Goal: Task Accomplishment & Management: Complete application form

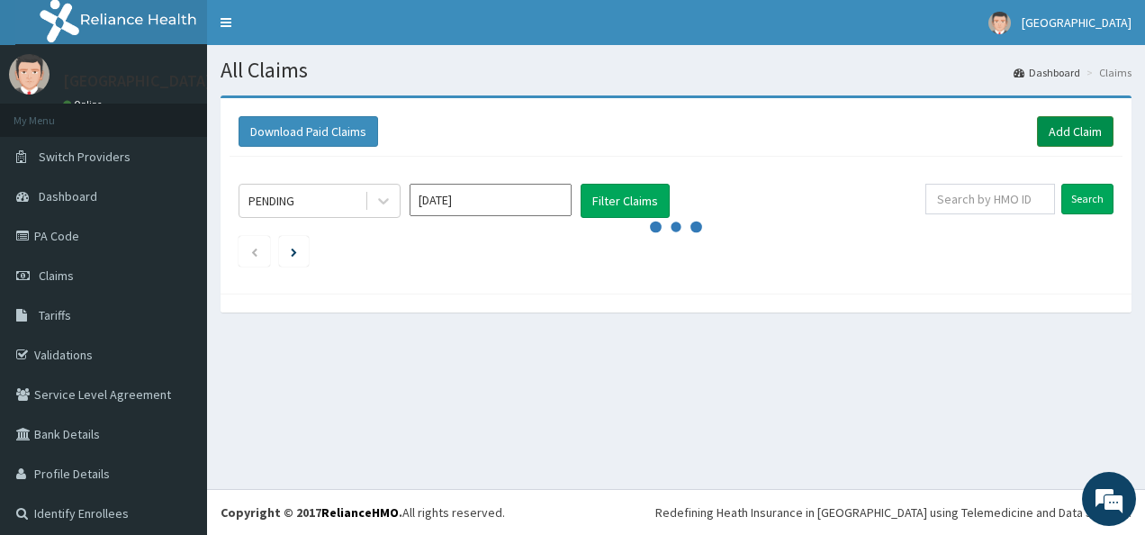
click at [1045, 127] on link "Add Claim" at bounding box center [1075, 131] width 77 height 31
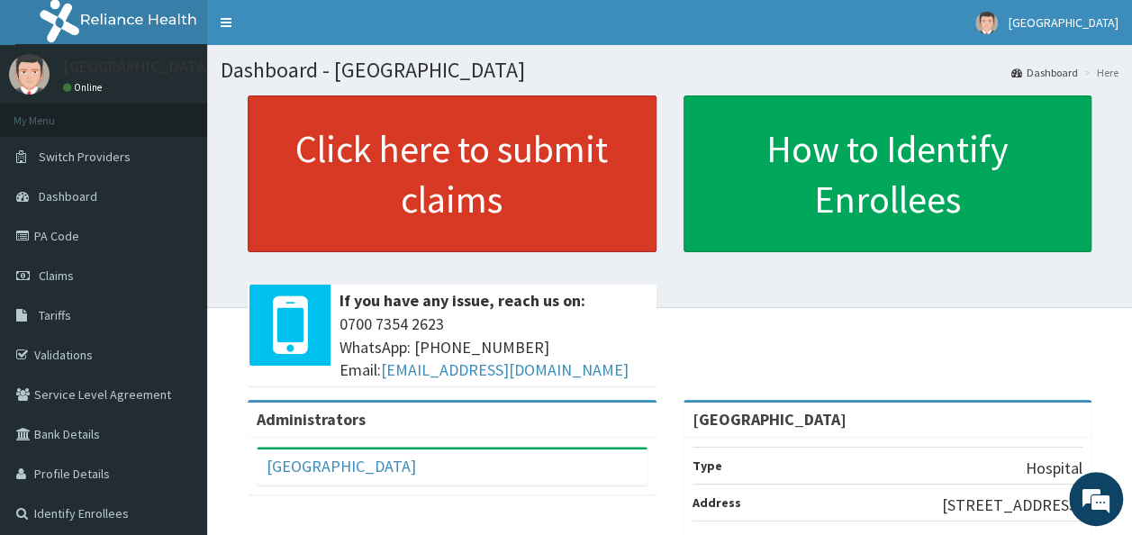
click at [528, 186] on link "Click here to submit claims" at bounding box center [452, 173] width 409 height 157
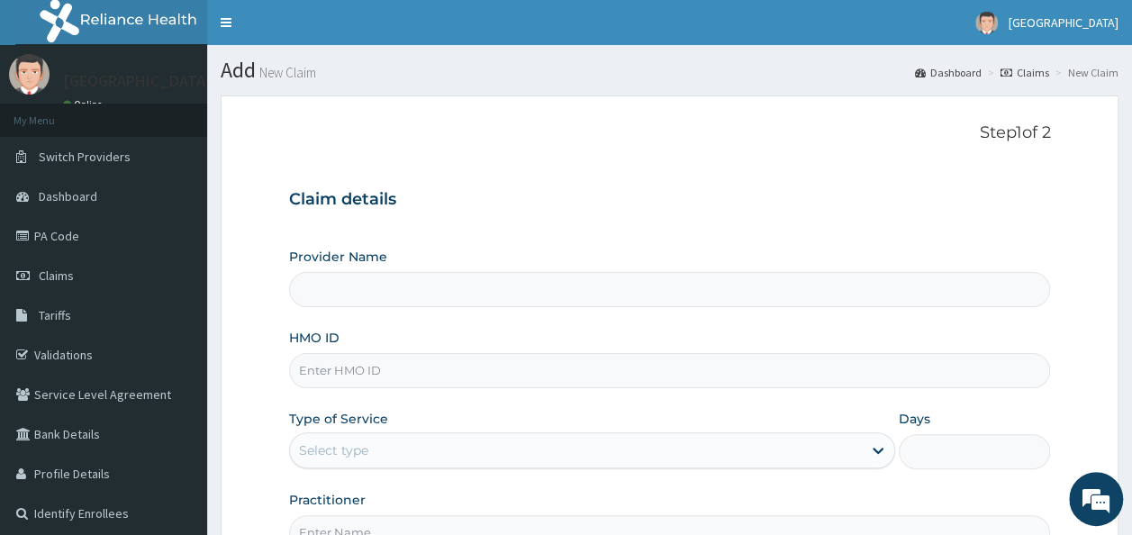
type input "Ire Anu Hospitals"
click at [436, 373] on input "HMO ID" at bounding box center [670, 370] width 762 height 35
type input "AKU/10051/A"
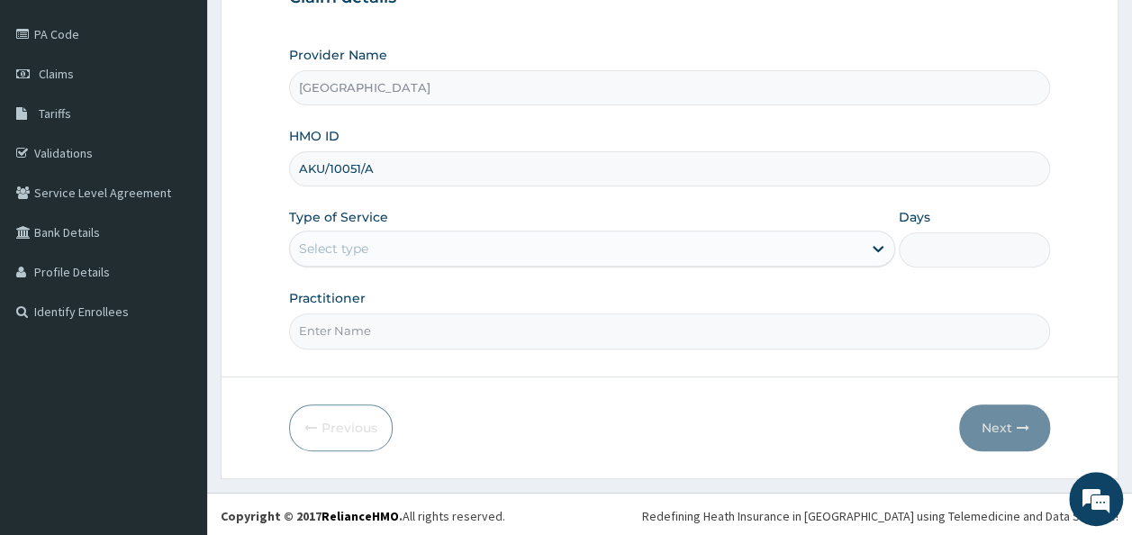
click at [569, 257] on div "Select type" at bounding box center [576, 248] width 572 height 29
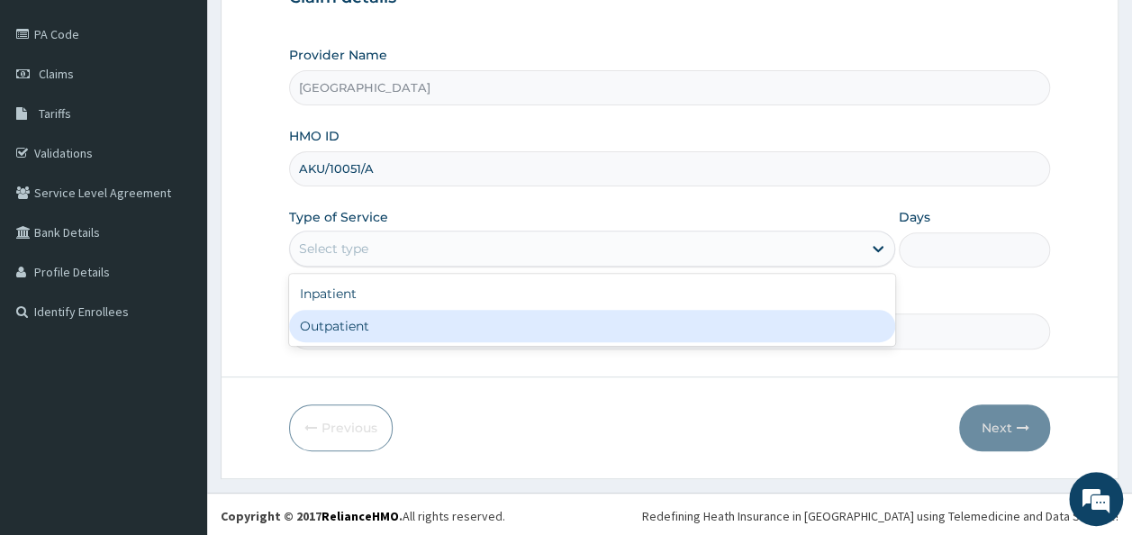
click at [570, 333] on div "Outpatient" at bounding box center [592, 326] width 606 height 32
type input "1"
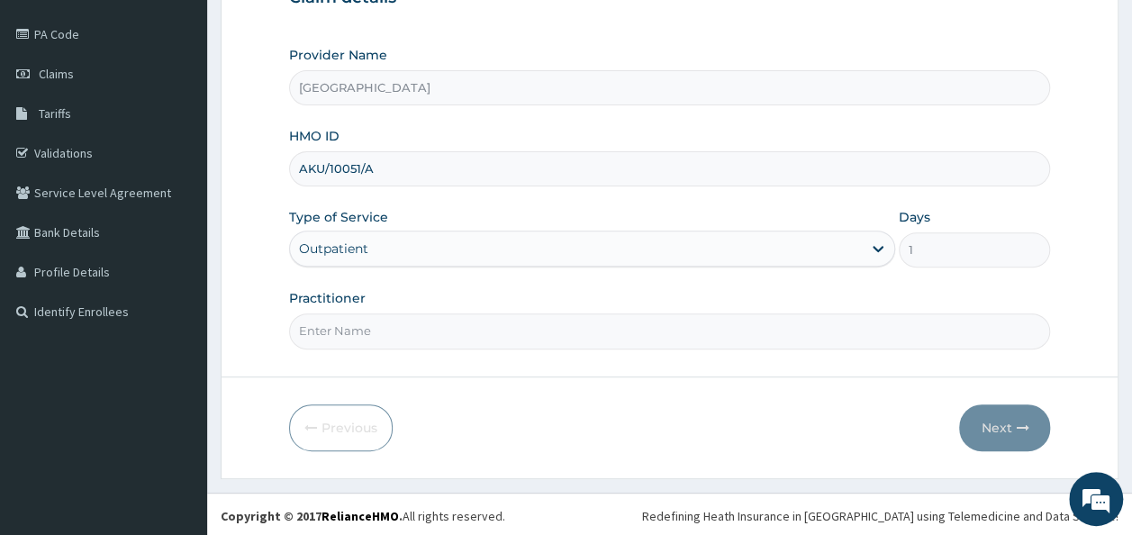
click at [463, 330] on input "Practitioner" at bounding box center [670, 330] width 762 height 35
type input "DR. OJETOKUN"
click at [1012, 421] on button "Next" at bounding box center [1004, 427] width 91 height 47
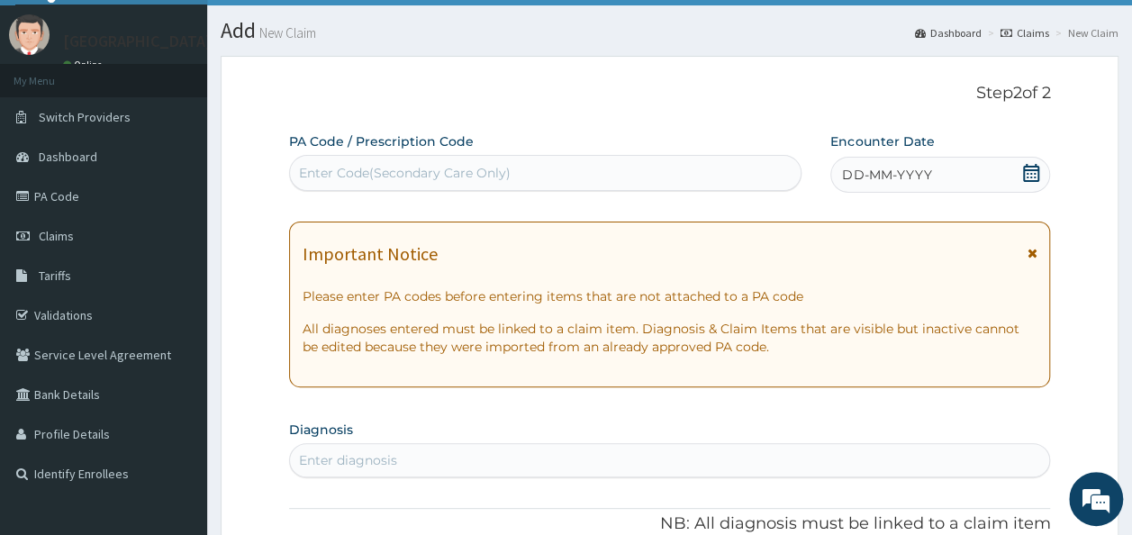
scroll to position [0, 0]
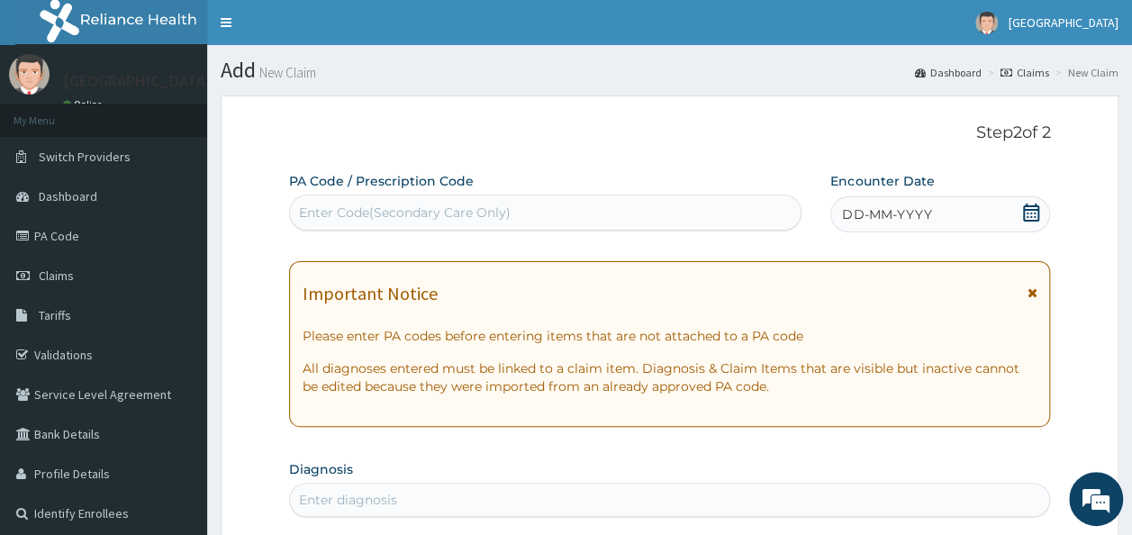
click at [1030, 210] on icon at bounding box center [1031, 213] width 16 height 18
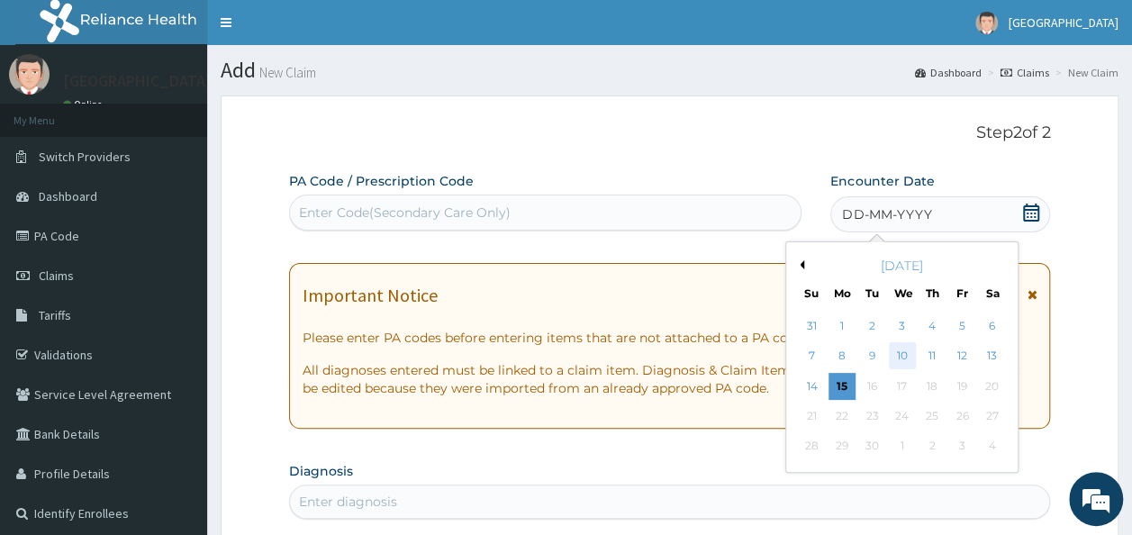
click at [901, 356] on div "10" at bounding box center [902, 356] width 27 height 27
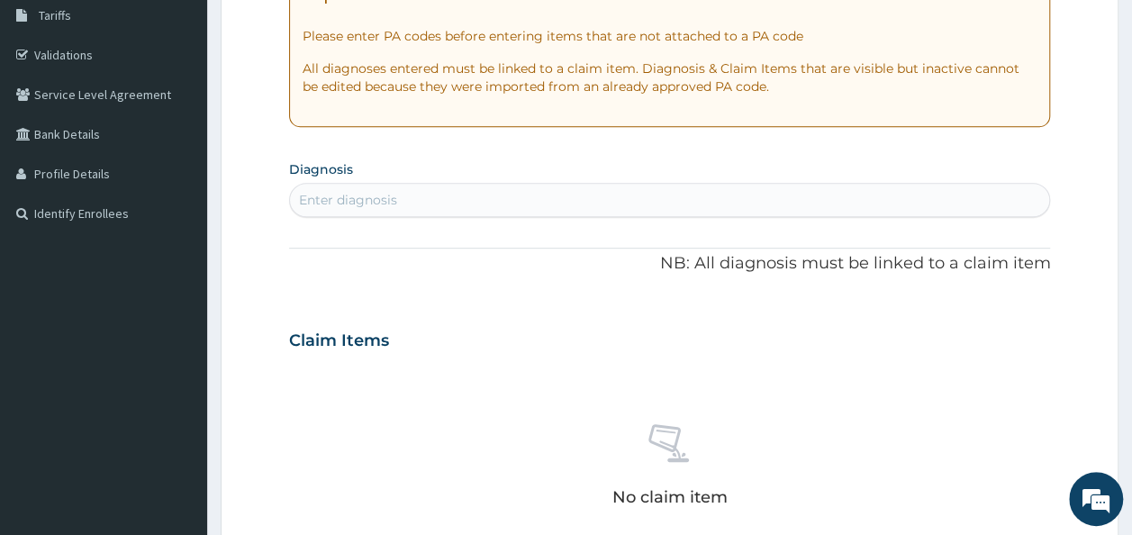
scroll to position [302, 0]
click at [754, 196] on div "Enter diagnosis" at bounding box center [670, 198] width 760 height 29
type input "MALAISE"
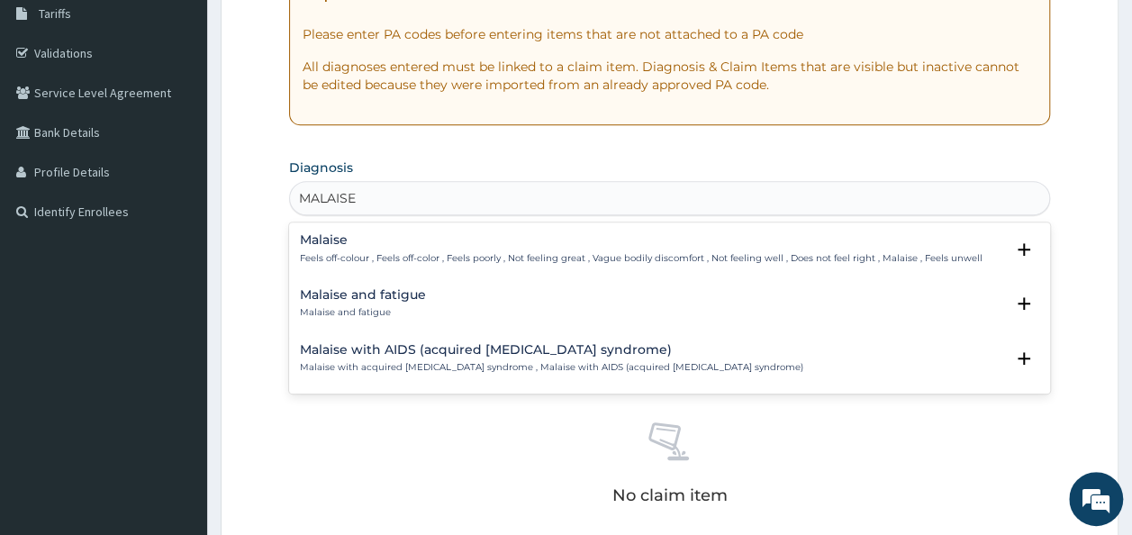
click at [602, 253] on p "Feels off-colour , Feels off-color , Feels poorly , Not feeling great , Vague b…" at bounding box center [641, 258] width 683 height 13
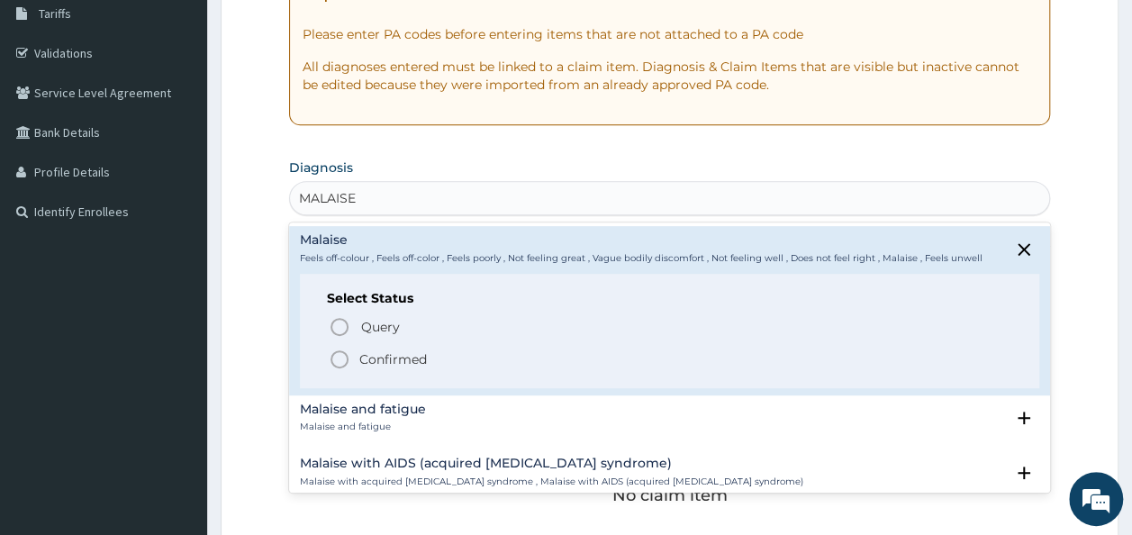
click at [412, 354] on p "Confirmed" at bounding box center [393, 359] width 68 height 18
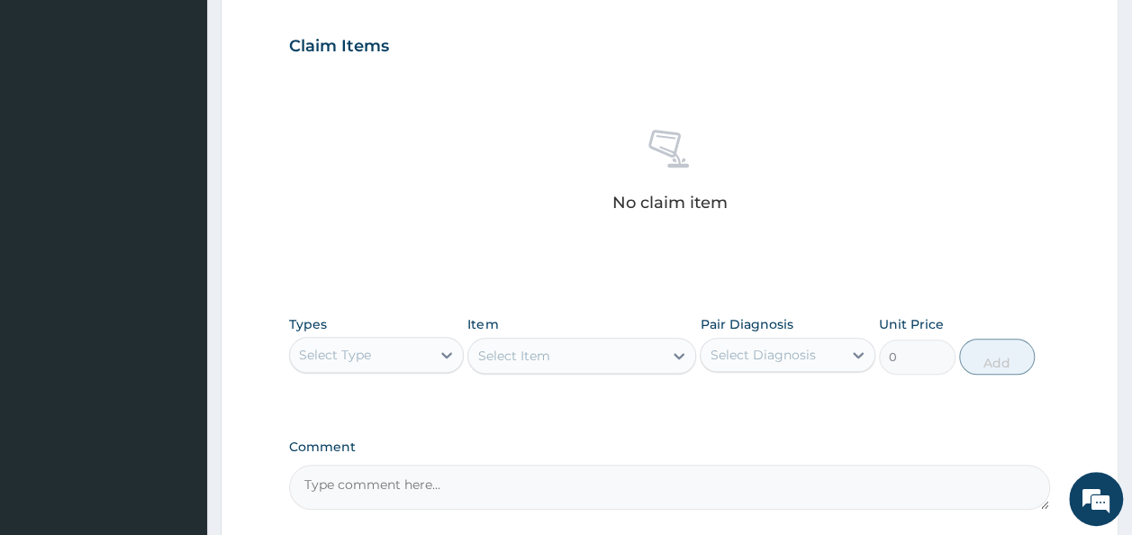
scroll to position [636, 0]
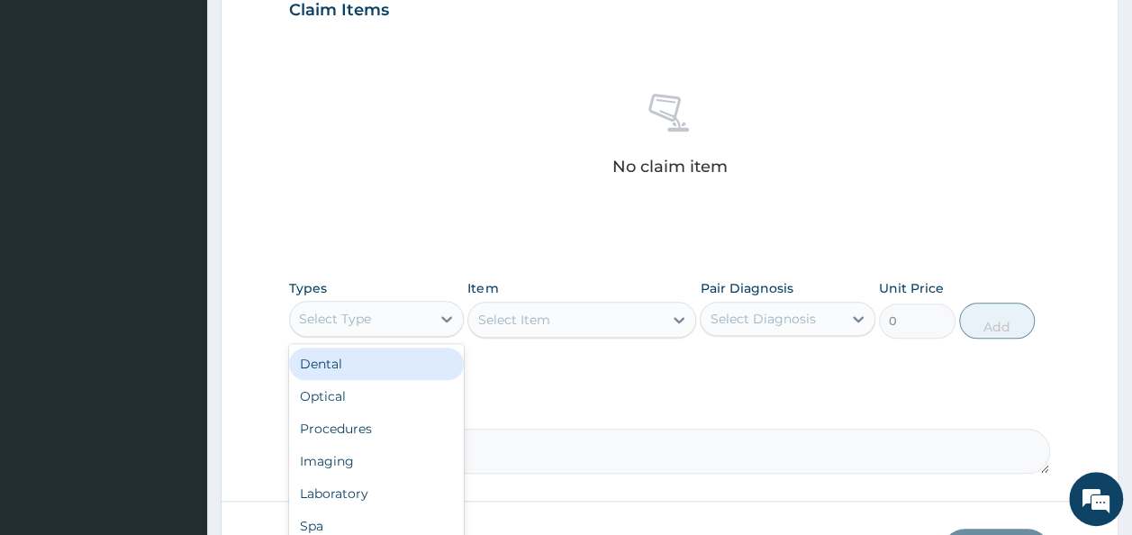
click at [401, 321] on div "Select Type" at bounding box center [360, 318] width 141 height 29
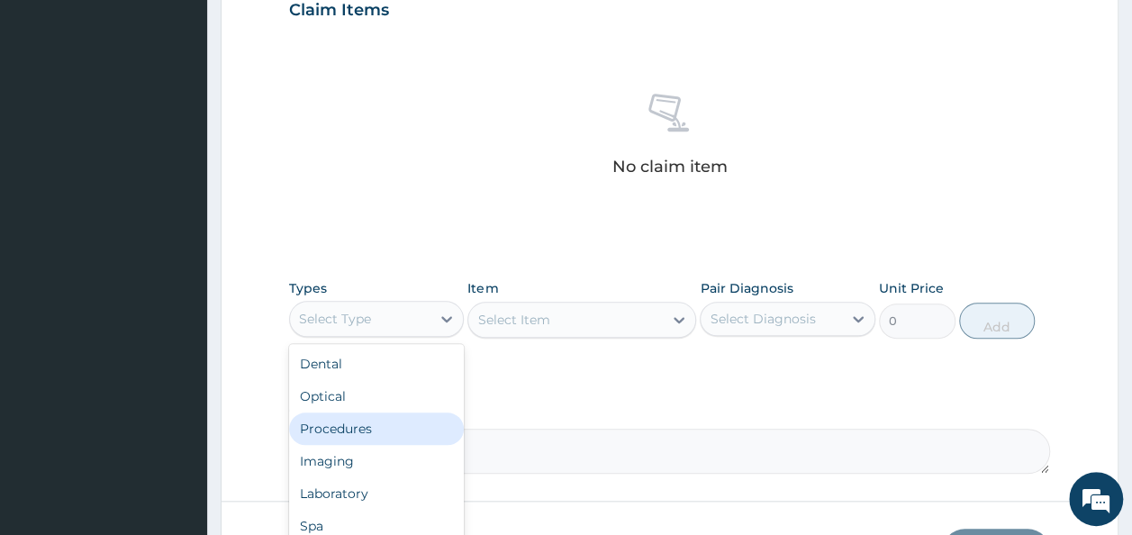
click at [371, 422] on div "Procedures" at bounding box center [377, 428] width 176 height 32
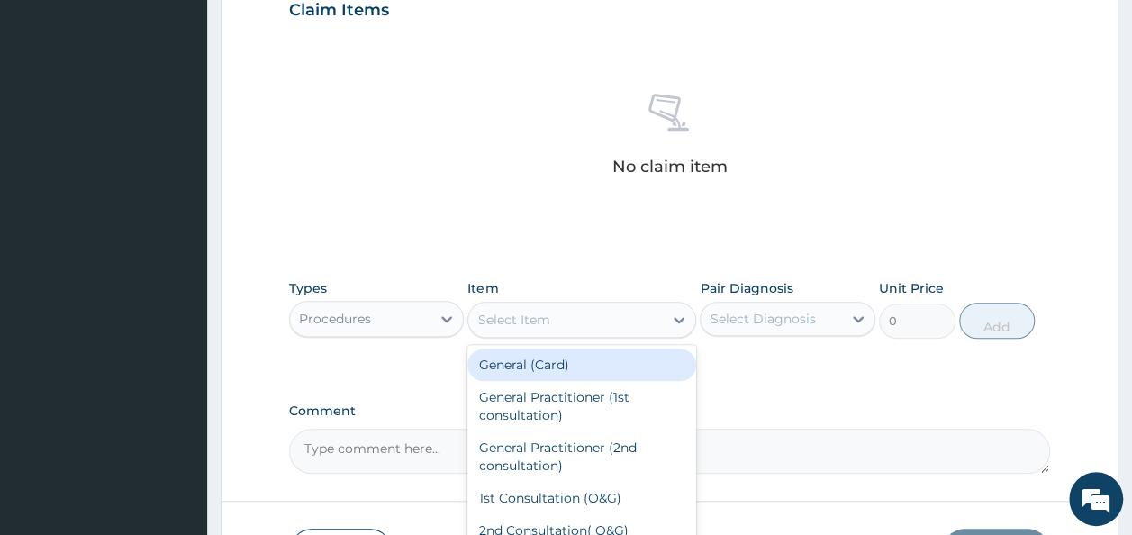
click at [589, 321] on div "Select Item" at bounding box center [565, 319] width 195 height 29
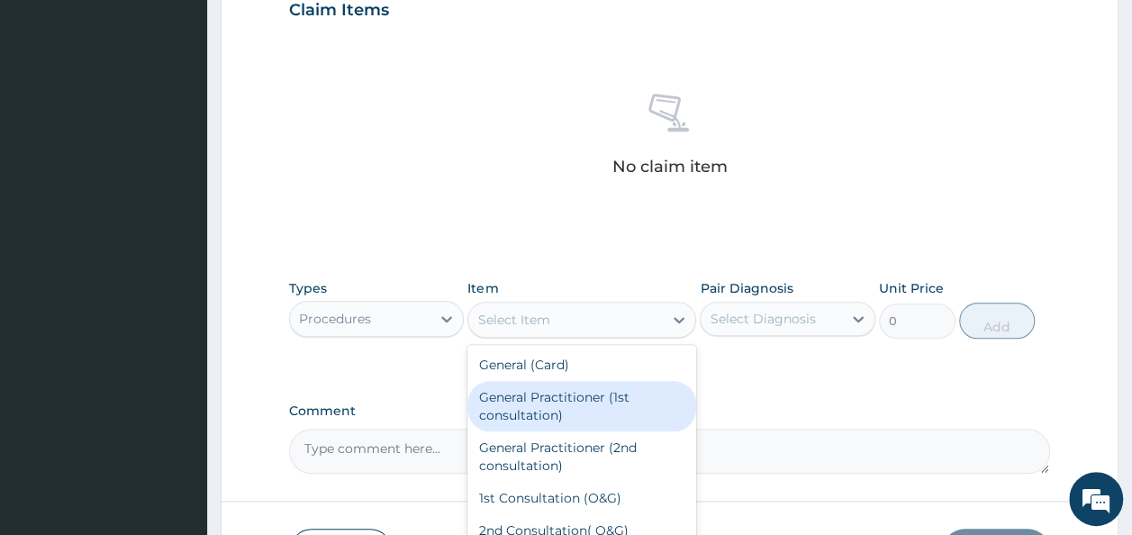
click at [553, 403] on div "General Practitioner (1st consultation)" at bounding box center [581, 406] width 229 height 50
type input "1500"
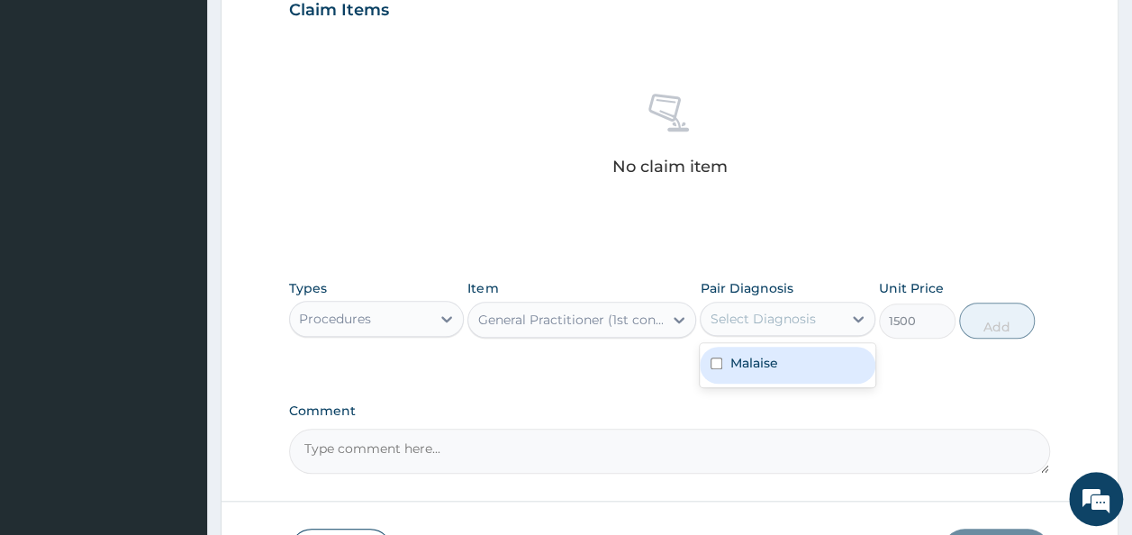
click at [782, 317] on div "Select Diagnosis" at bounding box center [762, 319] width 105 height 18
click at [791, 362] on div "Malaise" at bounding box center [788, 365] width 176 height 37
checkbox input "true"
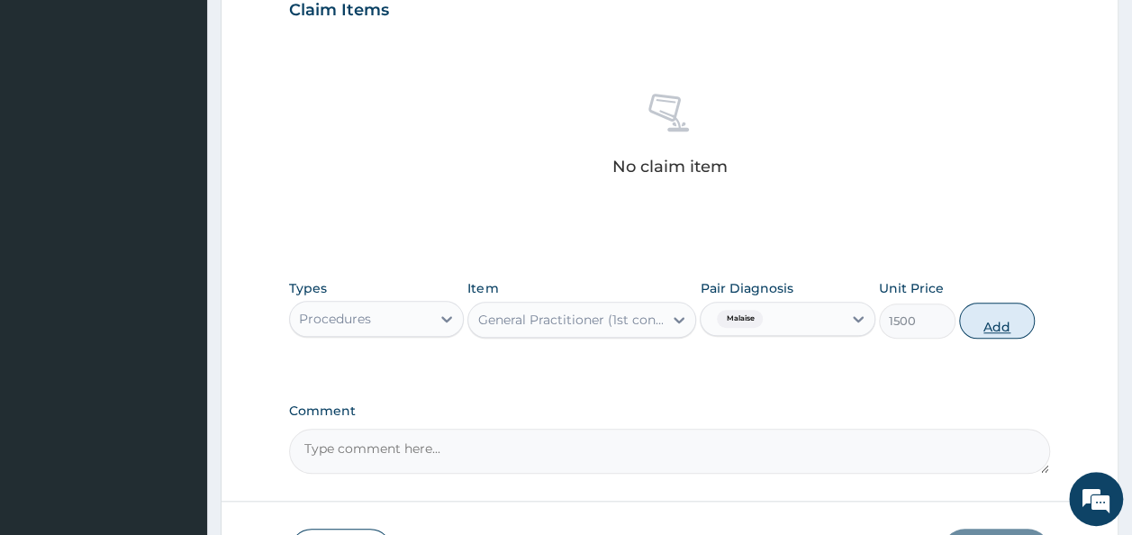
click at [993, 330] on button "Add" at bounding box center [997, 321] width 77 height 36
type input "0"
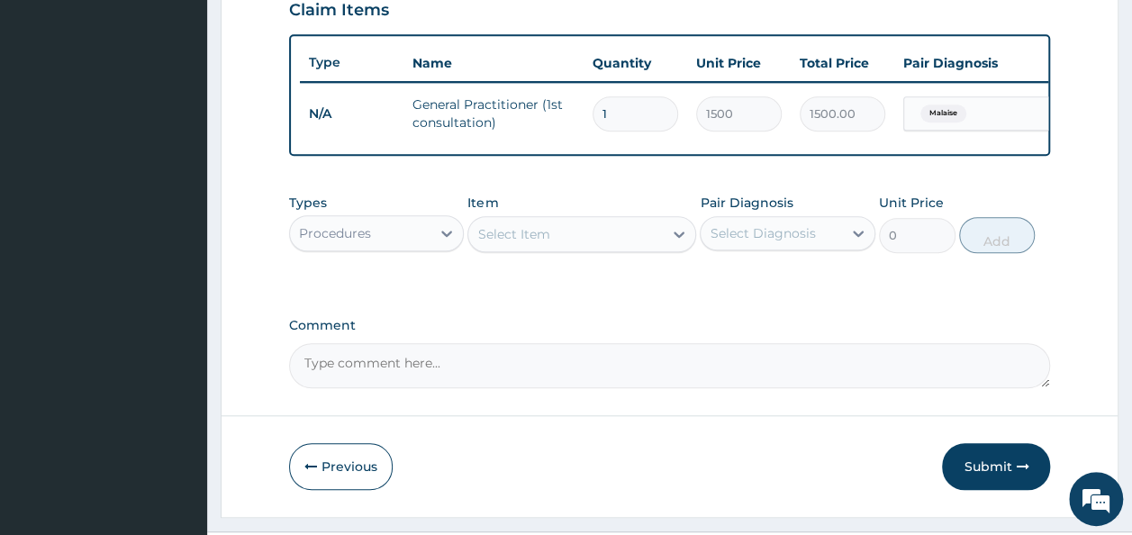
scroll to position [689, 0]
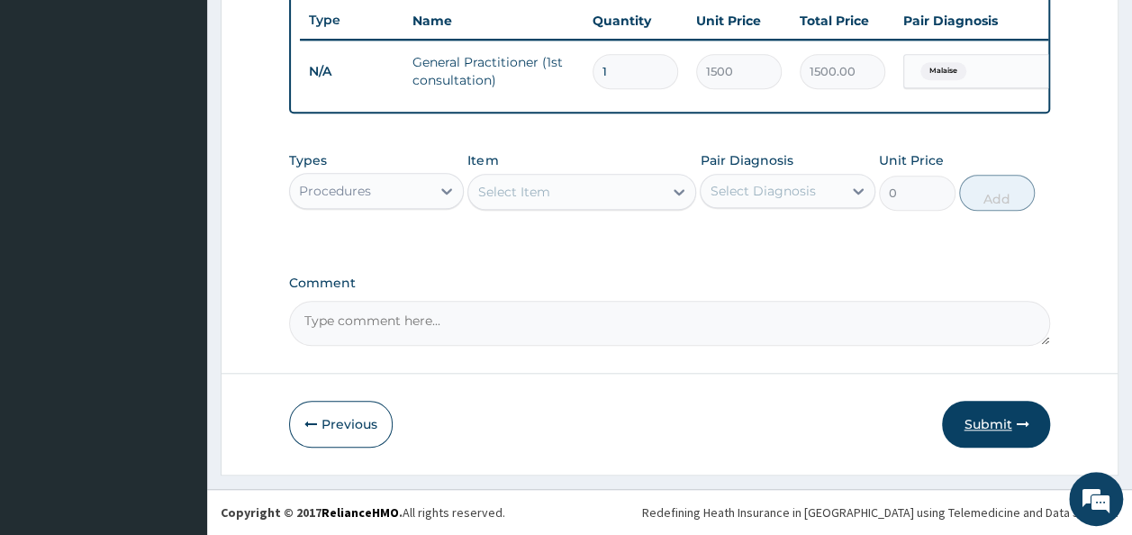
click at [983, 421] on button "Submit" at bounding box center [996, 424] width 108 height 47
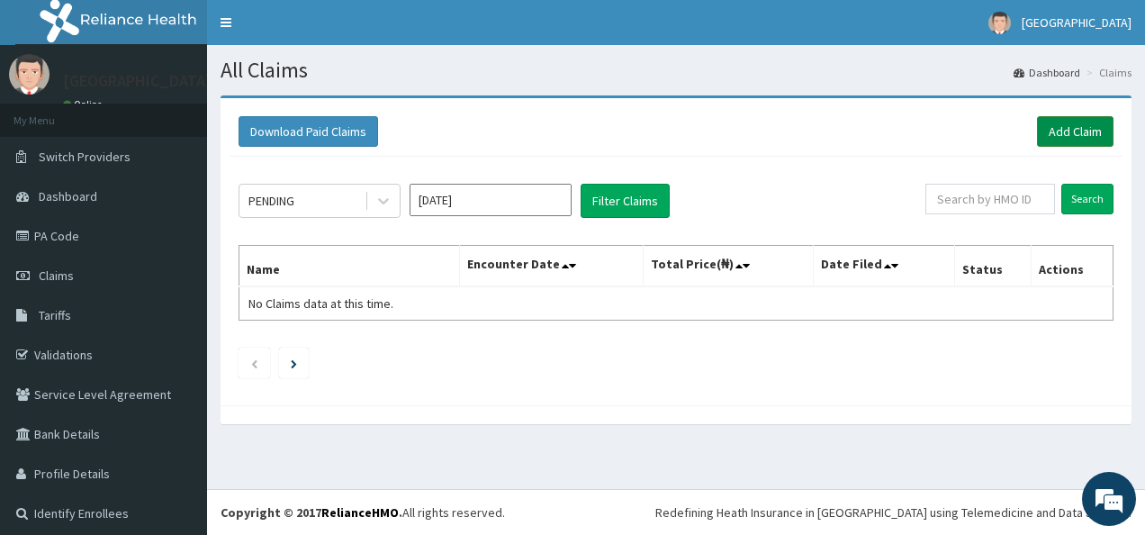
click at [1045, 131] on link "Add Claim" at bounding box center [1075, 131] width 77 height 31
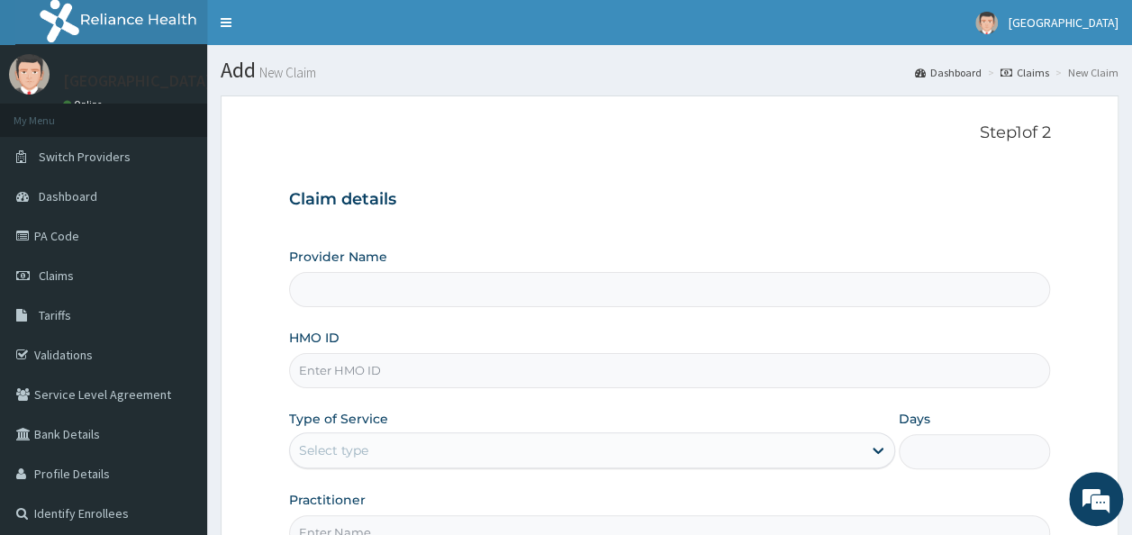
type input "Ire Anu Hospitals"
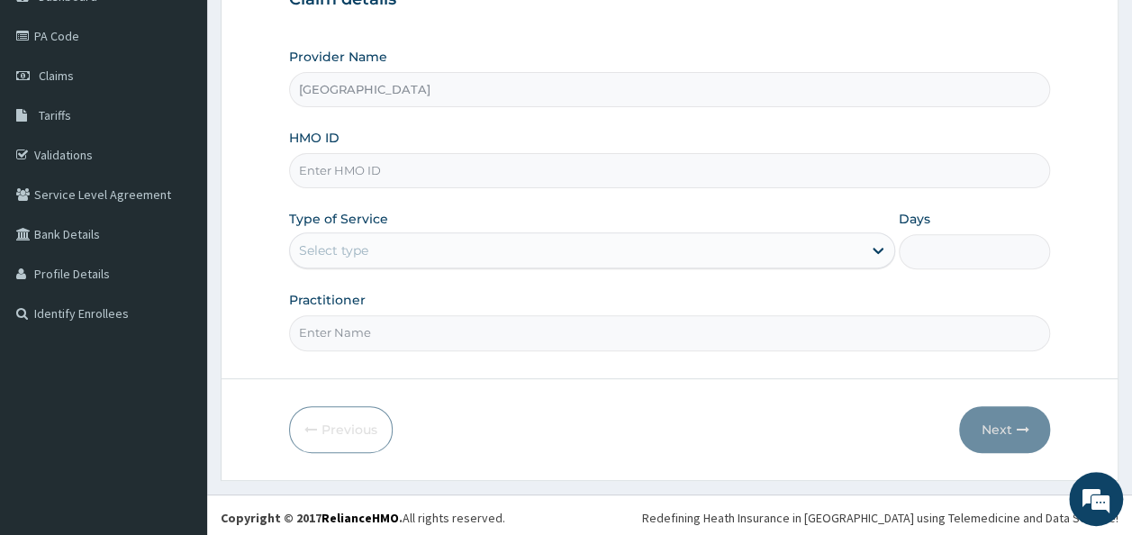
scroll to position [202, 0]
click at [585, 178] on input "HMO ID" at bounding box center [670, 168] width 762 height 35
type input "WBS/10113/D"
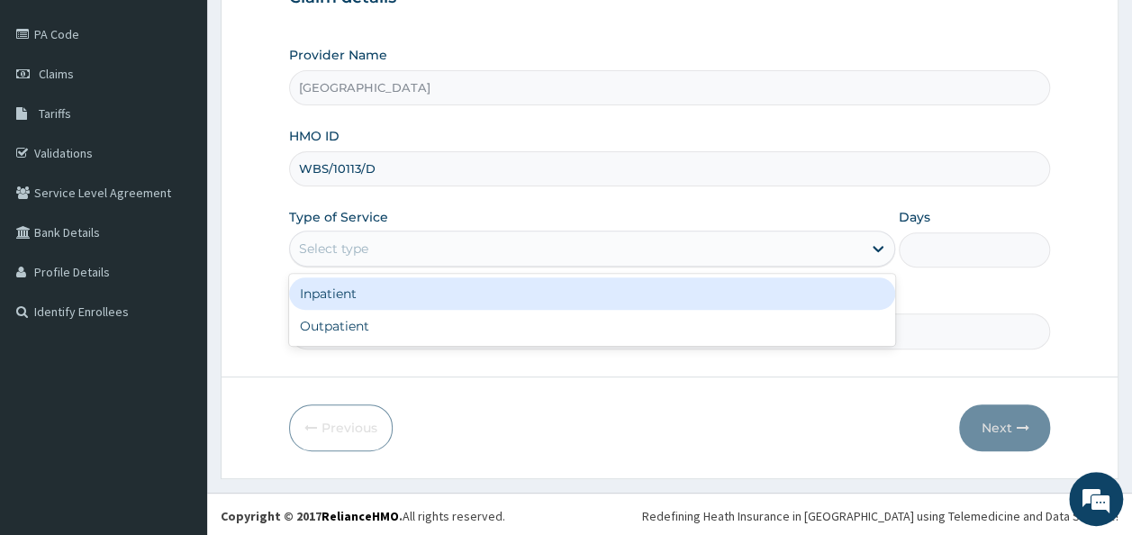
click at [541, 244] on div "Select type" at bounding box center [576, 248] width 572 height 29
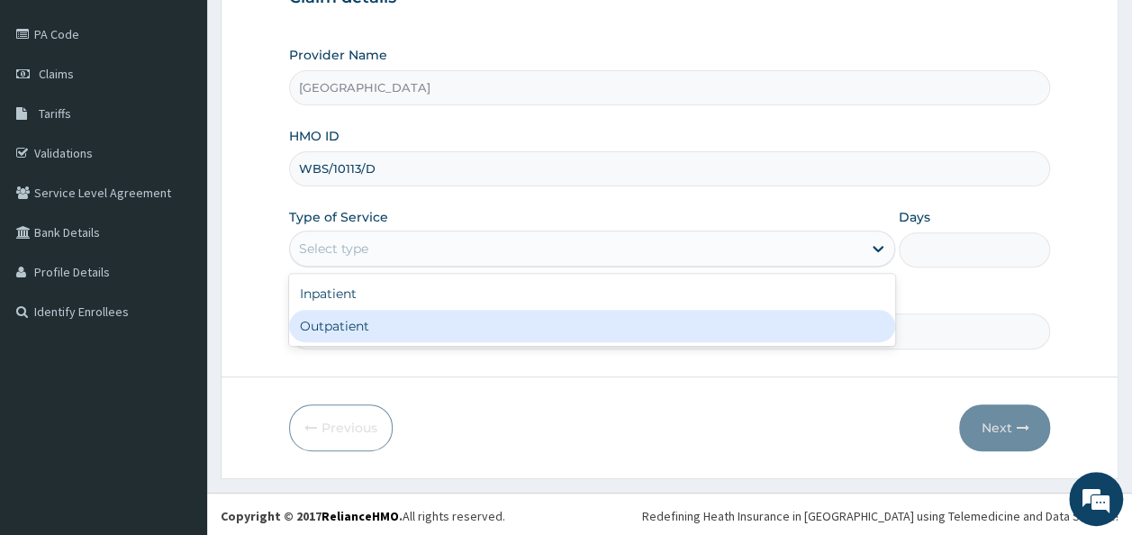
click at [562, 330] on div "Outpatient" at bounding box center [592, 326] width 606 height 32
type input "1"
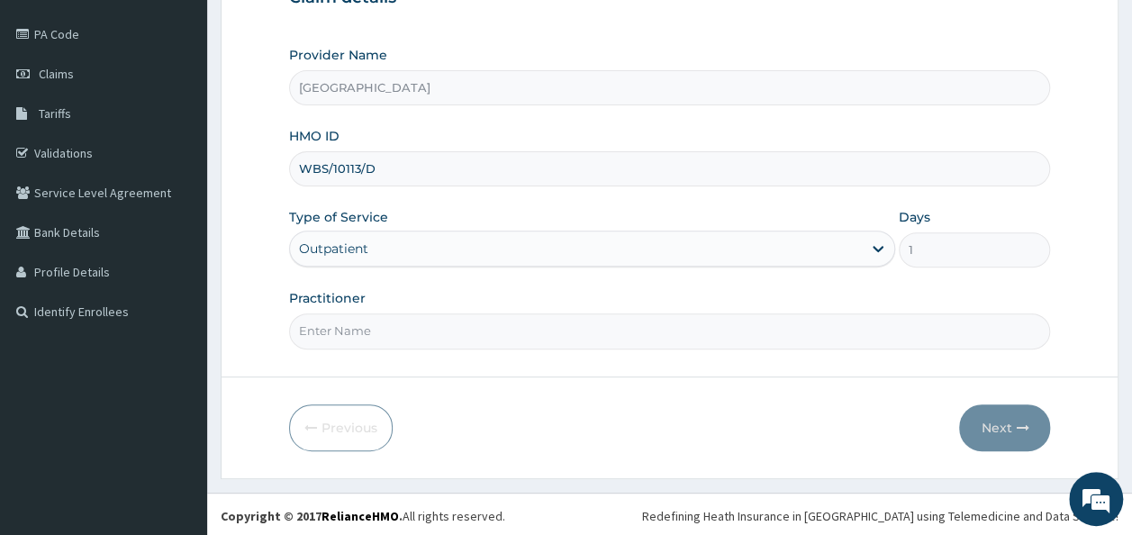
click at [479, 324] on input "Practitioner" at bounding box center [670, 330] width 762 height 35
type input "DR. JOSHUA OJETOKUN"
click at [1000, 421] on button "Next" at bounding box center [1004, 427] width 91 height 47
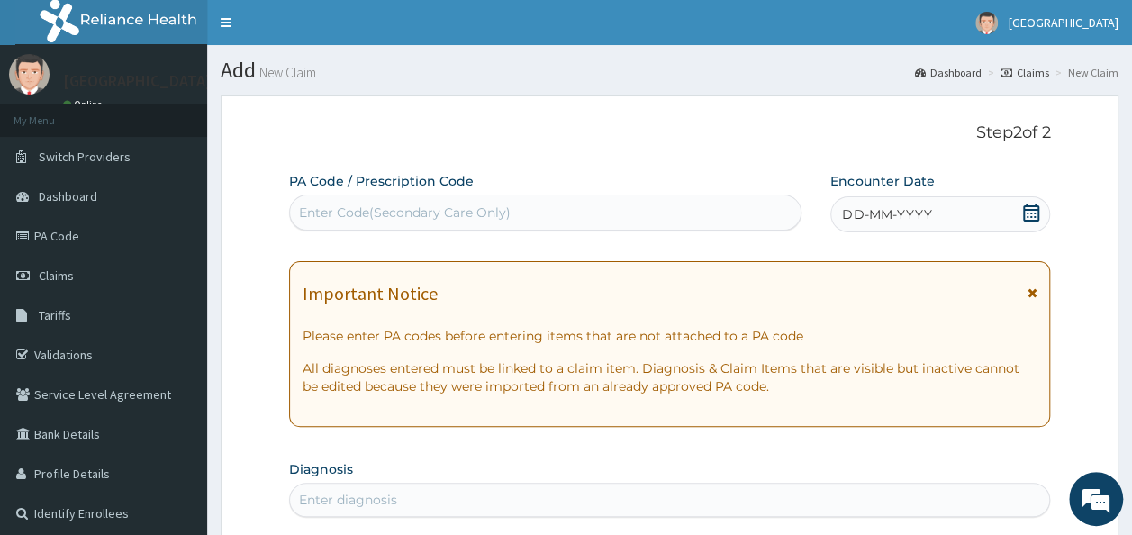
click at [729, 204] on div "Enter Code(Secondary Care Only)" at bounding box center [546, 212] width 512 height 29
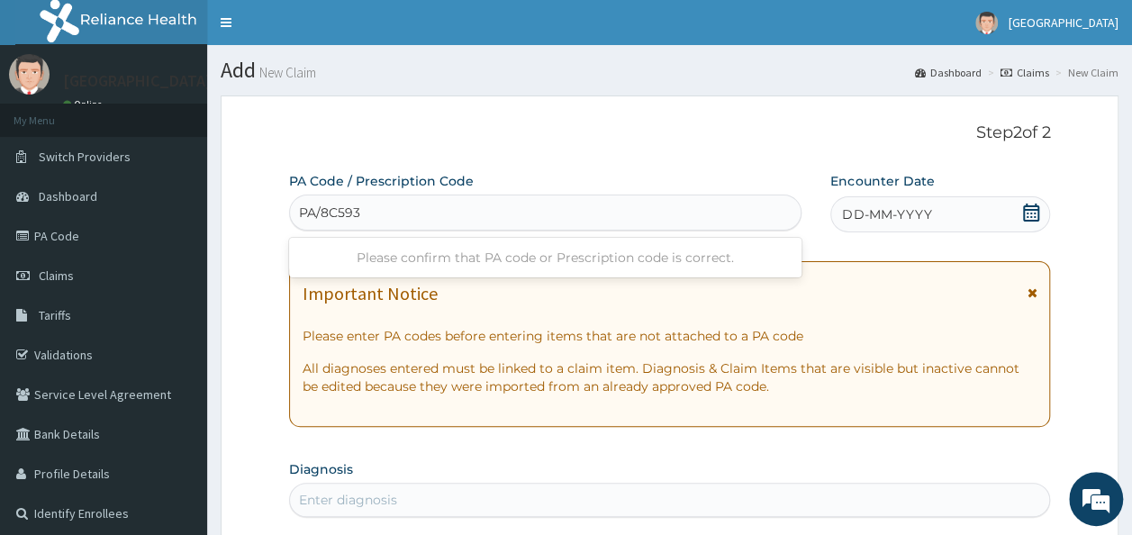
type input "PA/8C593A"
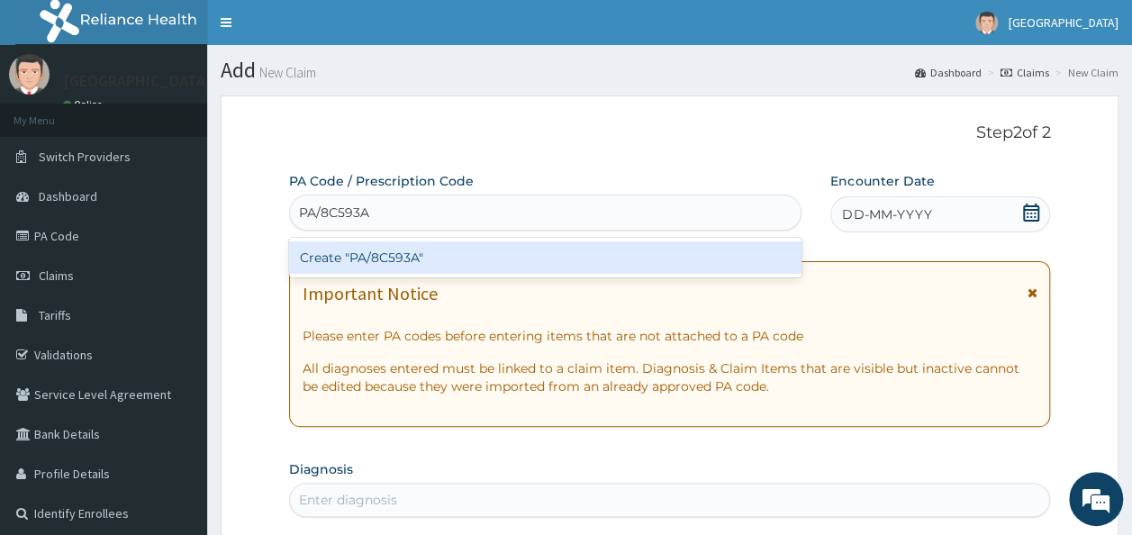
click at [704, 256] on div "Create "PA/8C593A"" at bounding box center [545, 257] width 513 height 32
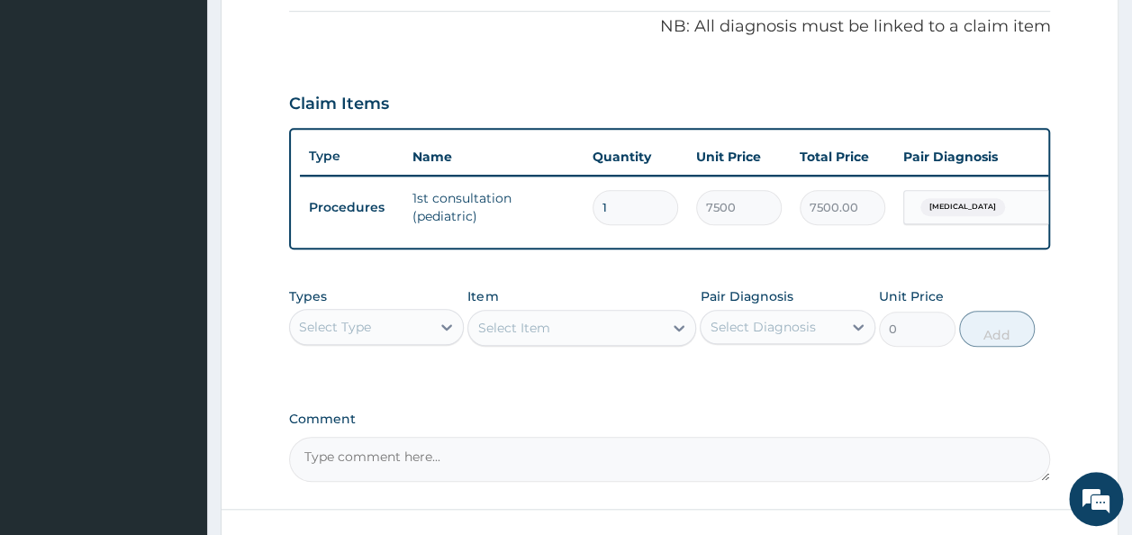
scroll to position [545, 0]
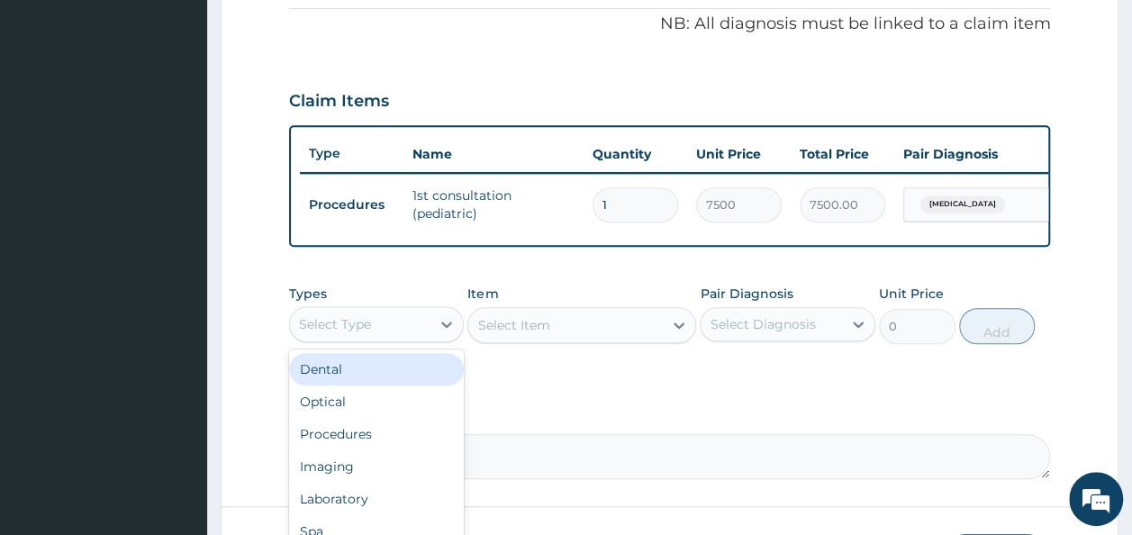
click at [421, 339] on div "Select Type" at bounding box center [360, 324] width 141 height 29
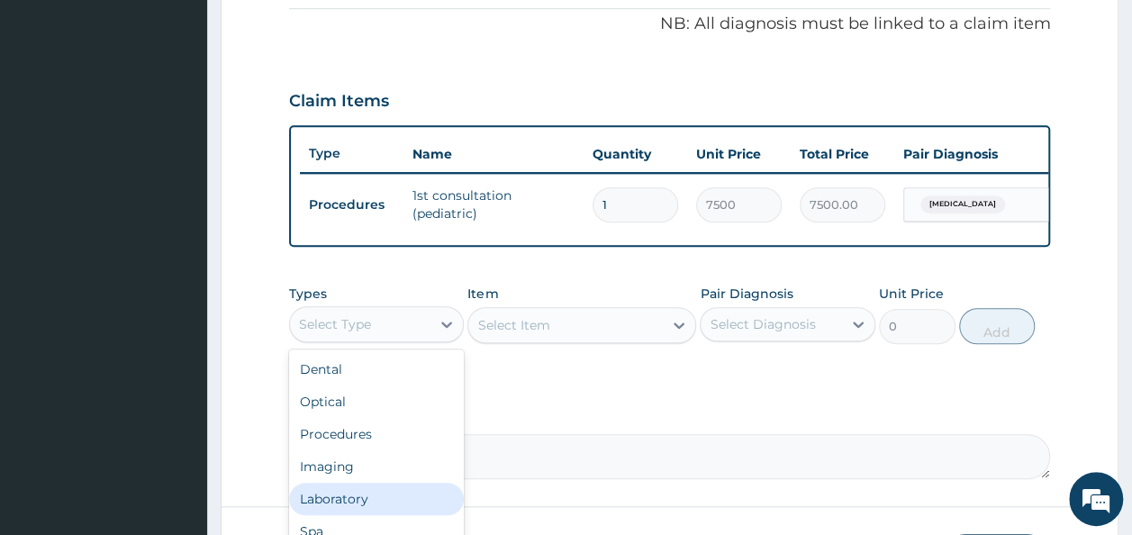
click at [367, 513] on div "Laboratory" at bounding box center [377, 499] width 176 height 32
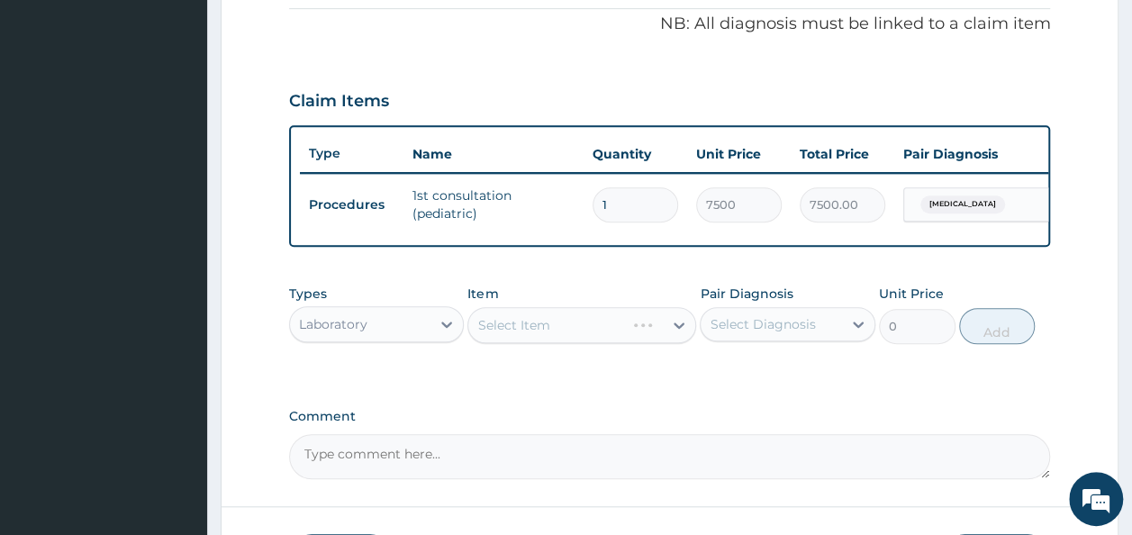
click at [582, 341] on div "Select Item" at bounding box center [581, 325] width 229 height 36
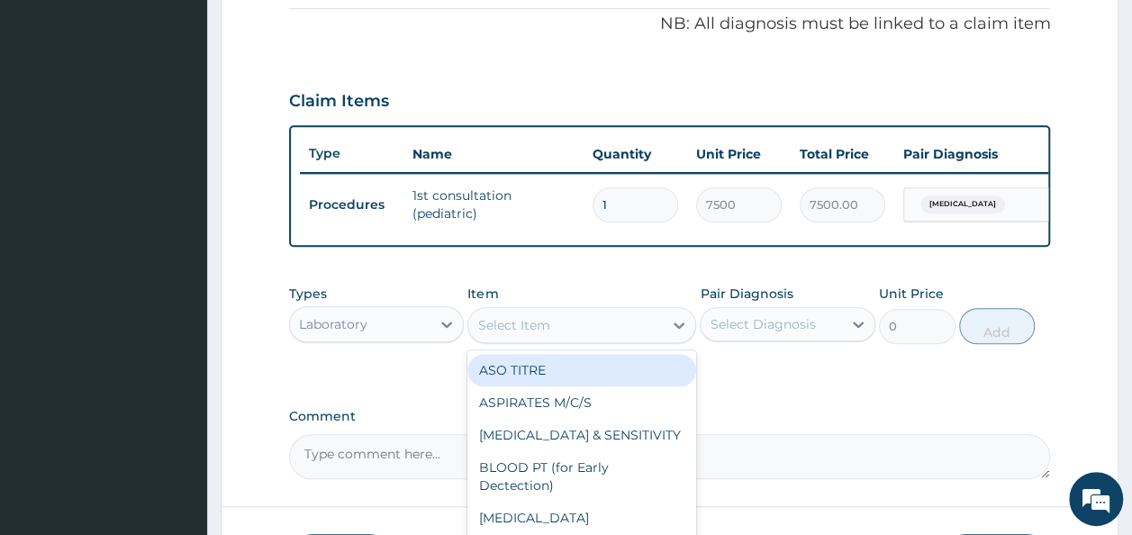
click at [582, 339] on div "Select Item" at bounding box center [565, 325] width 195 height 29
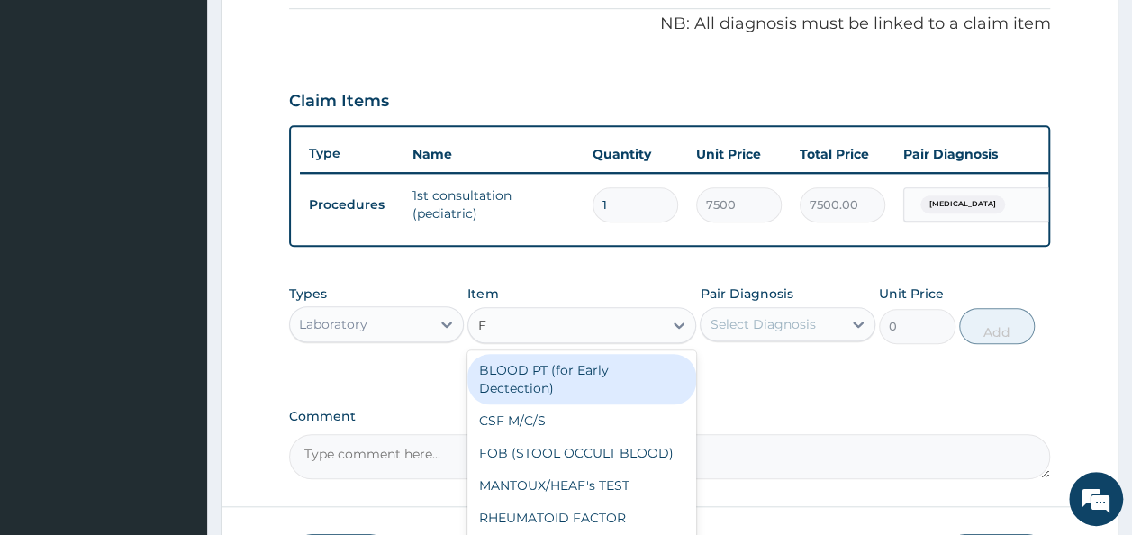
type input "FB"
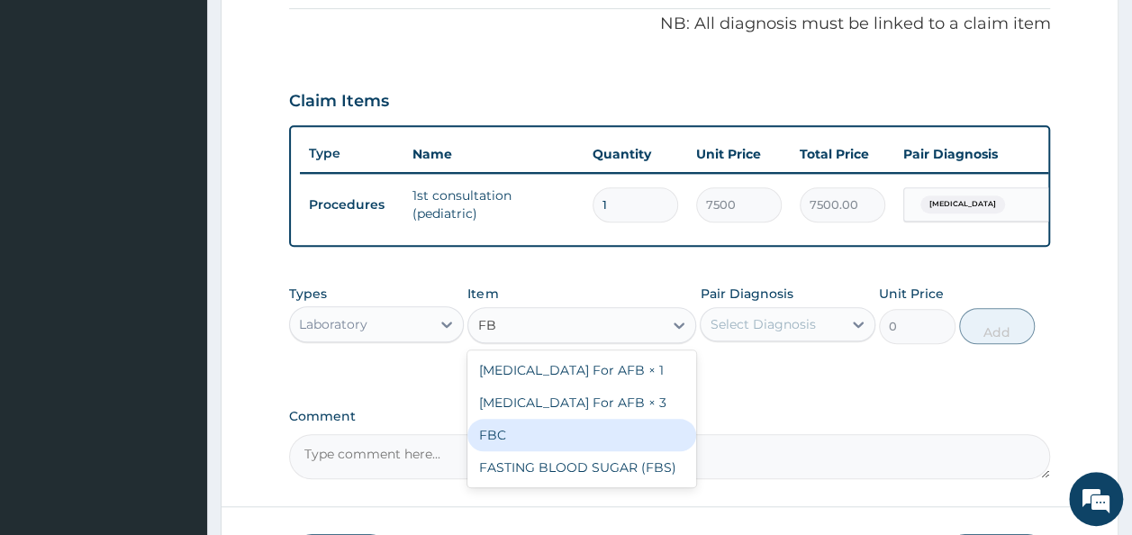
click at [510, 446] on div "FBC" at bounding box center [581, 435] width 229 height 32
type input "1600"
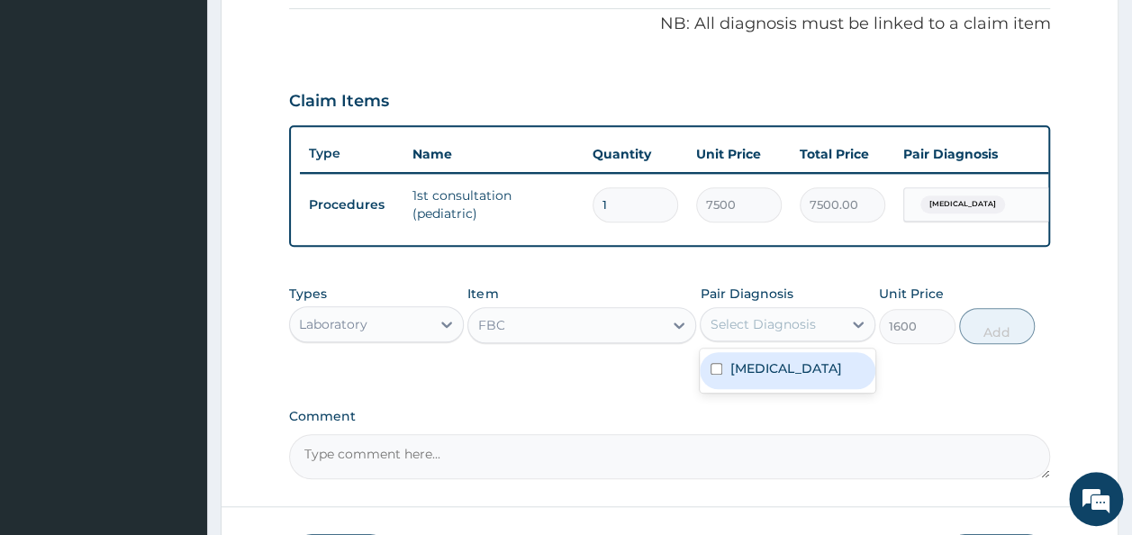
click at [781, 333] on div "Select Diagnosis" at bounding box center [762, 324] width 105 height 18
click at [775, 377] on label "[MEDICAL_DATA]" at bounding box center [785, 368] width 112 height 18
checkbox input "true"
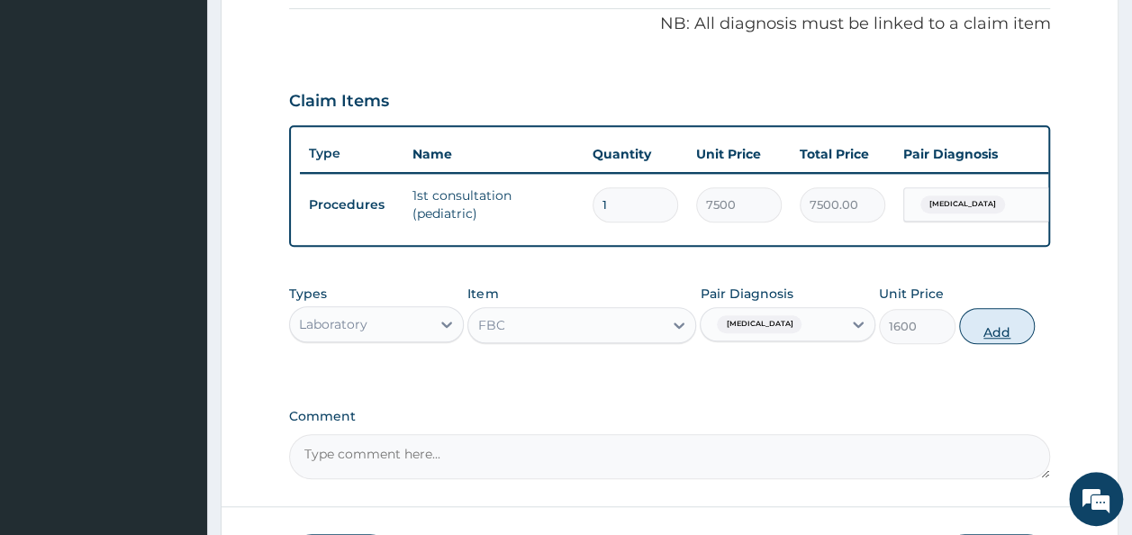
click at [999, 342] on button "Add" at bounding box center [997, 326] width 77 height 36
type input "0"
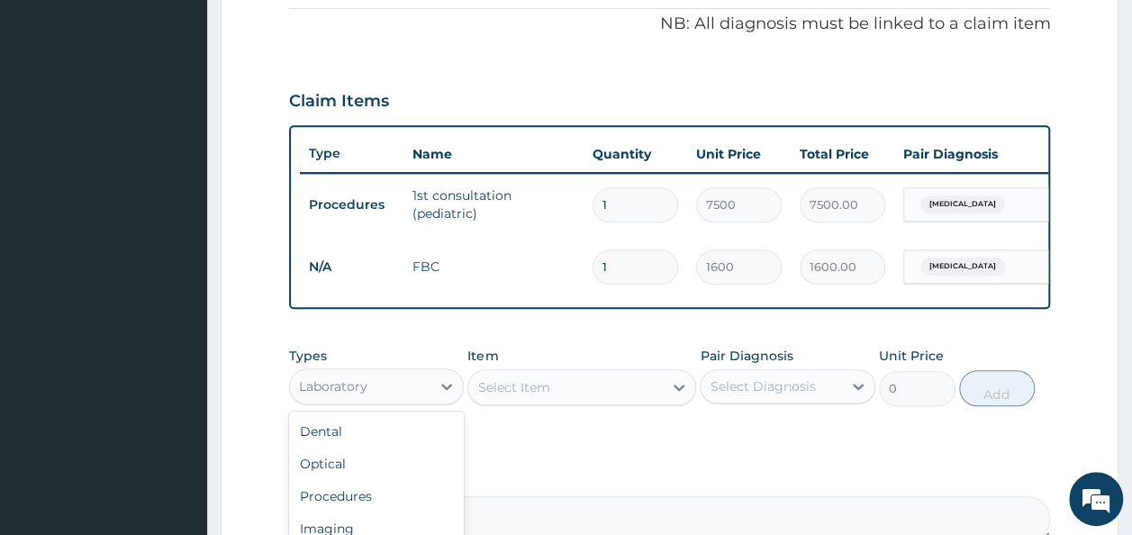
click at [348, 395] on div "Laboratory" at bounding box center [333, 386] width 68 height 18
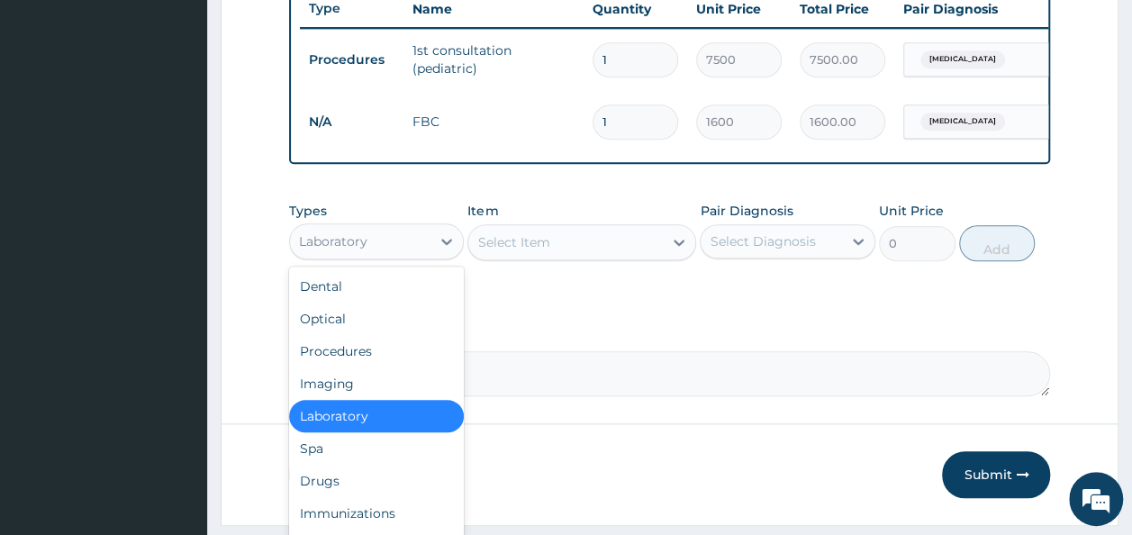
scroll to position [722, 0]
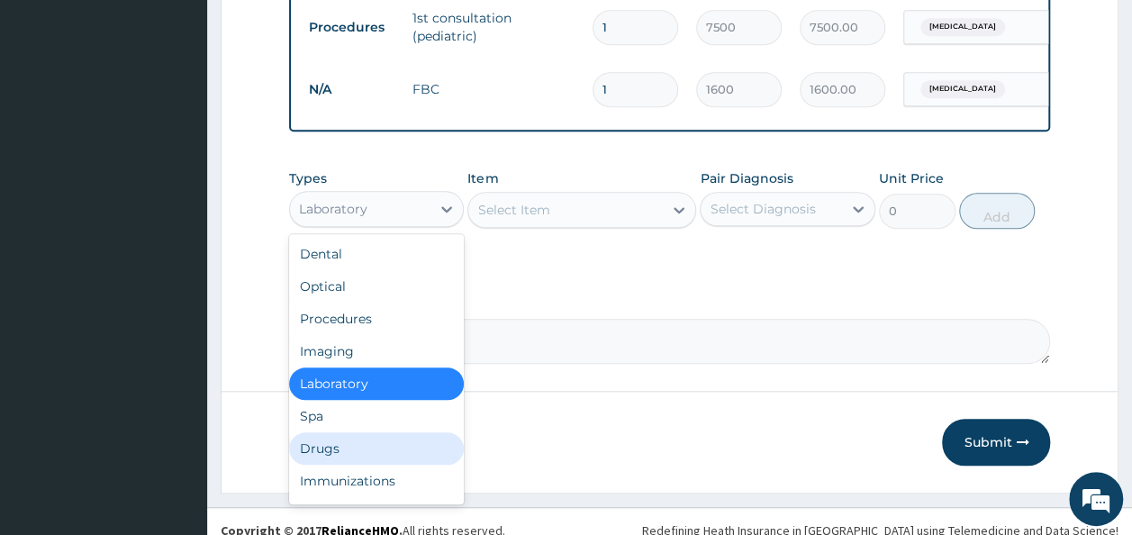
click at [324, 465] on div "Drugs" at bounding box center [377, 448] width 176 height 32
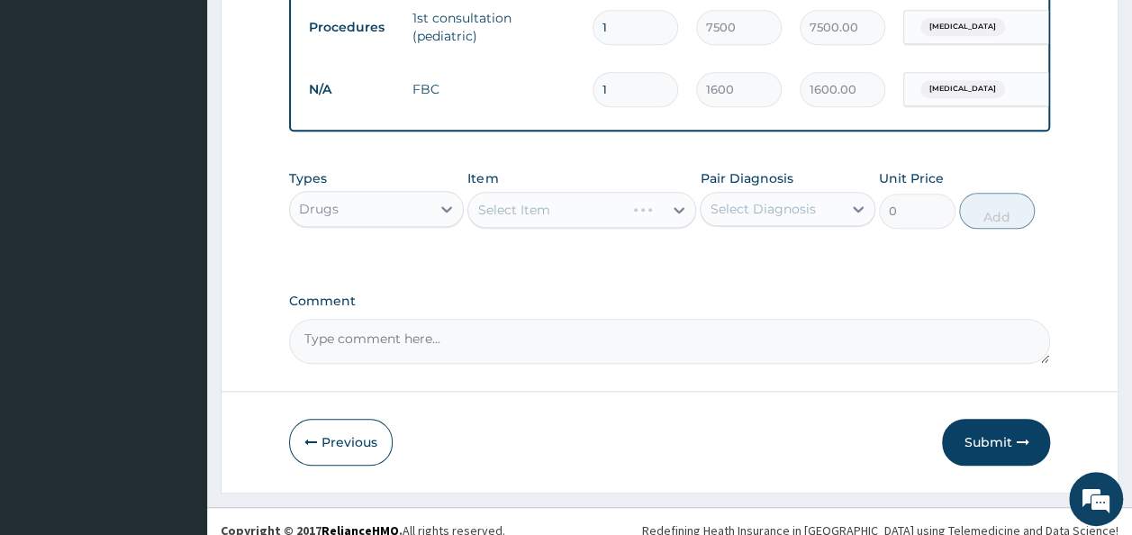
click at [557, 223] on div "Select Item" at bounding box center [581, 210] width 229 height 36
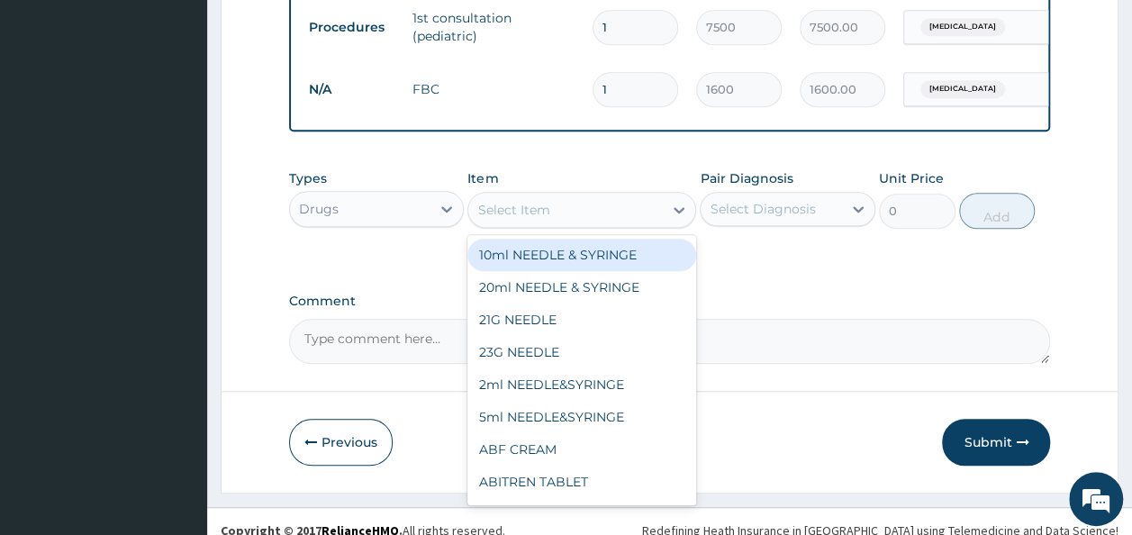
click at [557, 223] on div "Select Item" at bounding box center [565, 209] width 195 height 29
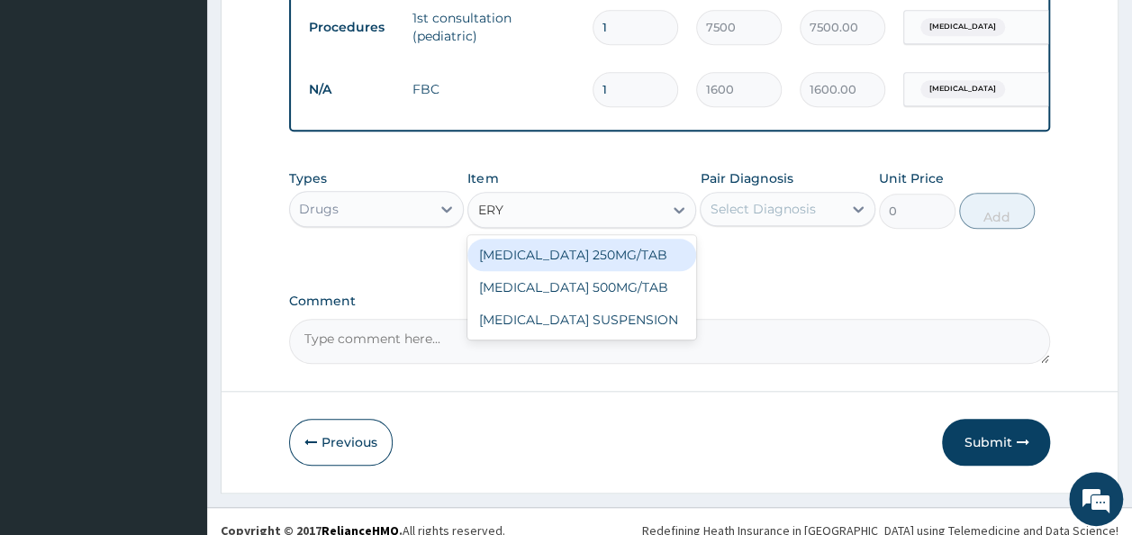
type input "ERYT"
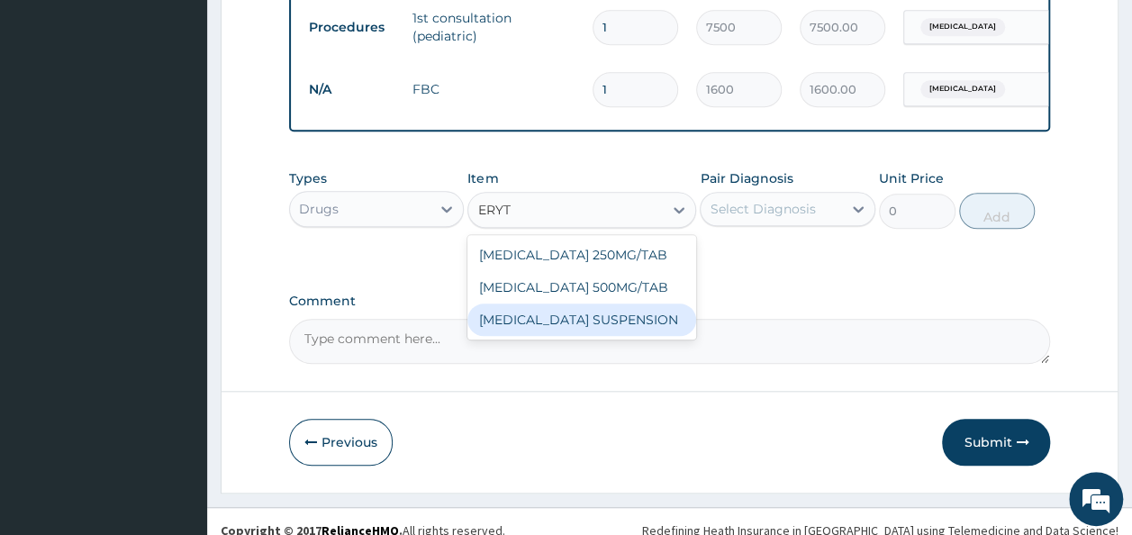
click at [589, 331] on div "[MEDICAL_DATA] SUSPENSION" at bounding box center [581, 319] width 229 height 32
type input "115.5"
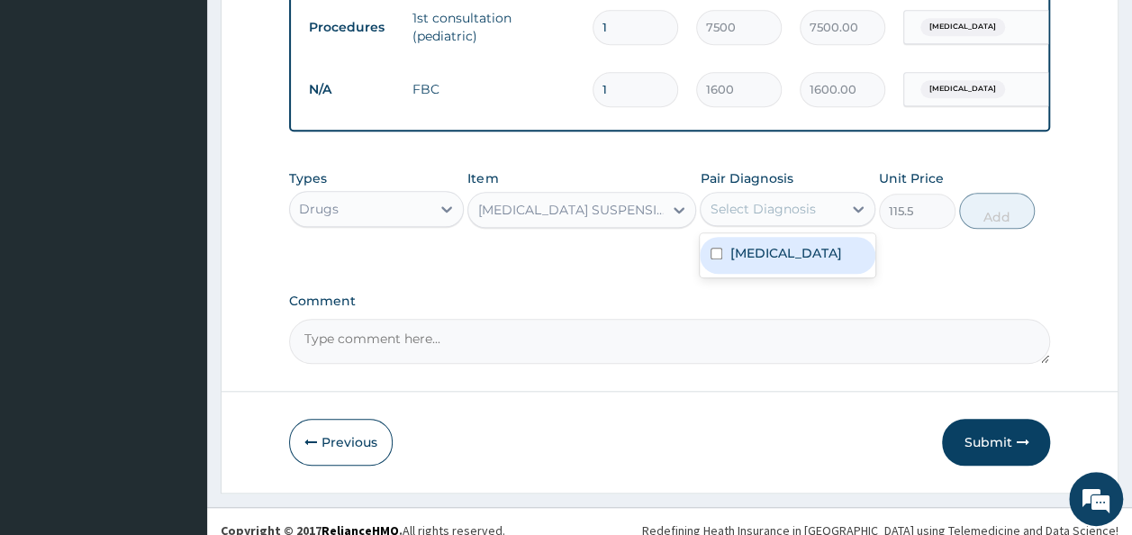
click at [792, 223] on div "Select Diagnosis" at bounding box center [771, 209] width 141 height 29
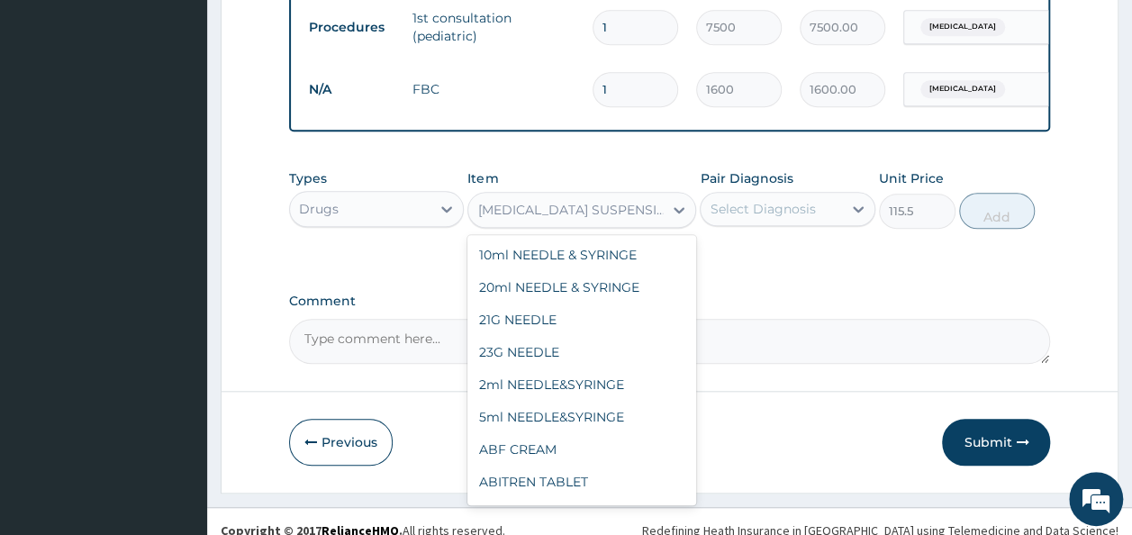
click at [613, 219] on div "[MEDICAL_DATA] SUSPENSION" at bounding box center [570, 210] width 187 height 18
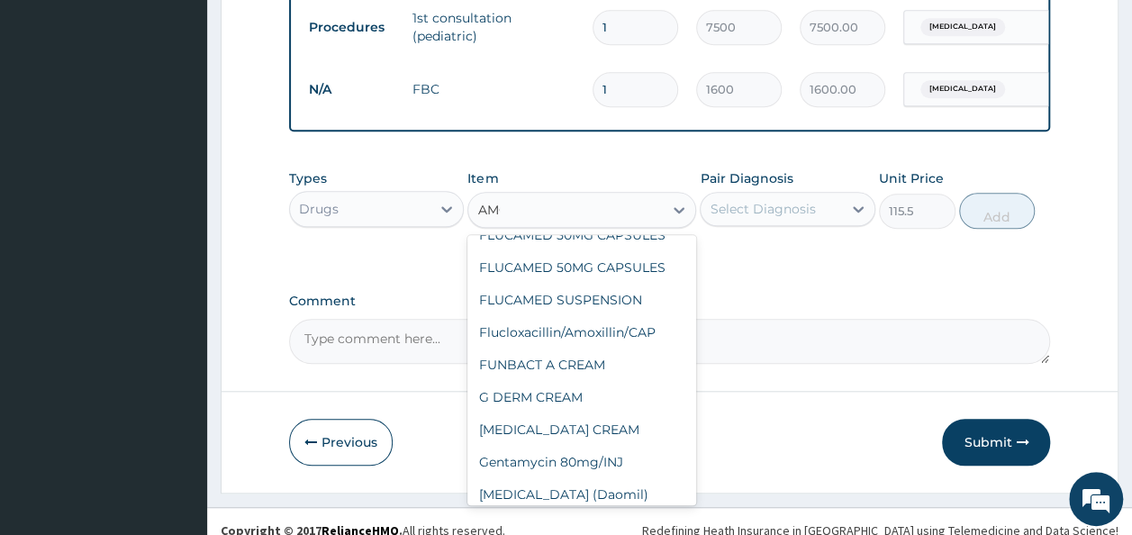
scroll to position [1475, 0]
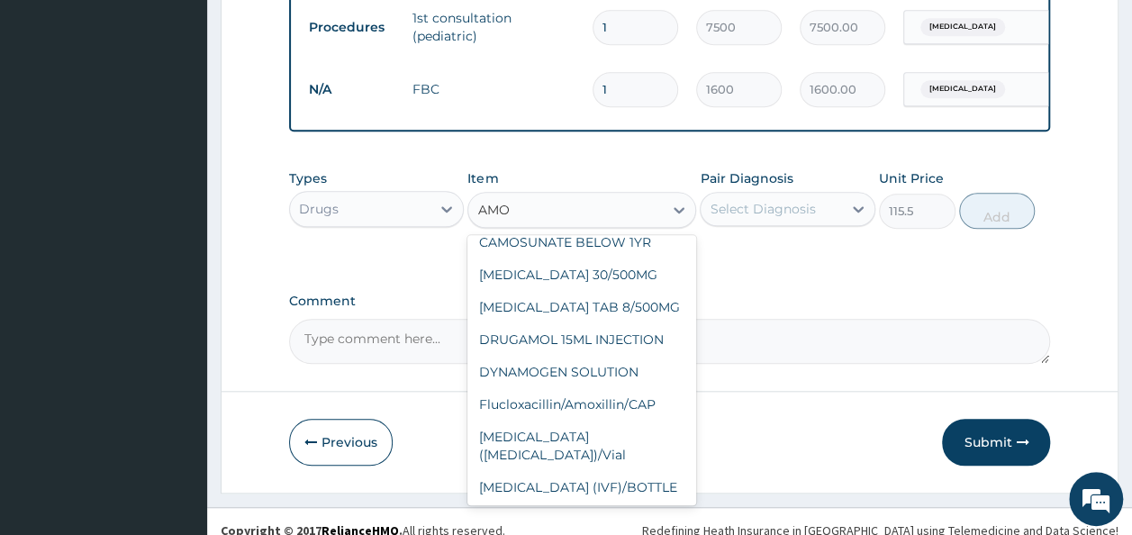
type input "AMOX"
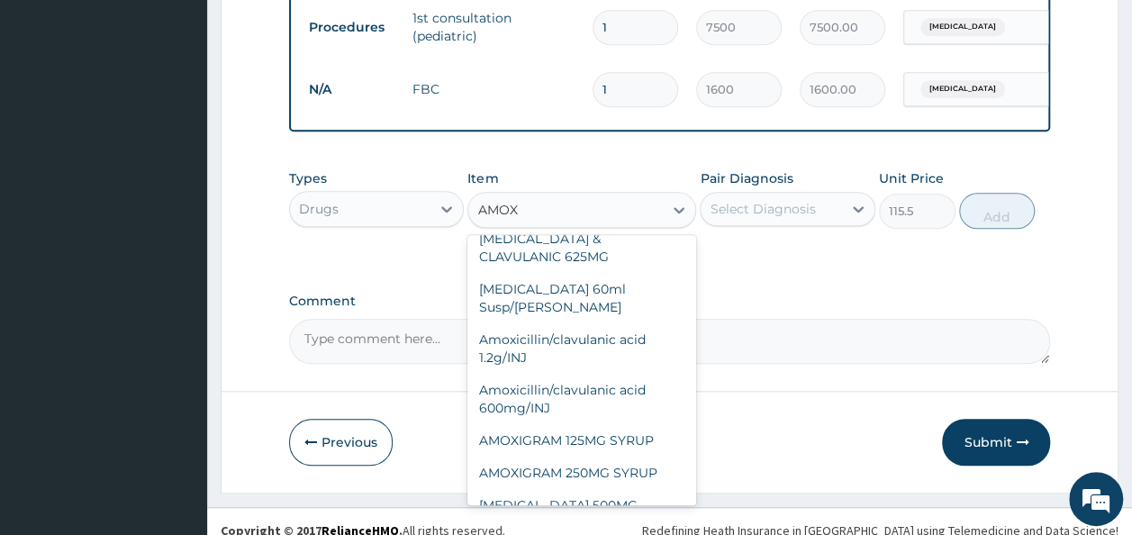
scroll to position [0, 0]
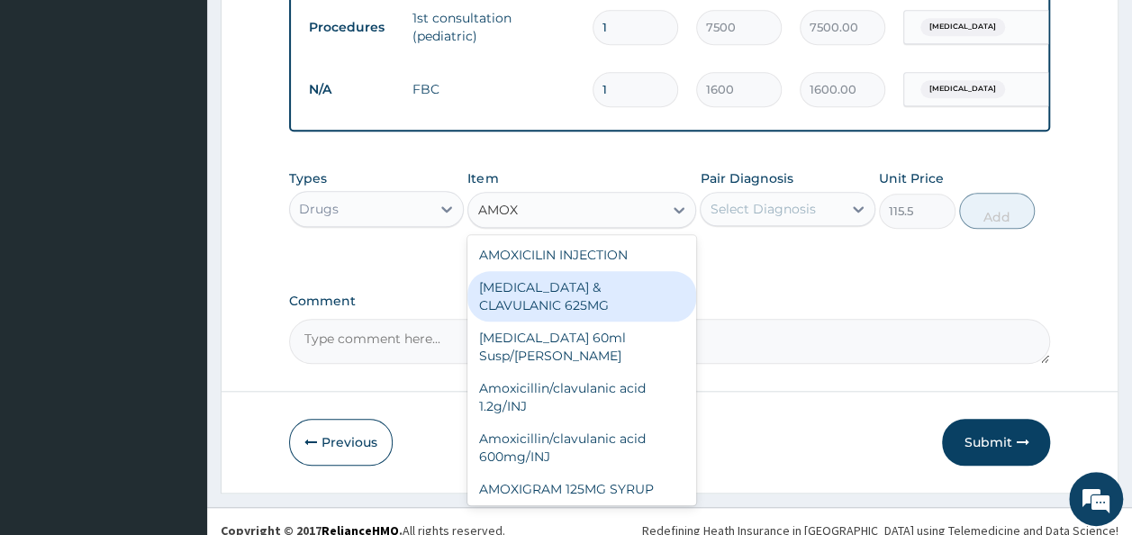
click at [574, 304] on div "[MEDICAL_DATA] & CLAVULANIC 625MG" at bounding box center [581, 296] width 229 height 50
type input "105"
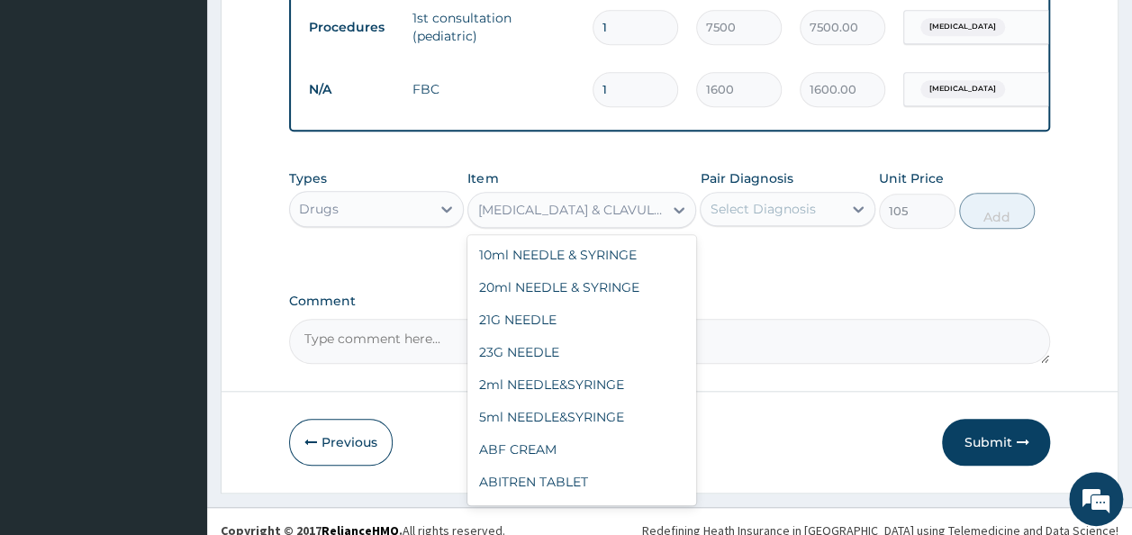
click at [638, 219] on div "[MEDICAL_DATA] & CLAVULANIC 625MG" at bounding box center [570, 210] width 187 height 18
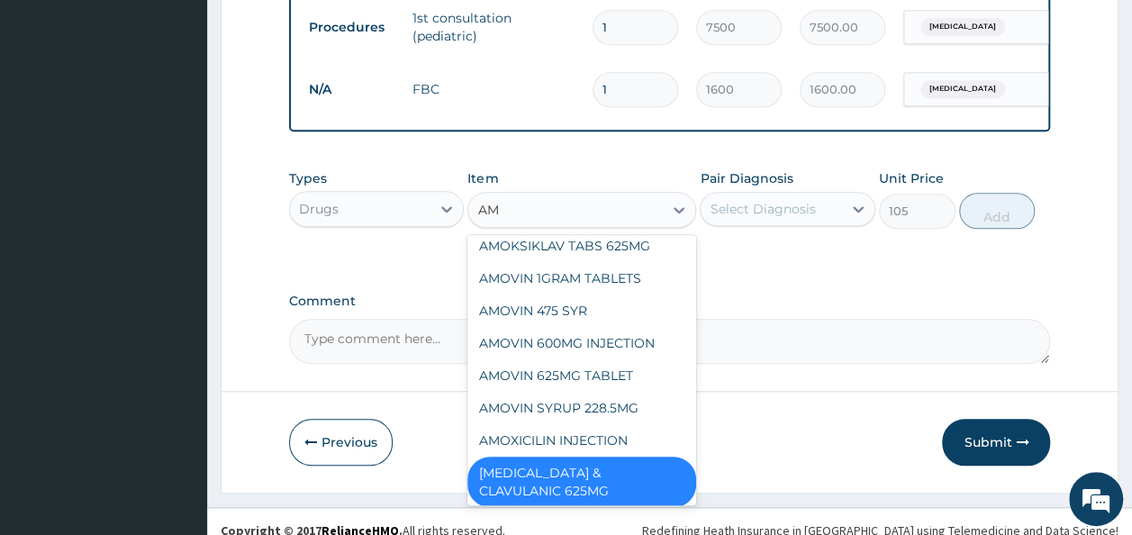
type input "AMO"
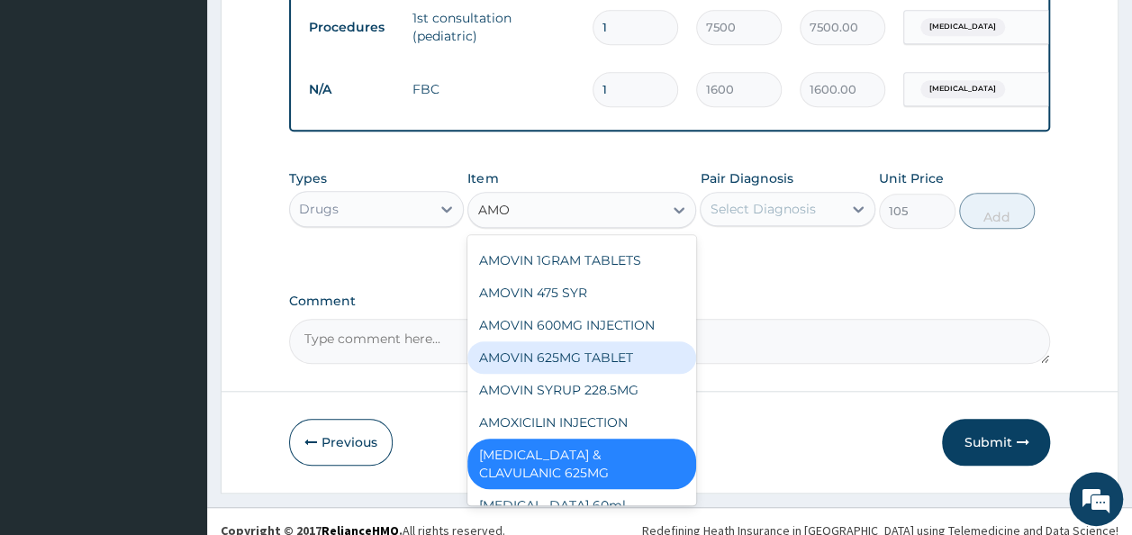
scroll to position [0, 0]
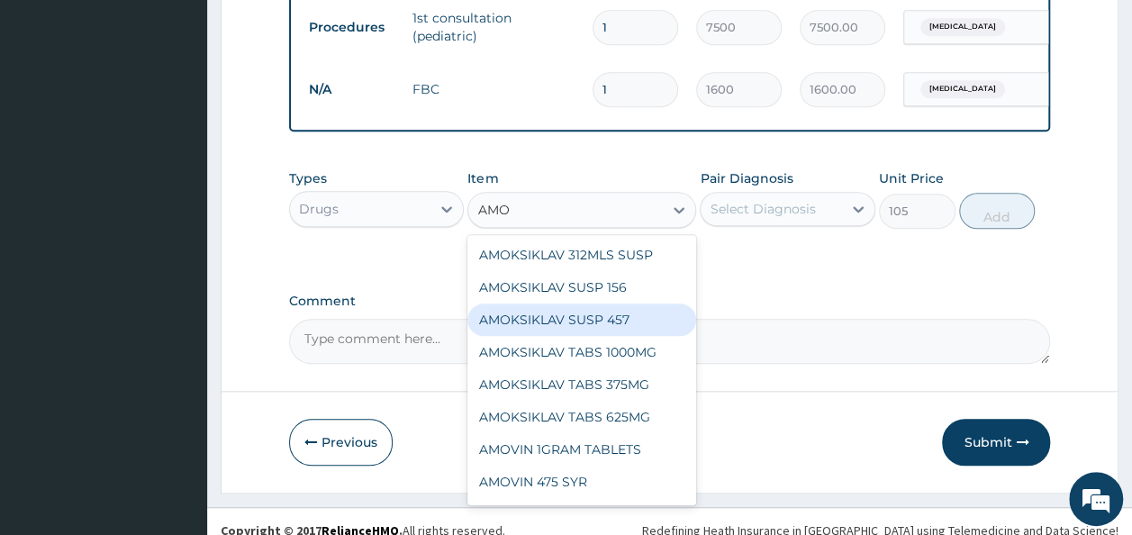
click at [586, 329] on div "AMOKSIKLAV SUSP 457" at bounding box center [581, 319] width 229 height 32
type input "1470"
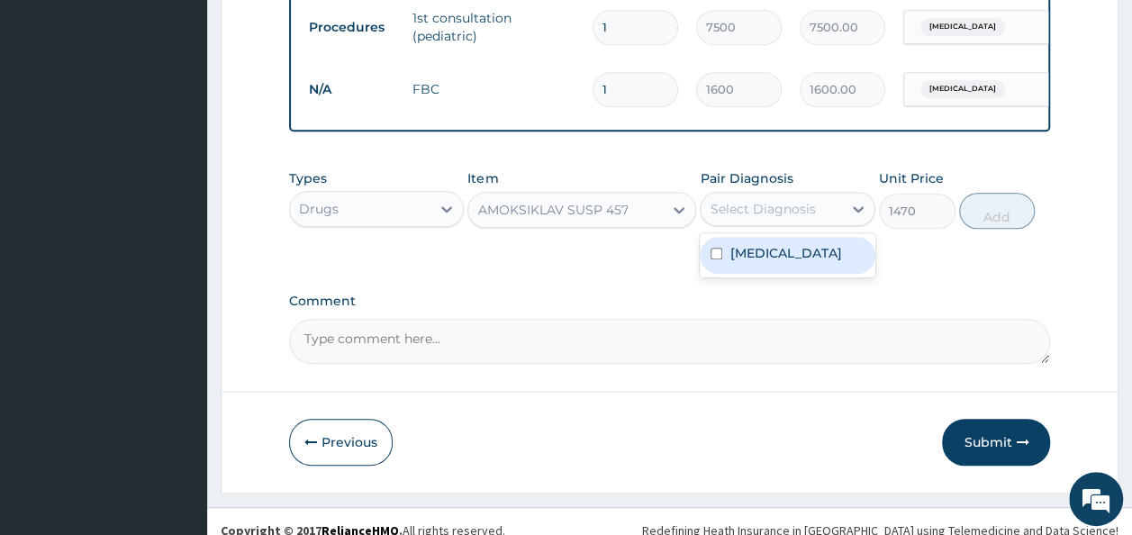
click at [779, 218] on div "Select Diagnosis" at bounding box center [762, 209] width 105 height 18
click at [782, 262] on label "[MEDICAL_DATA]" at bounding box center [785, 253] width 112 height 18
checkbox input "true"
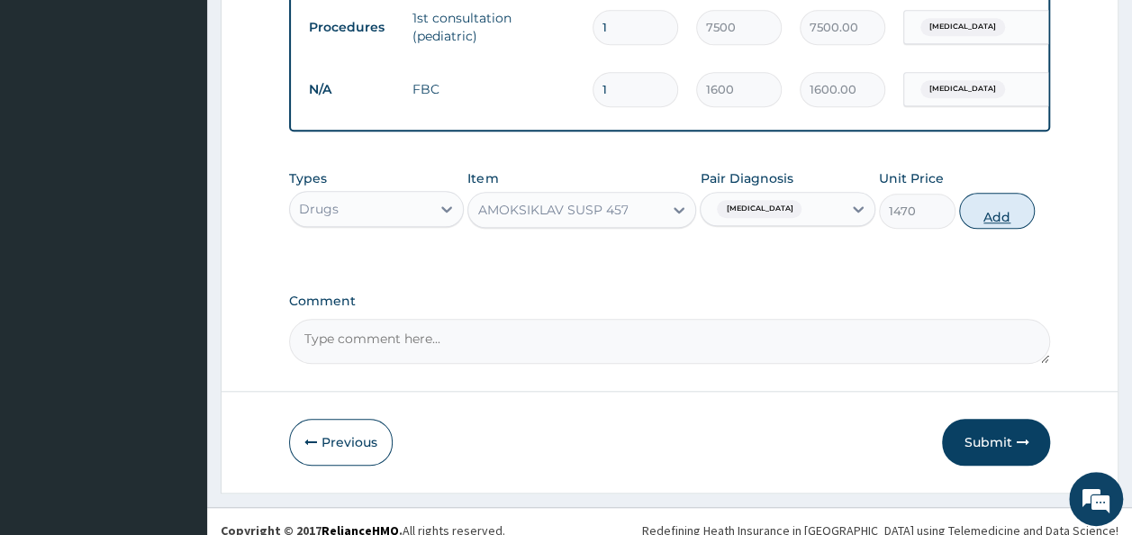
click at [998, 229] on button "Add" at bounding box center [997, 211] width 77 height 36
type input "0"
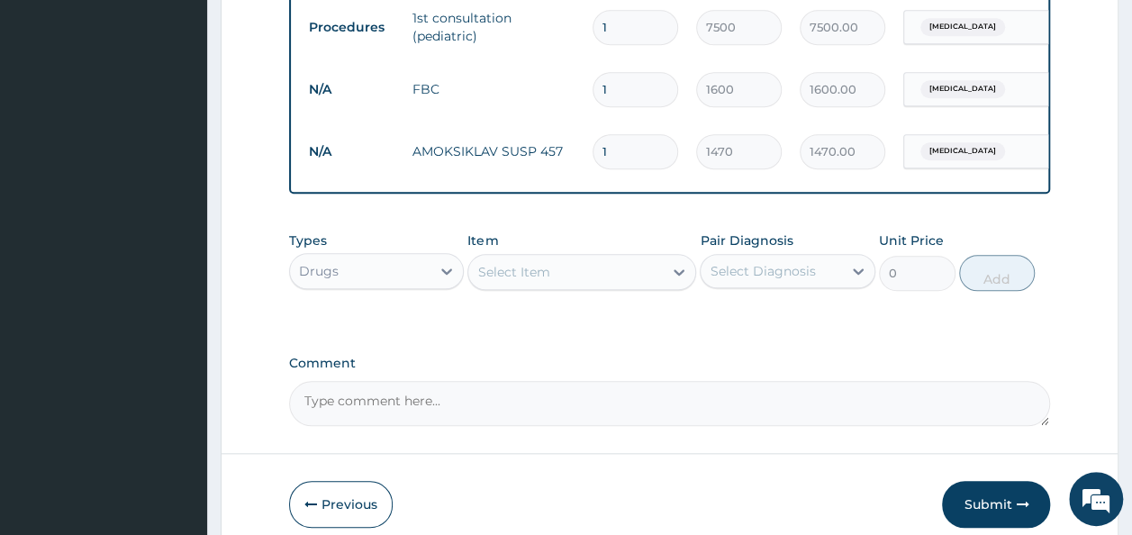
type input "0.00"
type input "2"
type input "2940.00"
type input "2"
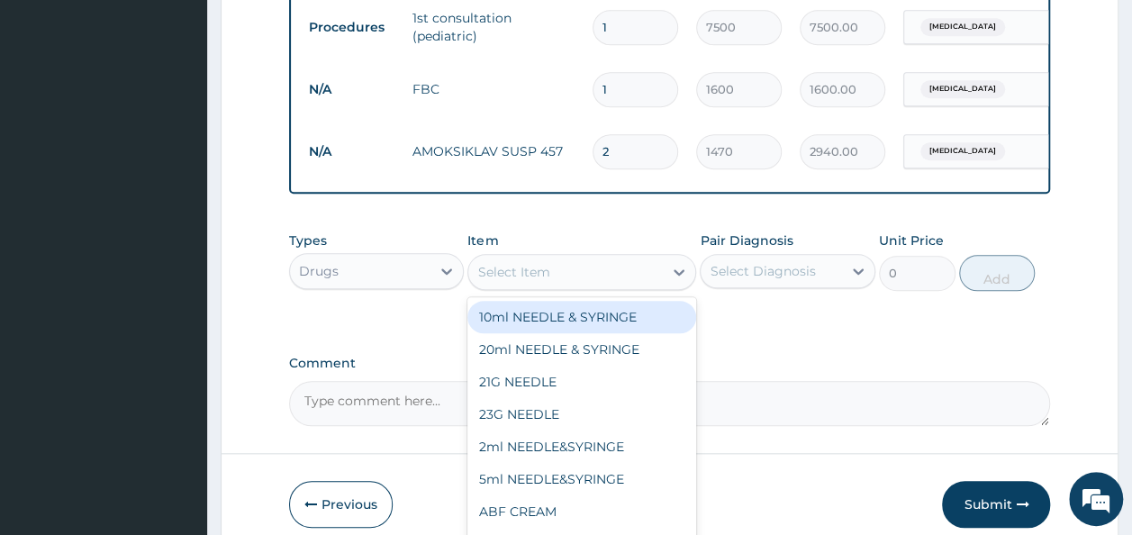
click at [507, 281] on div "Select Item" at bounding box center [513, 272] width 72 height 18
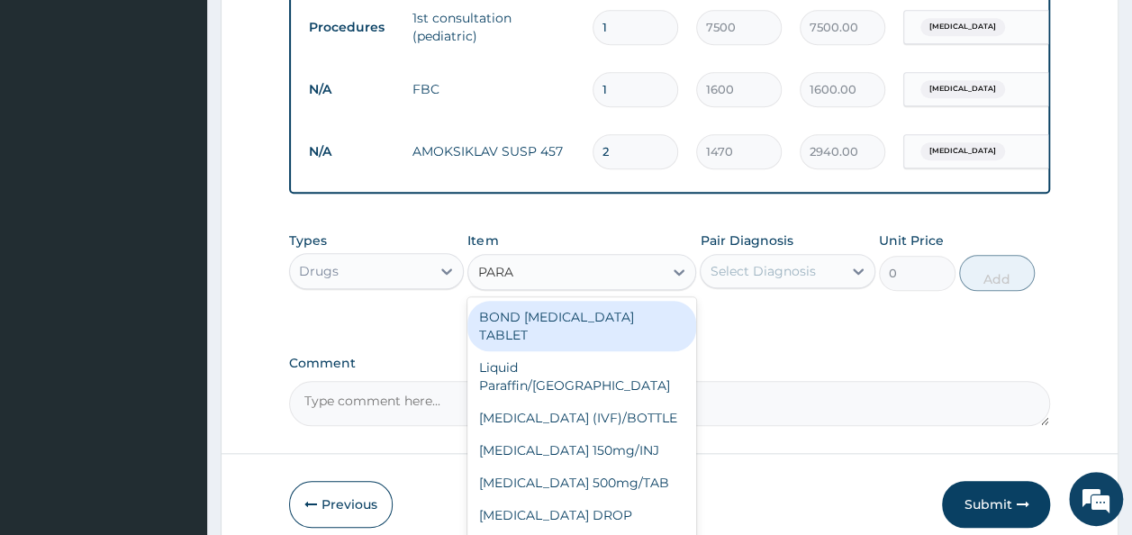
type input "PARAC"
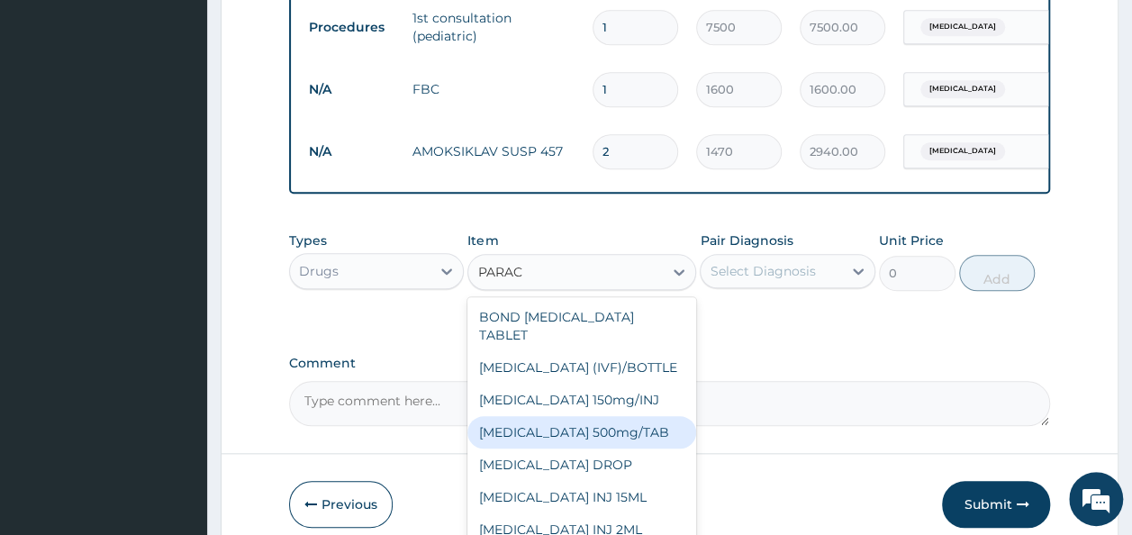
scroll to position [47, 0]
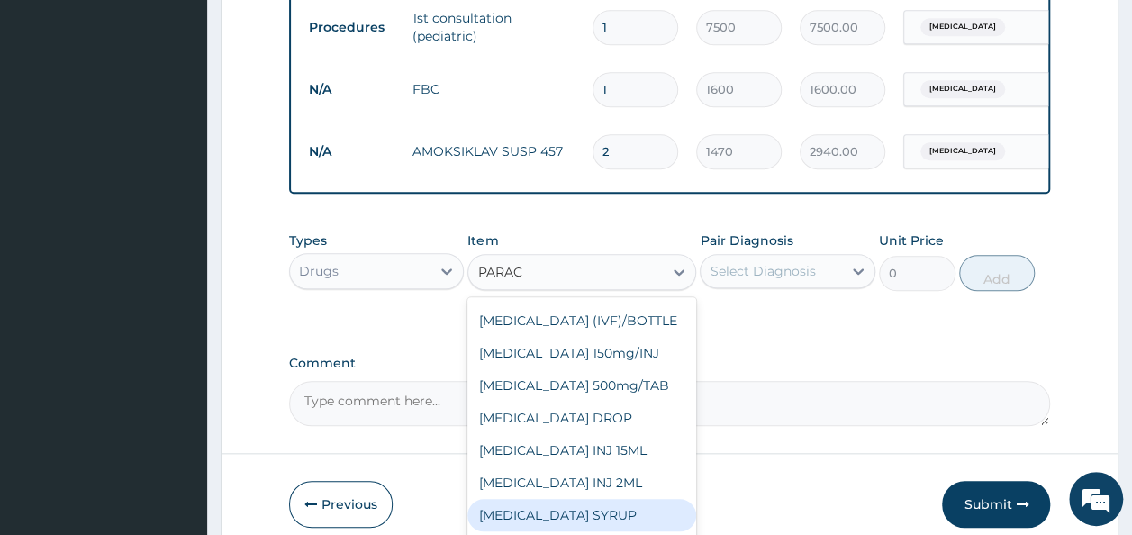
click at [612, 525] on div "[MEDICAL_DATA] SYRUP" at bounding box center [581, 515] width 229 height 32
type input "131.25"
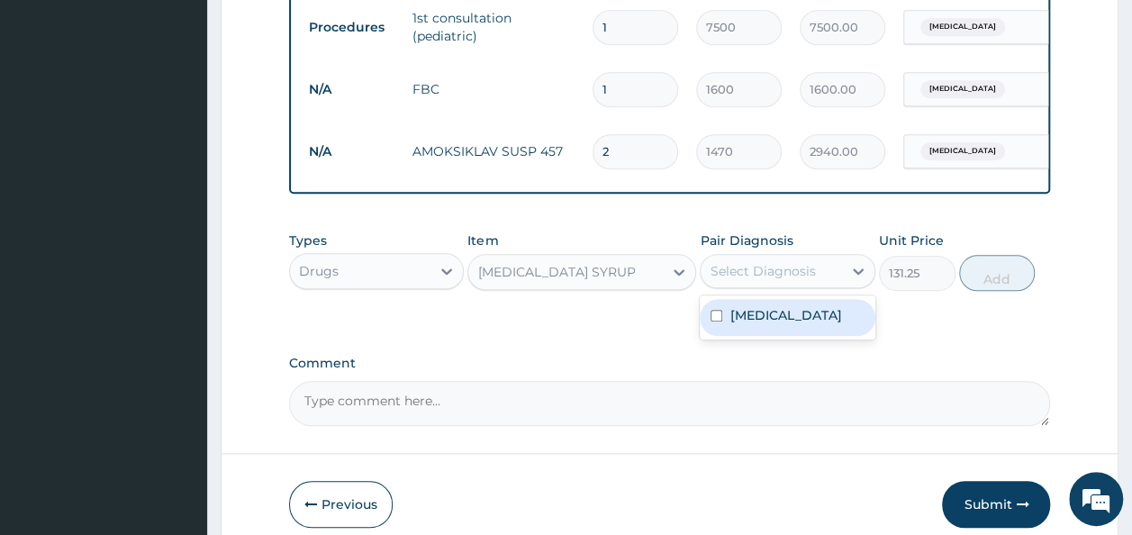
click at [791, 280] on div "Select Diagnosis" at bounding box center [762, 271] width 105 height 18
click at [777, 324] on label "[MEDICAL_DATA]" at bounding box center [785, 315] width 112 height 18
checkbox input "true"
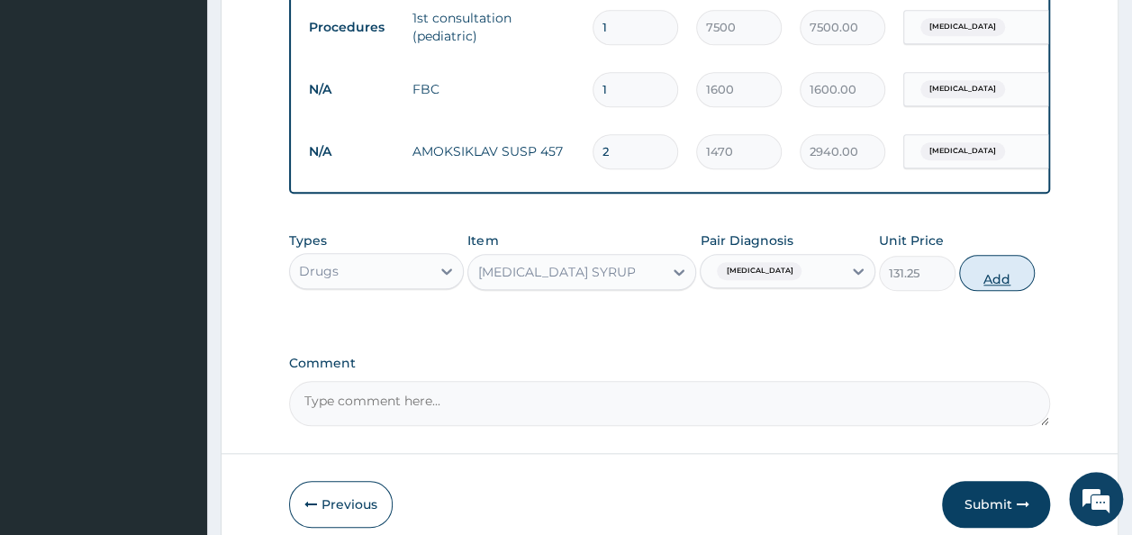
click at [1009, 289] on button "Add" at bounding box center [997, 273] width 77 height 36
type input "0"
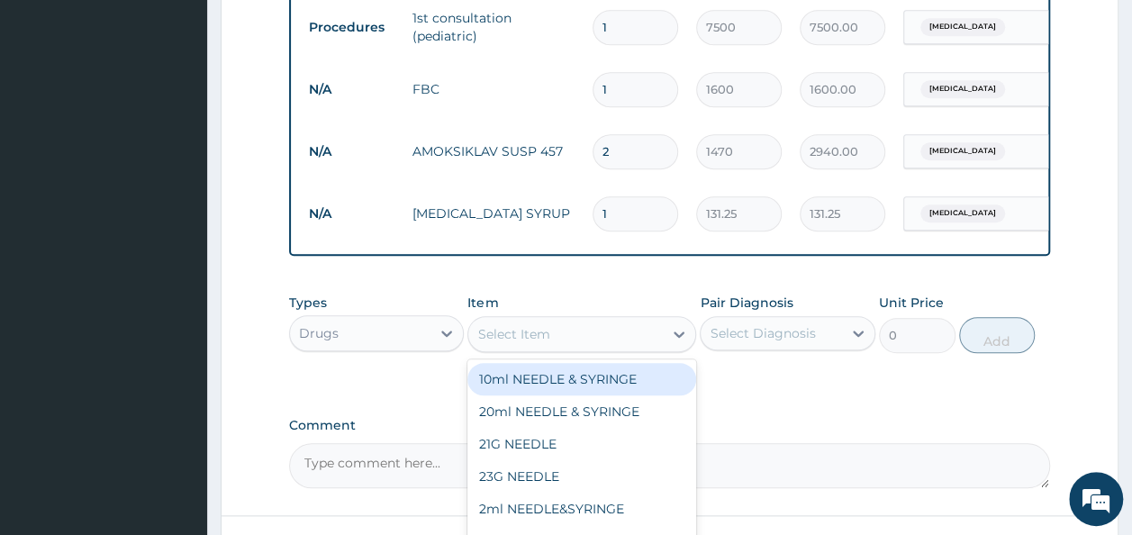
click at [617, 344] on div "Select Item" at bounding box center [565, 334] width 195 height 29
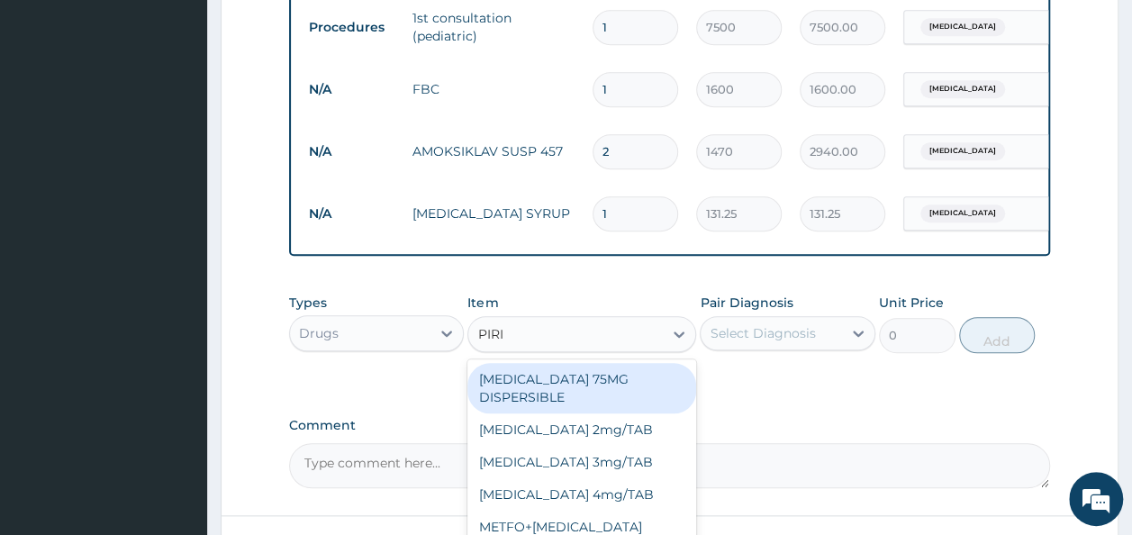
type input "PIRIT"
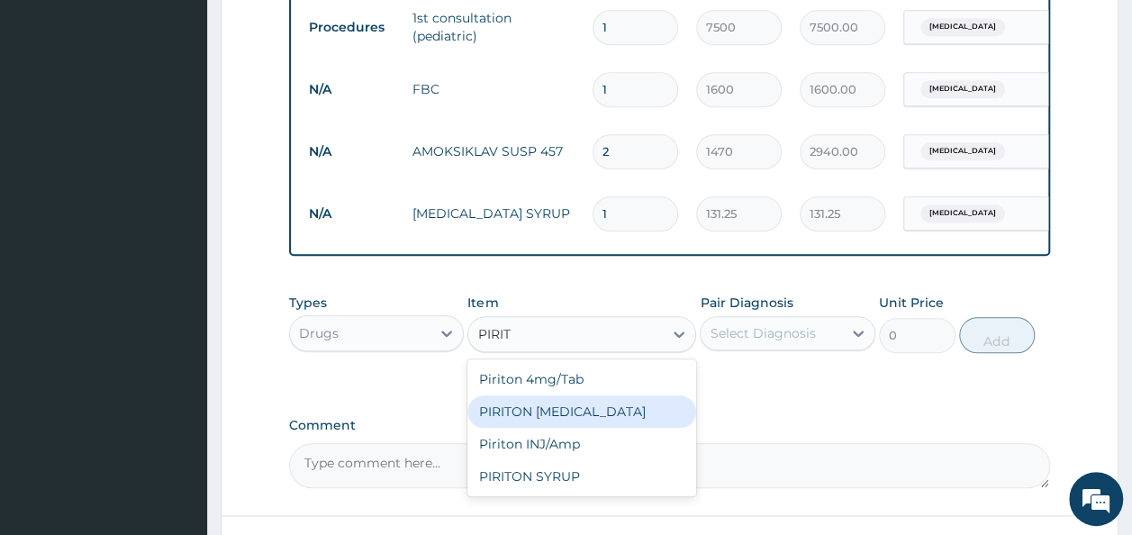
click at [583, 428] on div "PIRITON [MEDICAL_DATA]" at bounding box center [581, 411] width 229 height 32
type input "341.25"
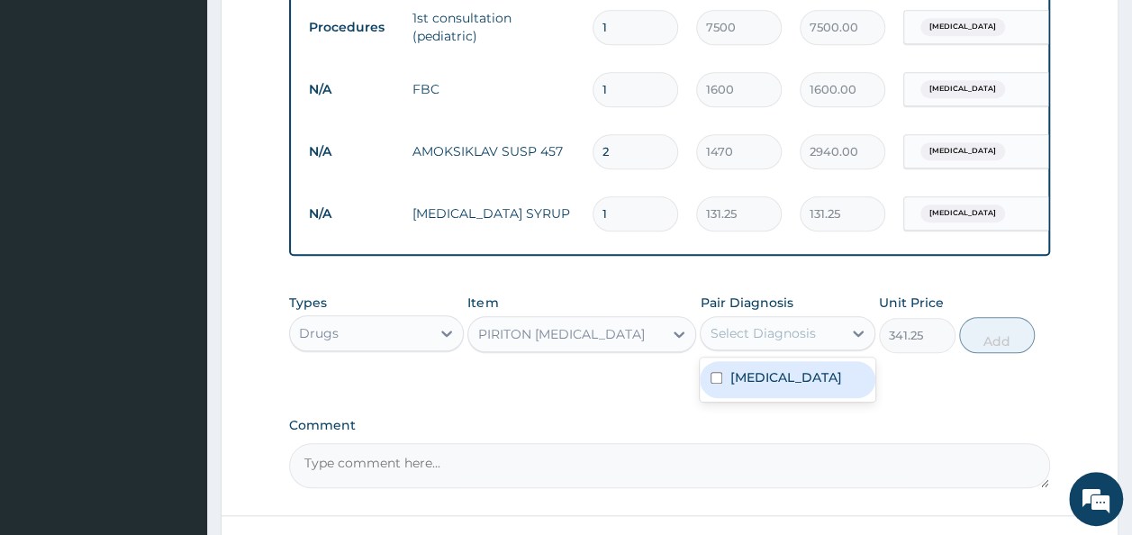
click at [783, 342] on div "Select Diagnosis" at bounding box center [762, 333] width 105 height 18
click at [773, 386] on label "[MEDICAL_DATA]" at bounding box center [785, 377] width 112 height 18
checkbox input "true"
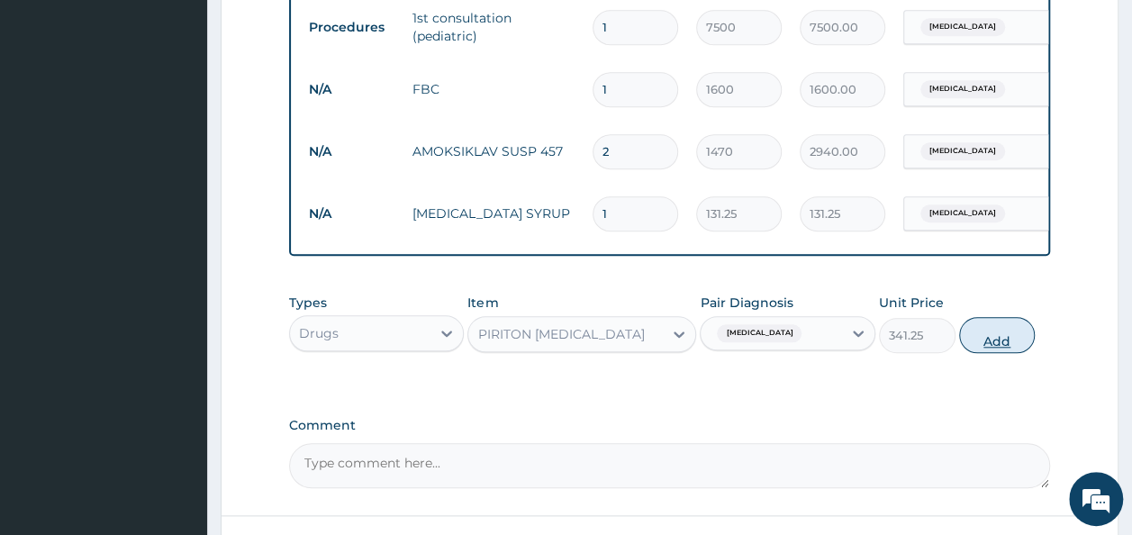
click at [1000, 353] on button "Add" at bounding box center [997, 335] width 77 height 36
type input "0"
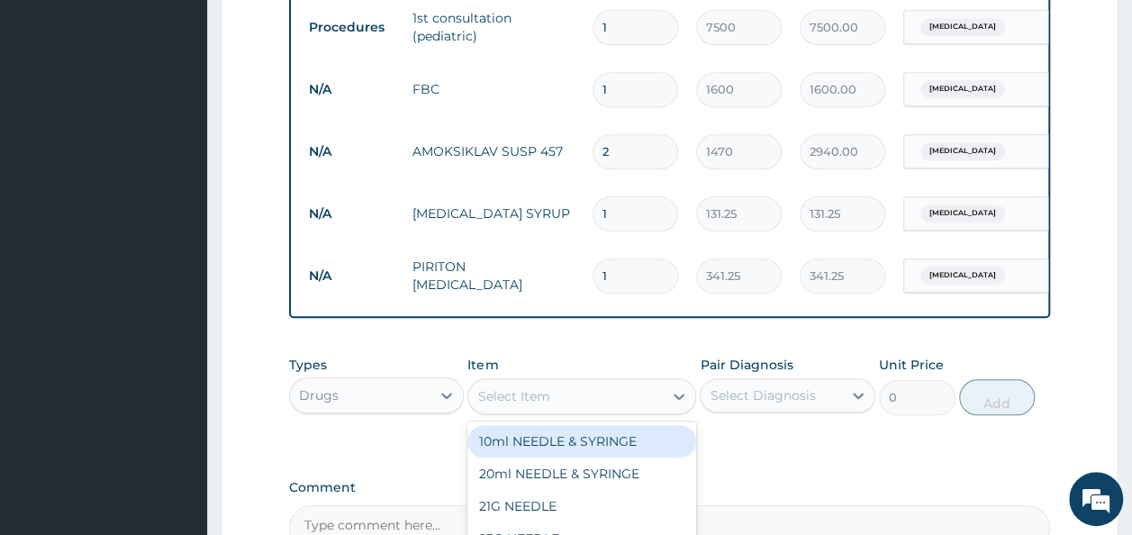
click at [560, 411] on div "Select Item" at bounding box center [565, 396] width 195 height 29
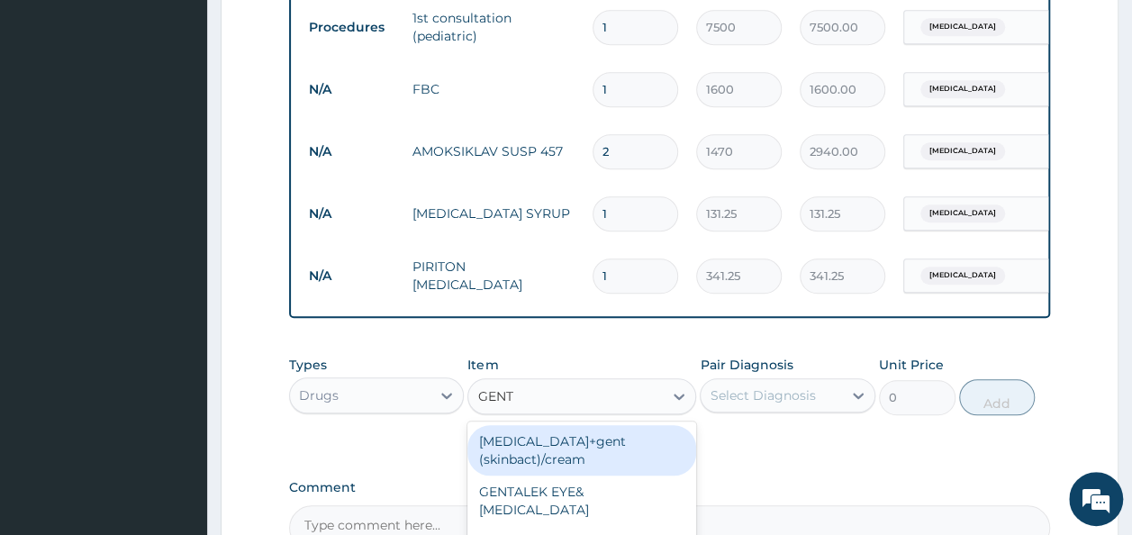
type input "GENTA"
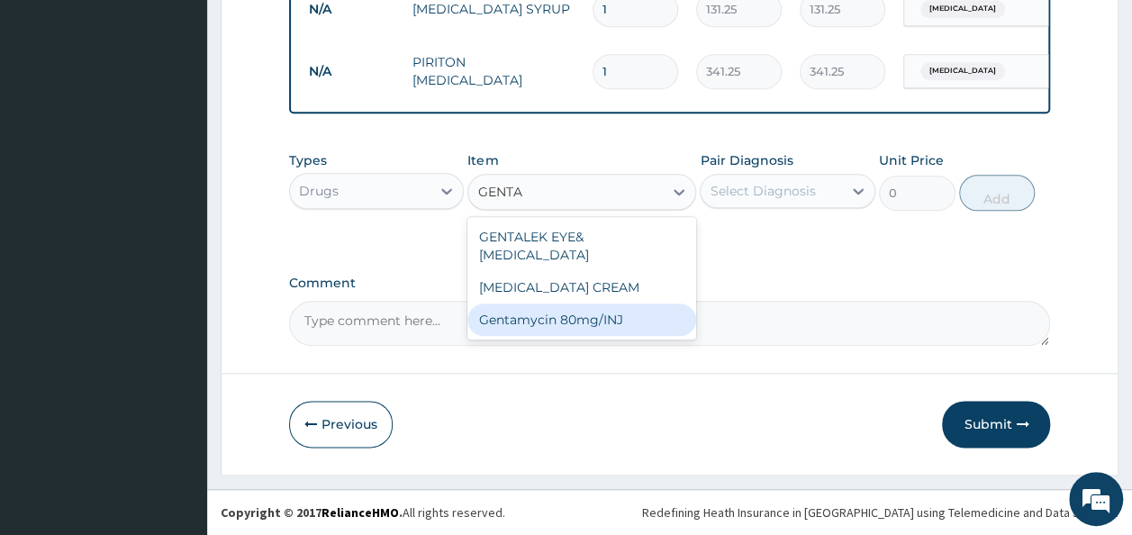
click at [634, 303] on div "Gentamycin 80mg/INJ" at bounding box center [581, 319] width 229 height 32
type input "52.5"
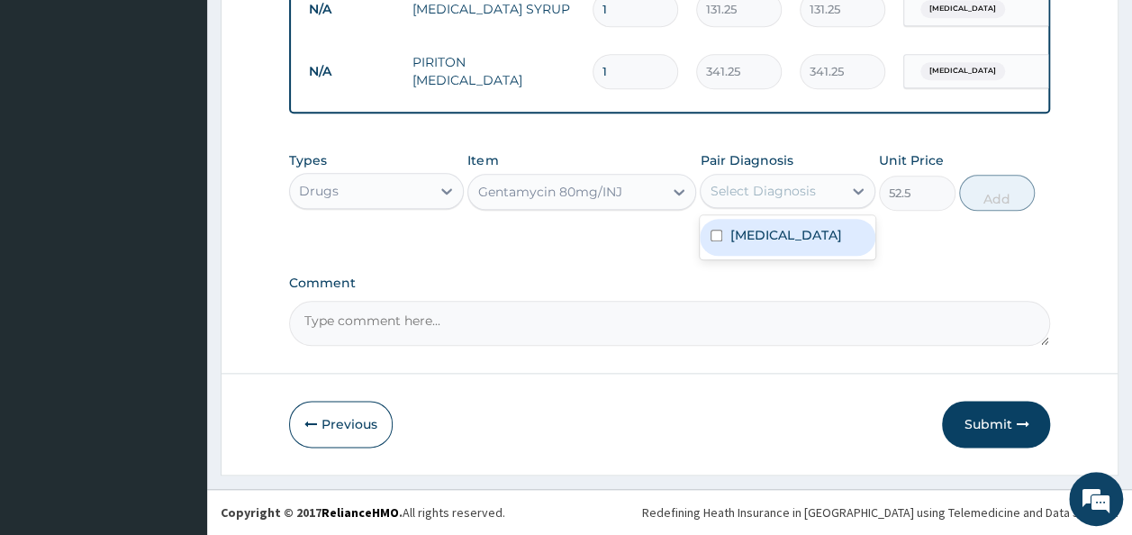
click at [762, 202] on div "Select Diagnosis" at bounding box center [771, 191] width 141 height 29
click at [771, 242] on label "[MEDICAL_DATA]" at bounding box center [785, 235] width 112 height 18
checkbox input "true"
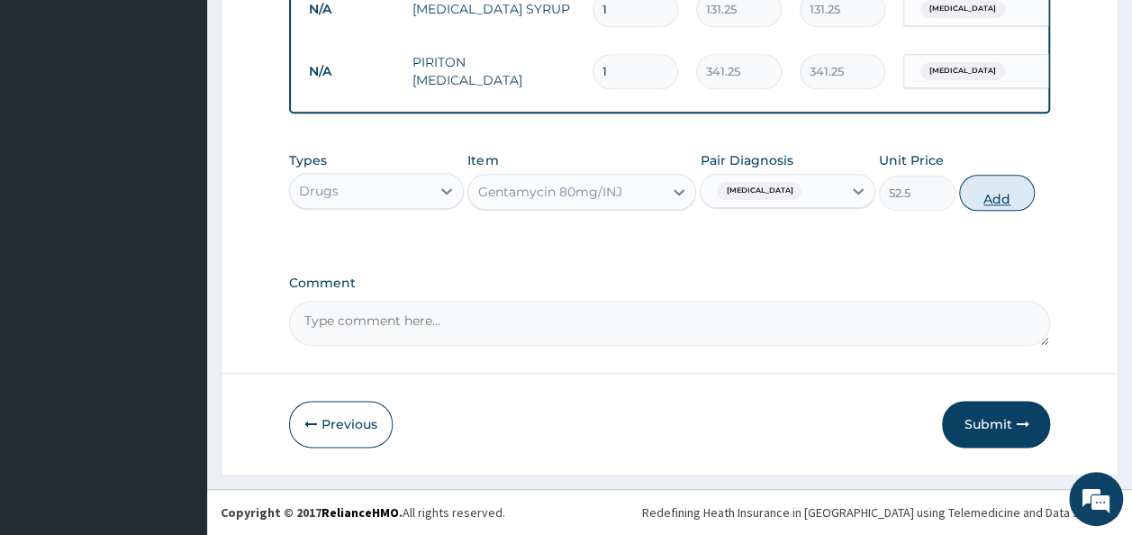
click at [1002, 201] on button "Add" at bounding box center [997, 193] width 77 height 36
type input "0"
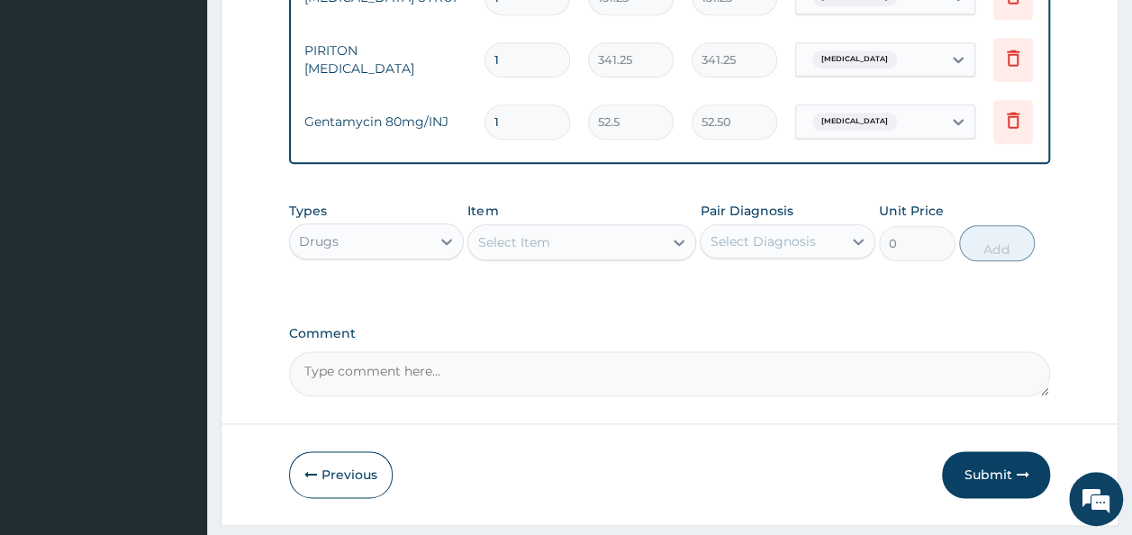
scroll to position [0, 141]
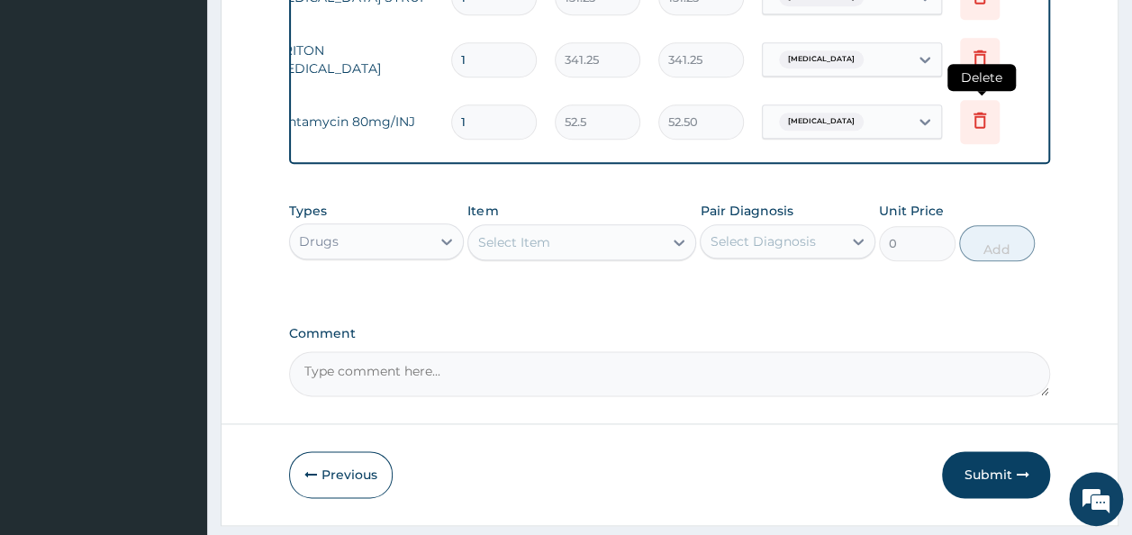
click at [978, 122] on icon at bounding box center [980, 120] width 22 height 22
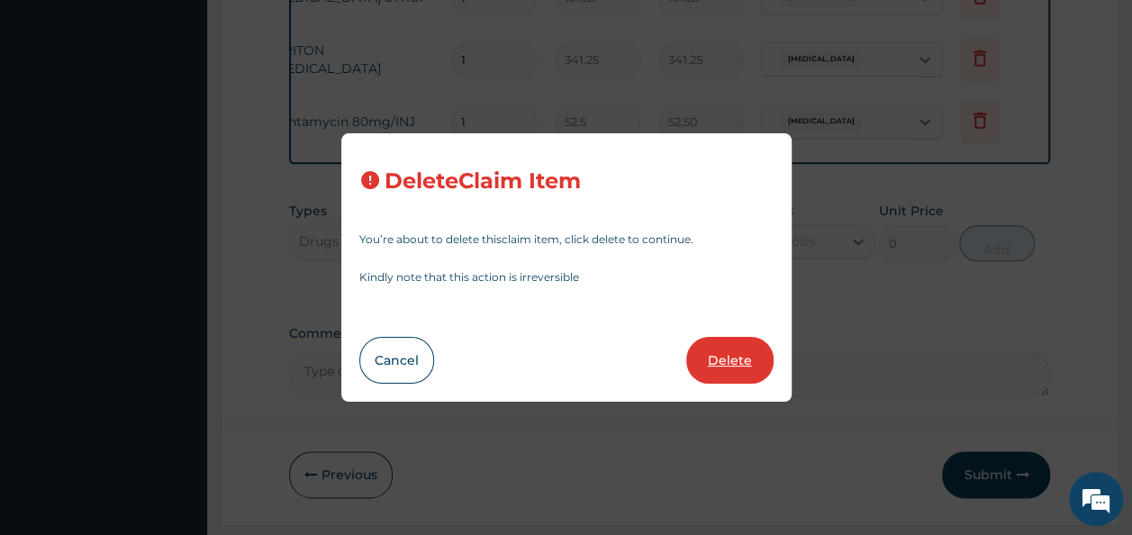
click at [744, 353] on button "Delete" at bounding box center [729, 360] width 87 height 47
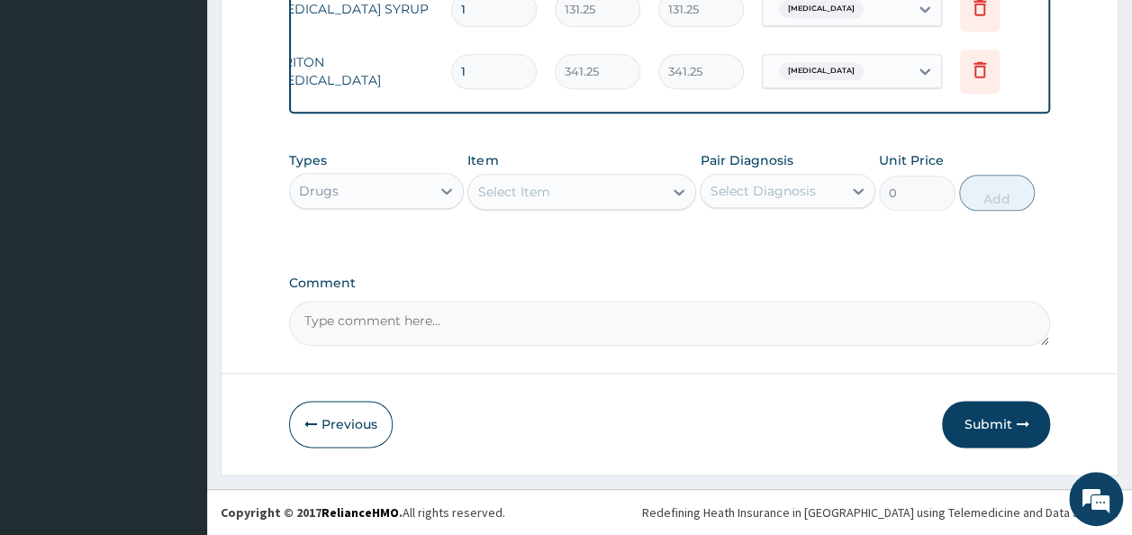
scroll to position [0, 0]
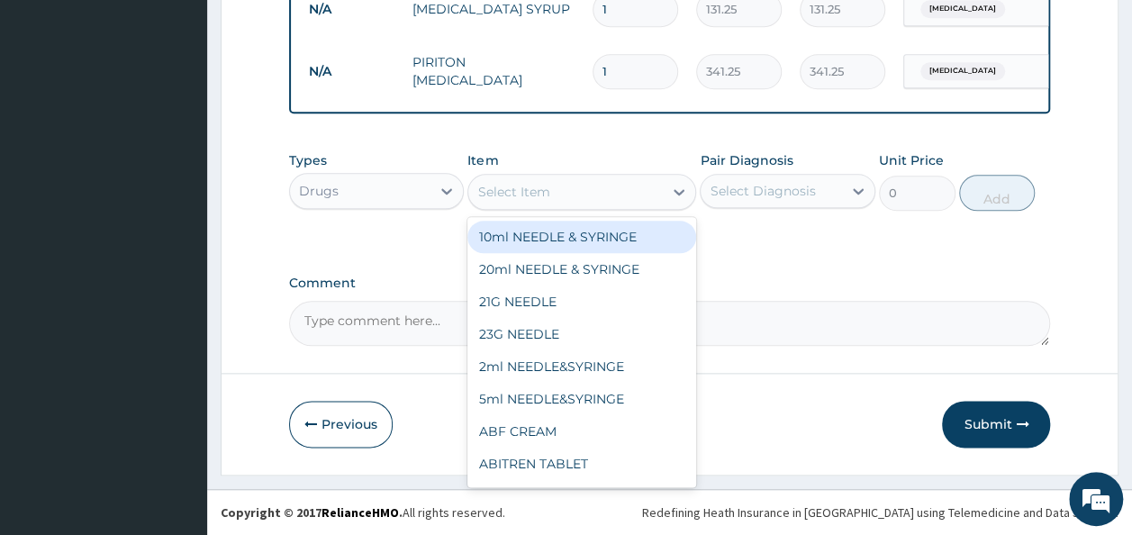
click at [560, 195] on div "Select Item" at bounding box center [565, 191] width 195 height 29
click at [592, 193] on div "Select Item" at bounding box center [565, 191] width 195 height 29
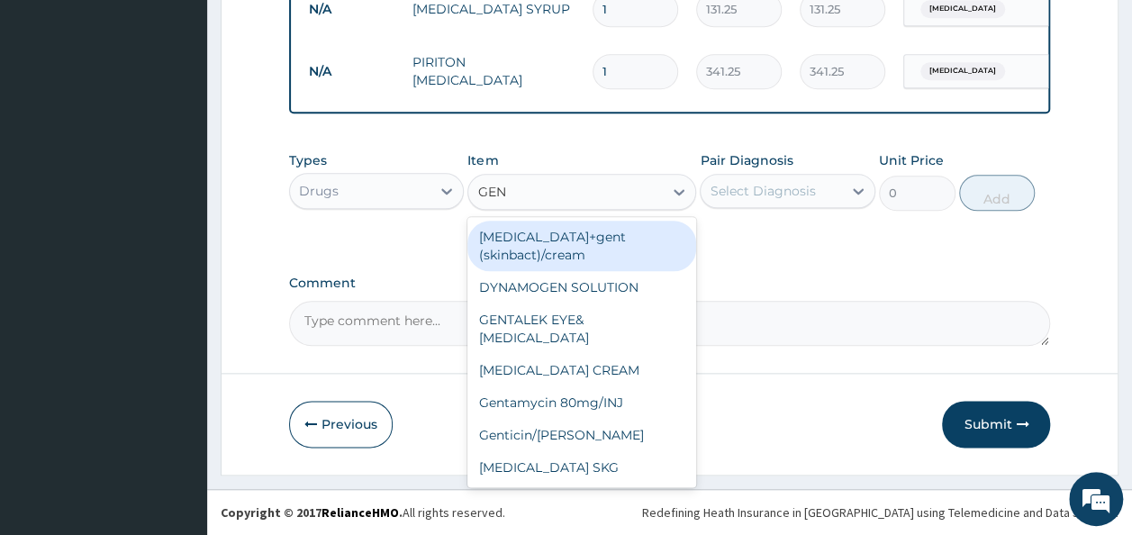
type input "GENT"
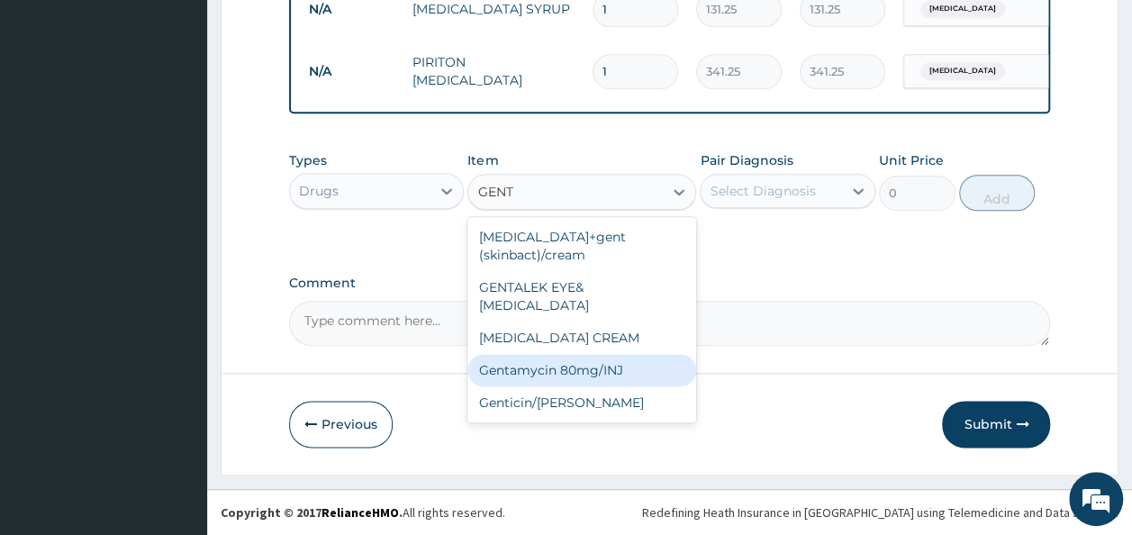
click at [629, 355] on div "Gentamycin 80mg/INJ" at bounding box center [581, 370] width 229 height 32
type input "52.5"
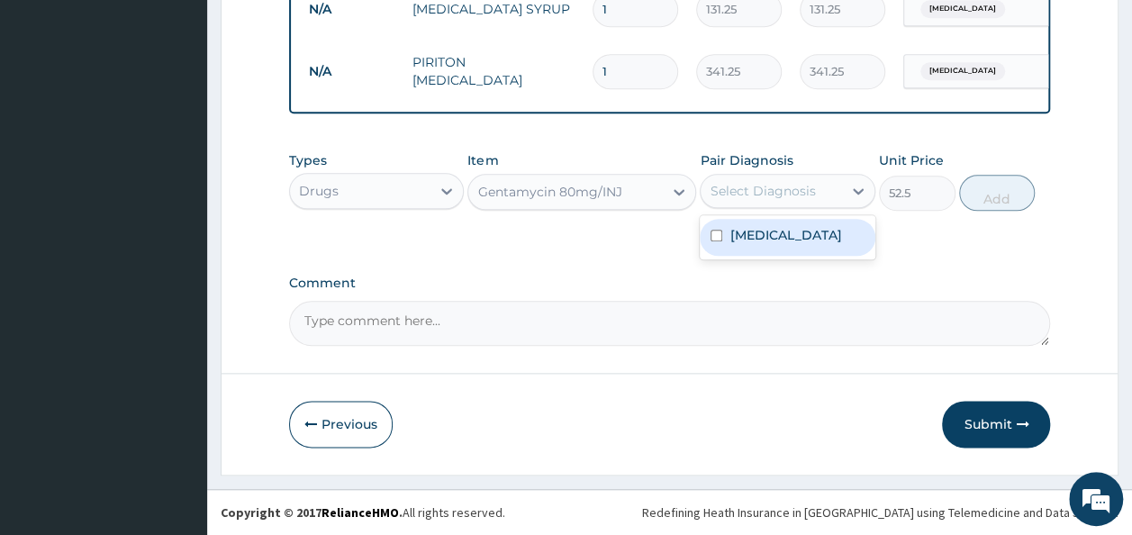
click at [790, 204] on div "Select Diagnosis" at bounding box center [771, 191] width 141 height 29
click at [801, 244] on label "[MEDICAL_DATA]" at bounding box center [785, 235] width 112 height 18
checkbox input "true"
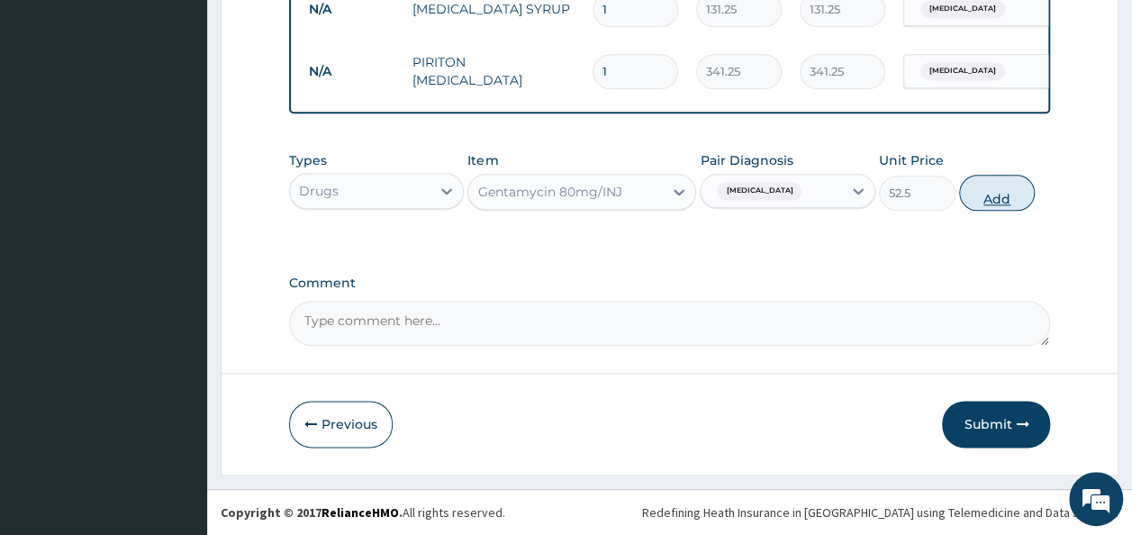
click at [1005, 201] on button "Add" at bounding box center [997, 193] width 77 height 36
type input "0"
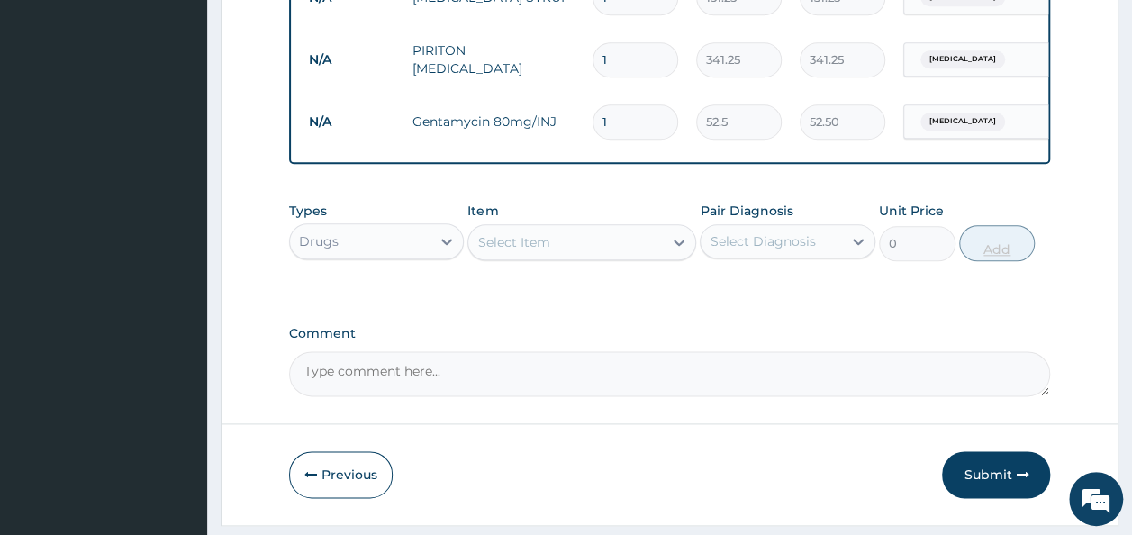
type input "0.00"
type input "2"
type input "105.00"
type input "2"
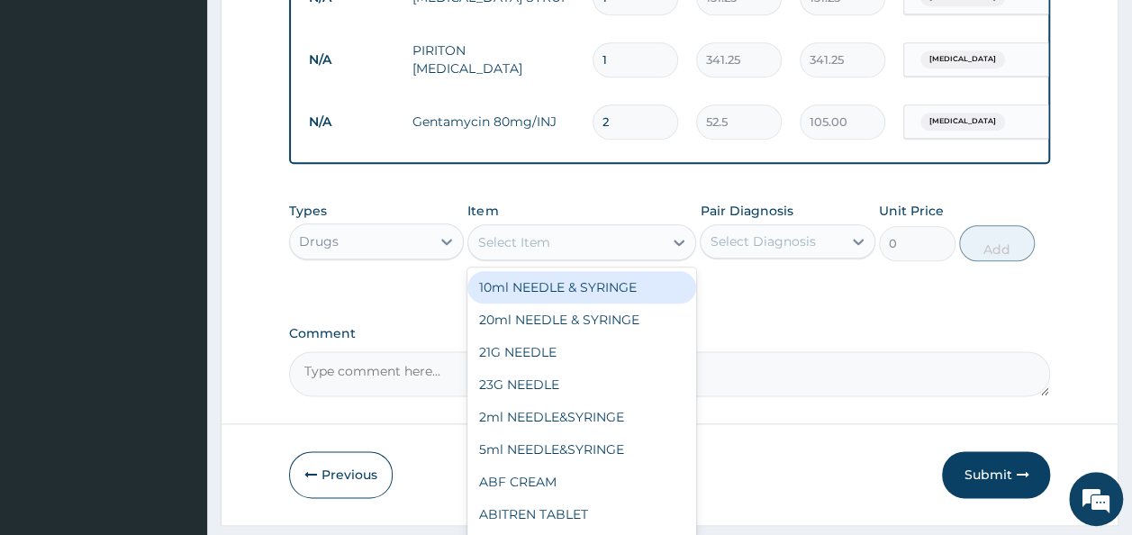
click at [551, 252] on div "Select Item" at bounding box center [565, 242] width 195 height 29
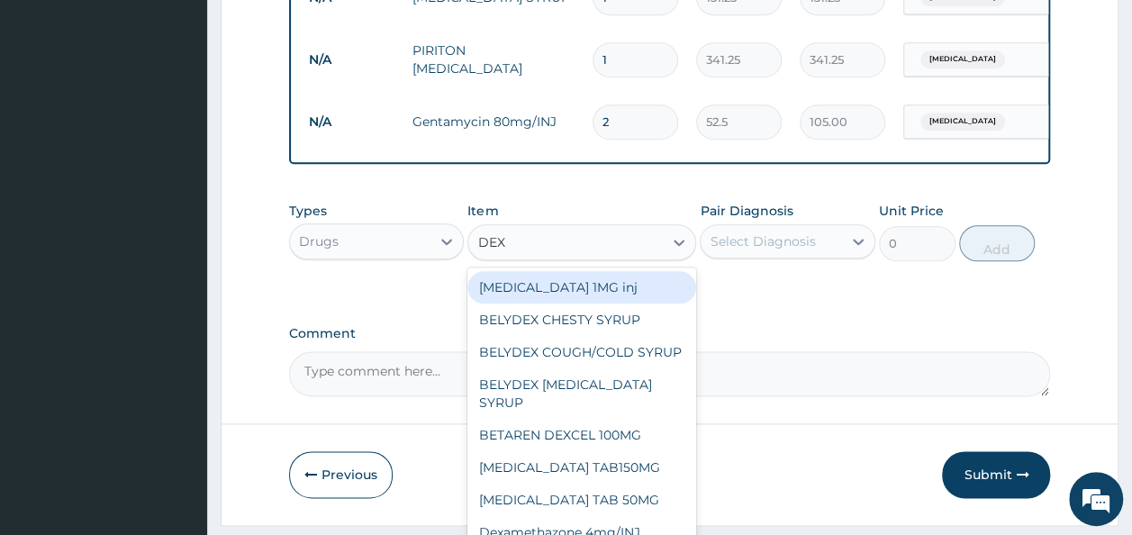
type input "DEXA"
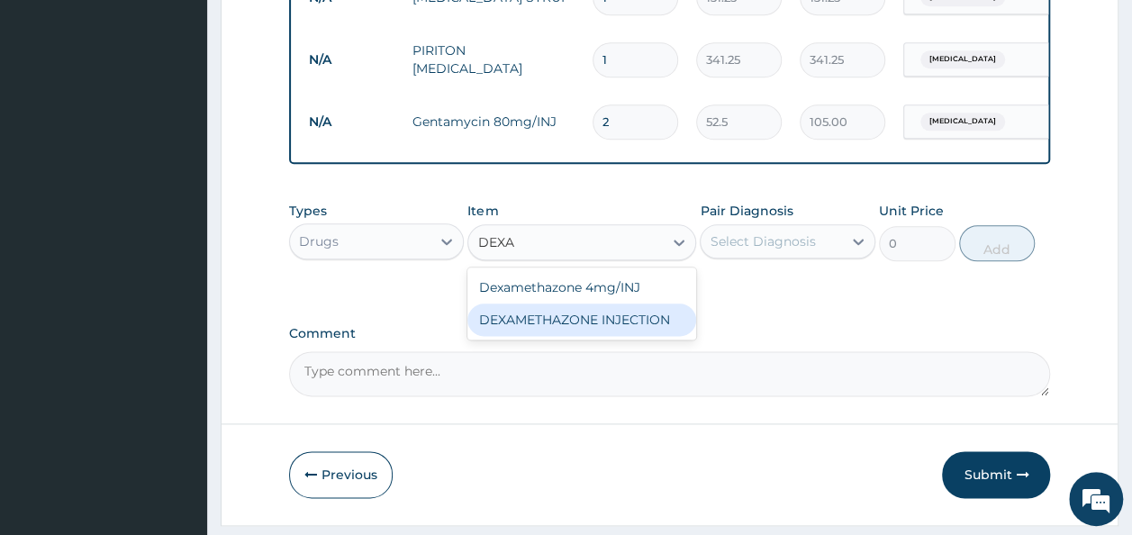
click at [611, 324] on div "DEXAMETHAZONE INJECTION" at bounding box center [581, 319] width 229 height 32
type input "183.75"
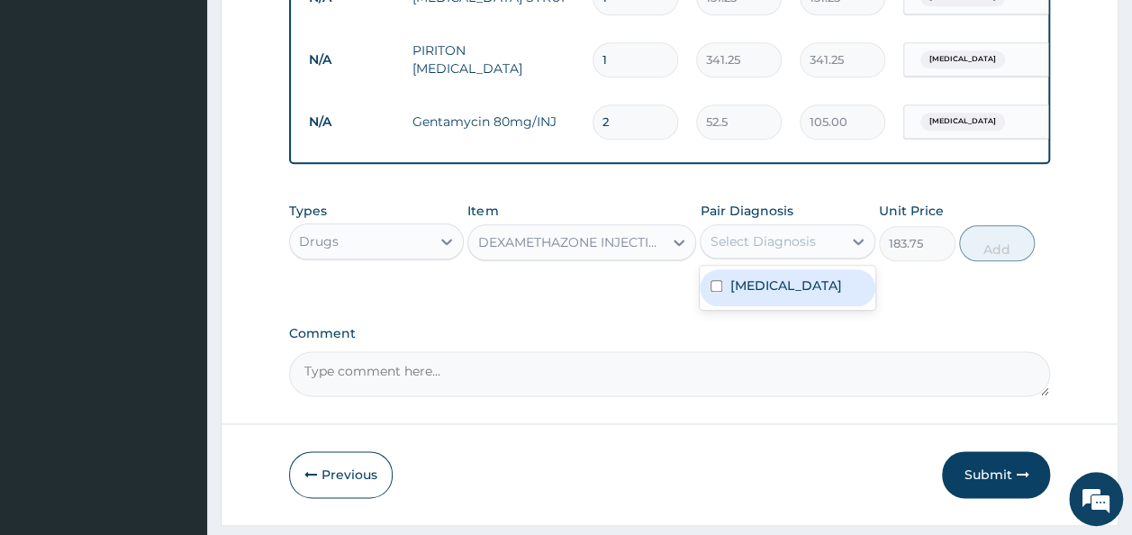
click at [759, 250] on div "Select Diagnosis" at bounding box center [762, 241] width 105 height 18
click at [768, 294] on label "[MEDICAL_DATA]" at bounding box center [785, 285] width 112 height 18
checkbox input "true"
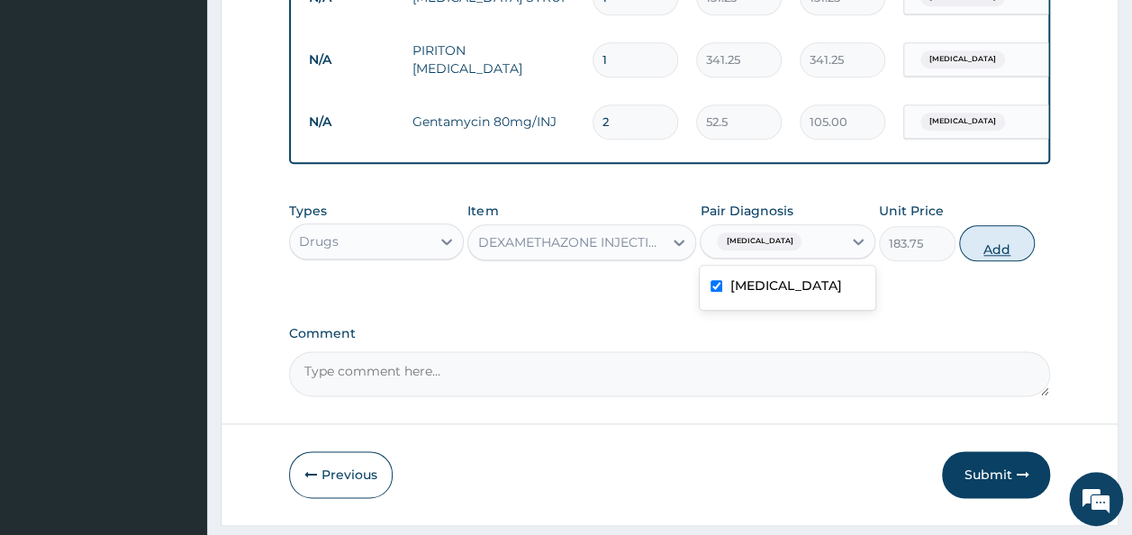
click at [985, 260] on button "Add" at bounding box center [997, 243] width 77 height 36
type input "0"
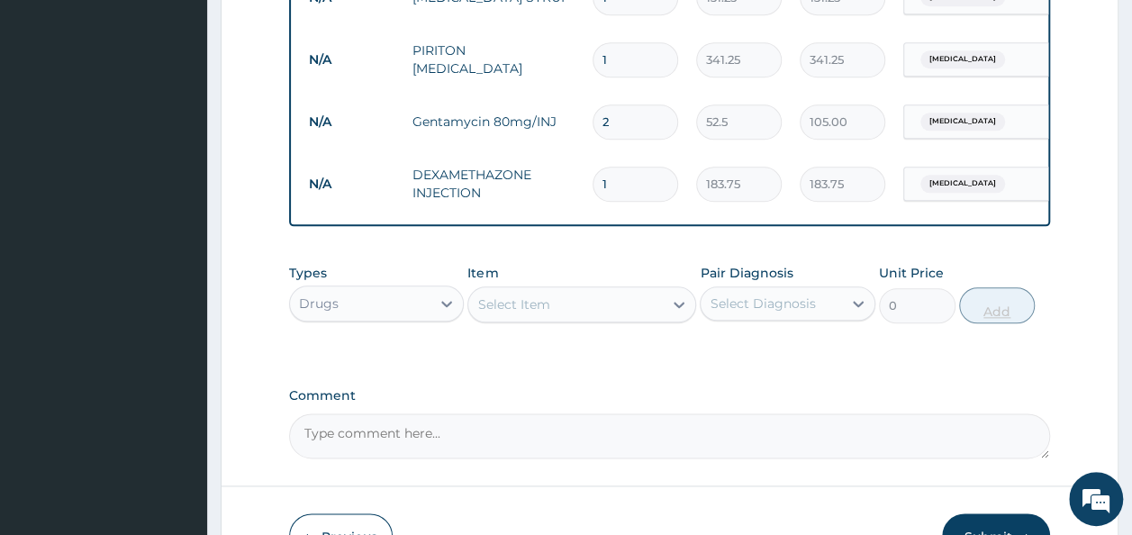
type input "0.00"
type input "3"
type input "551.25"
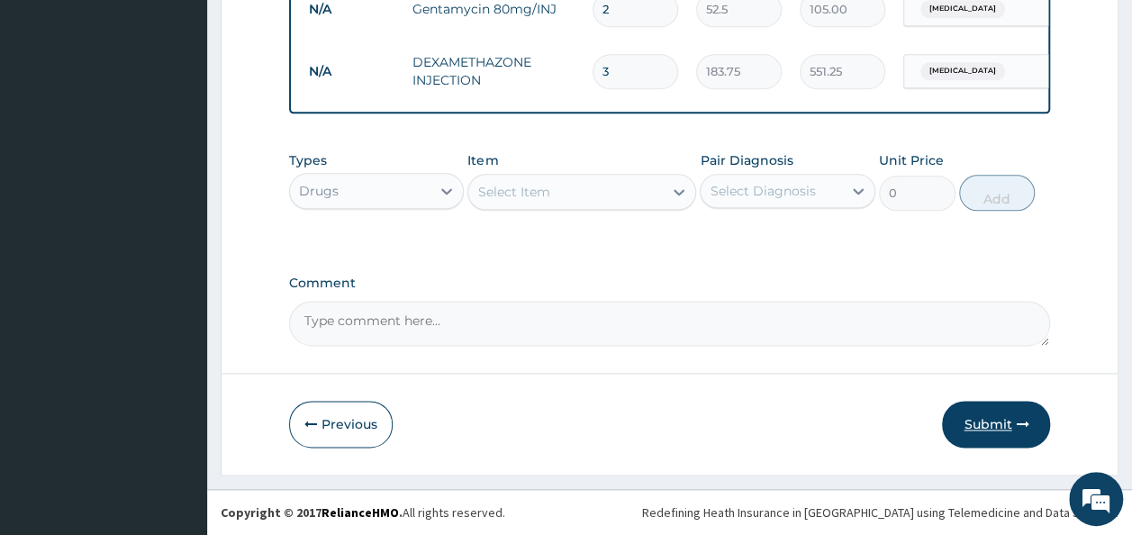
type input "3"
click at [973, 421] on button "Submit" at bounding box center [996, 424] width 108 height 47
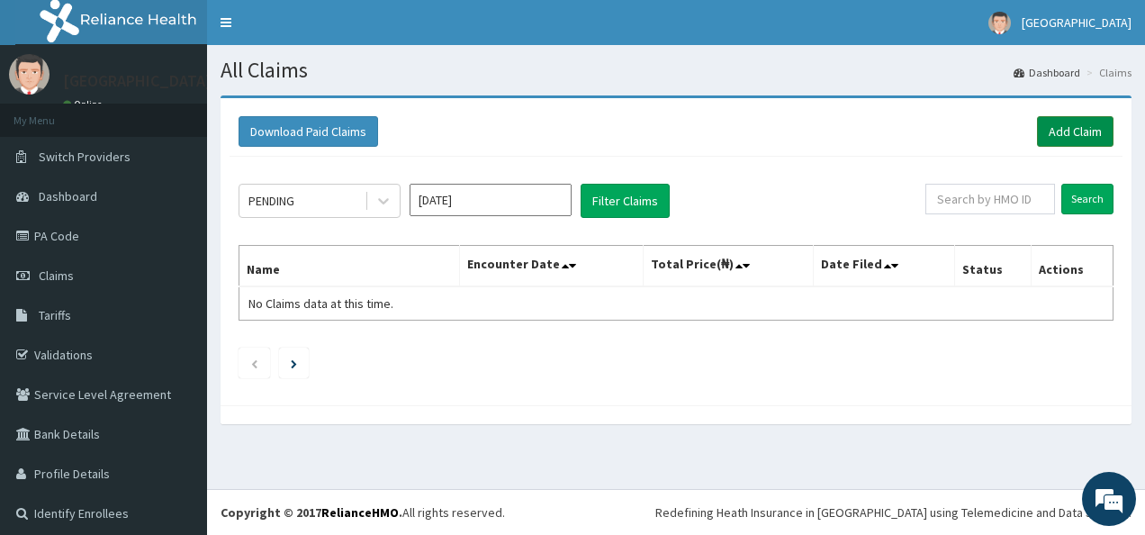
click at [1067, 131] on link "Add Claim" at bounding box center [1075, 131] width 77 height 31
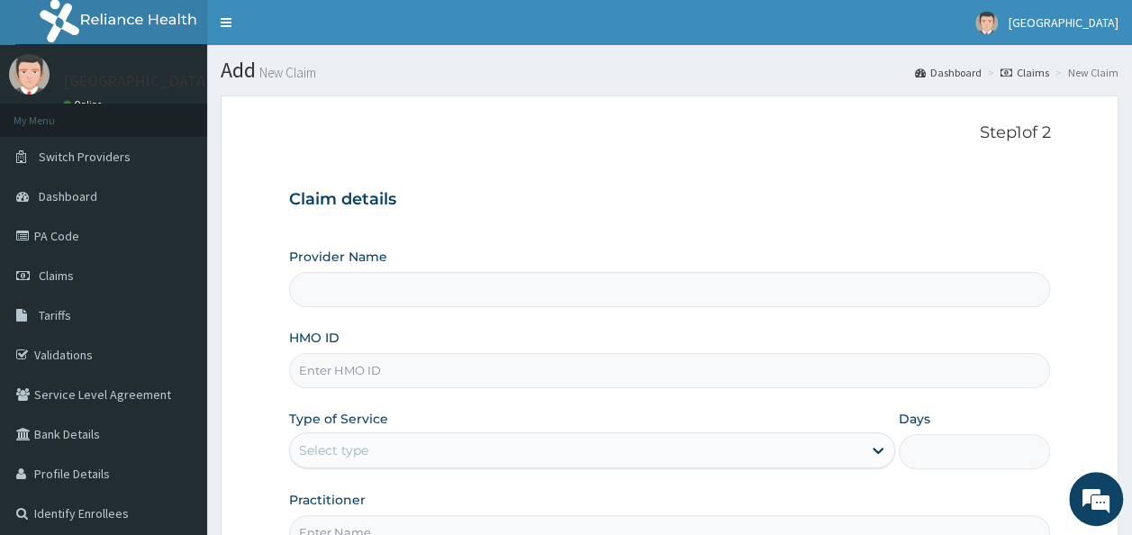
type input "[GEOGRAPHIC_DATA]"
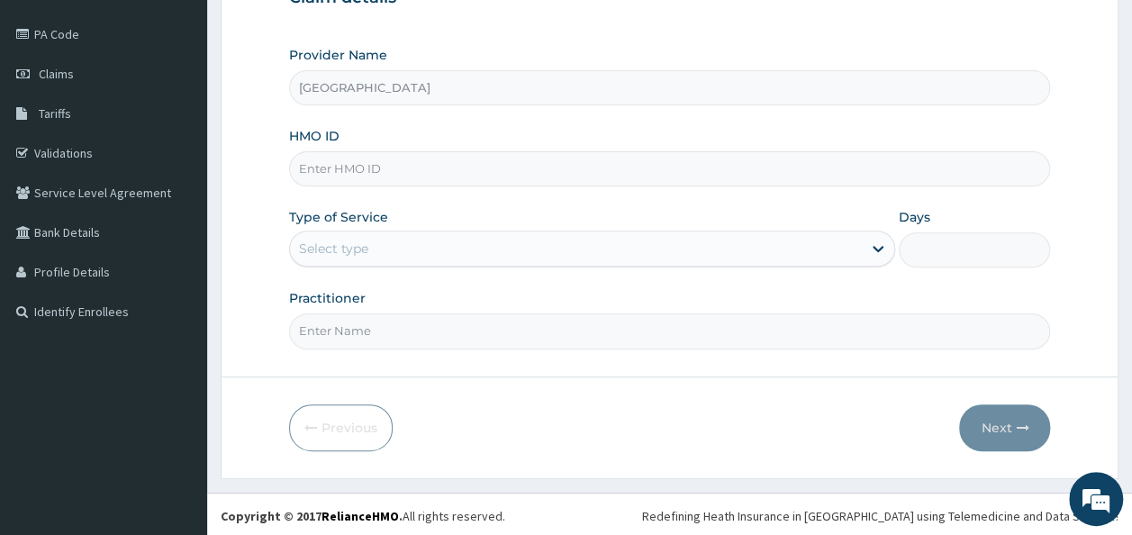
click at [436, 164] on input "HMO ID" at bounding box center [670, 168] width 762 height 35
type input "WBS/10113/B"
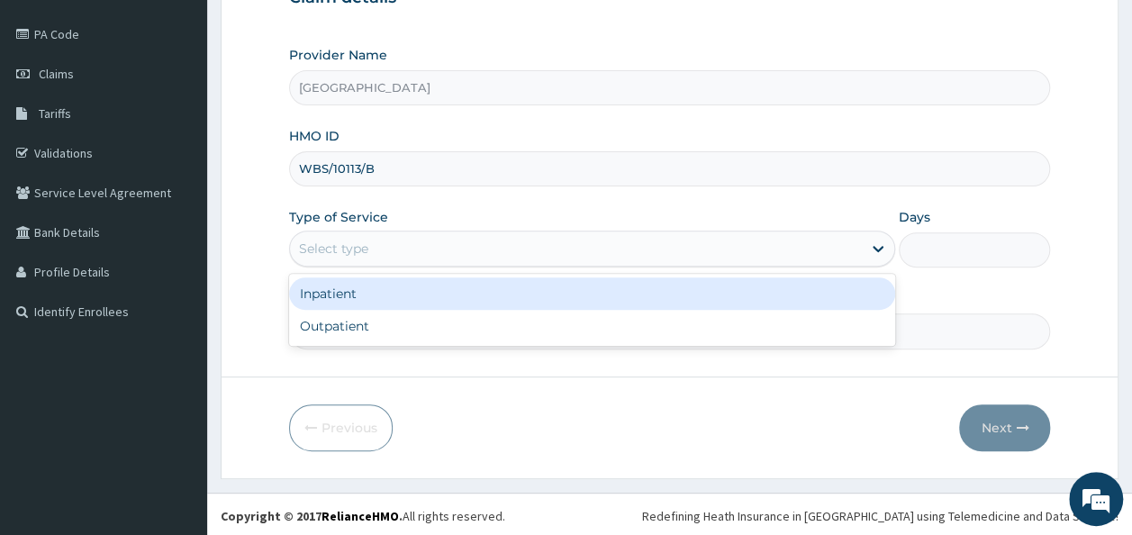
click at [453, 245] on div "Select type" at bounding box center [576, 248] width 572 height 29
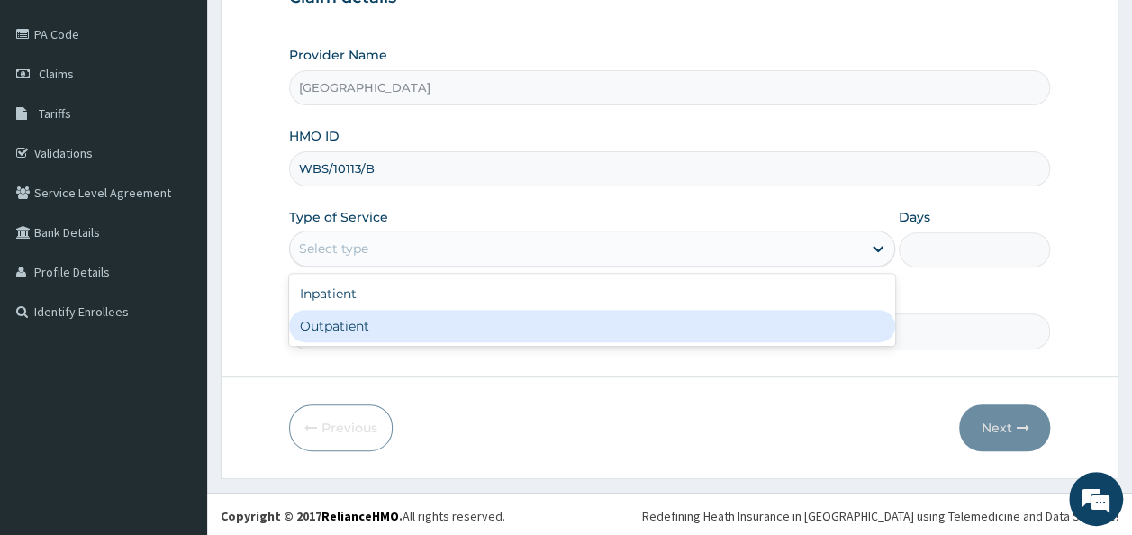
click at [335, 325] on div "Outpatient" at bounding box center [592, 326] width 606 height 32
type input "1"
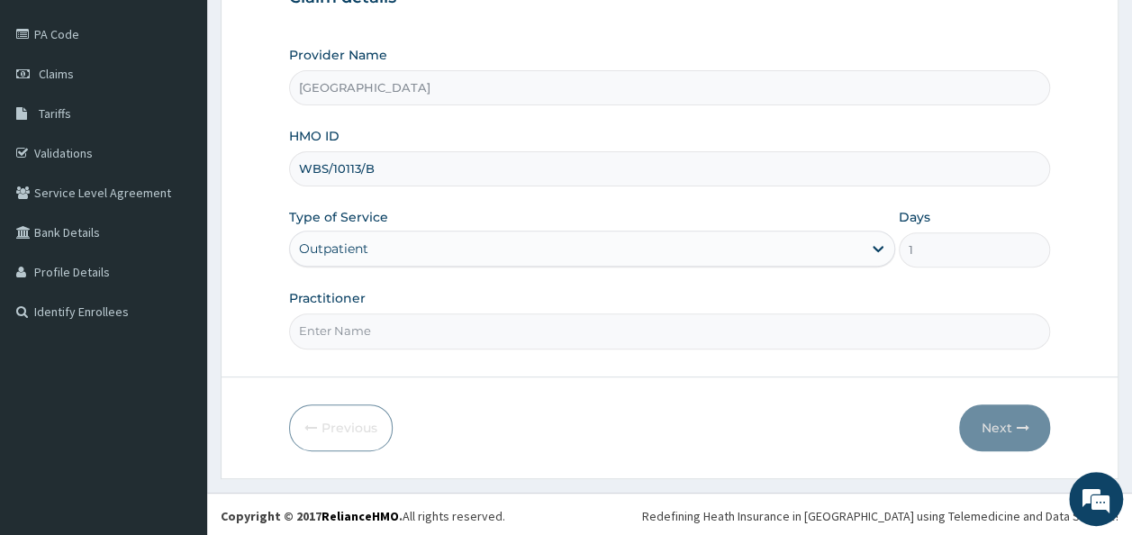
click at [376, 329] on input "Practitioner" at bounding box center [670, 330] width 762 height 35
type input "[PERSON_NAME]"
click at [989, 421] on button "Next" at bounding box center [1004, 427] width 91 height 47
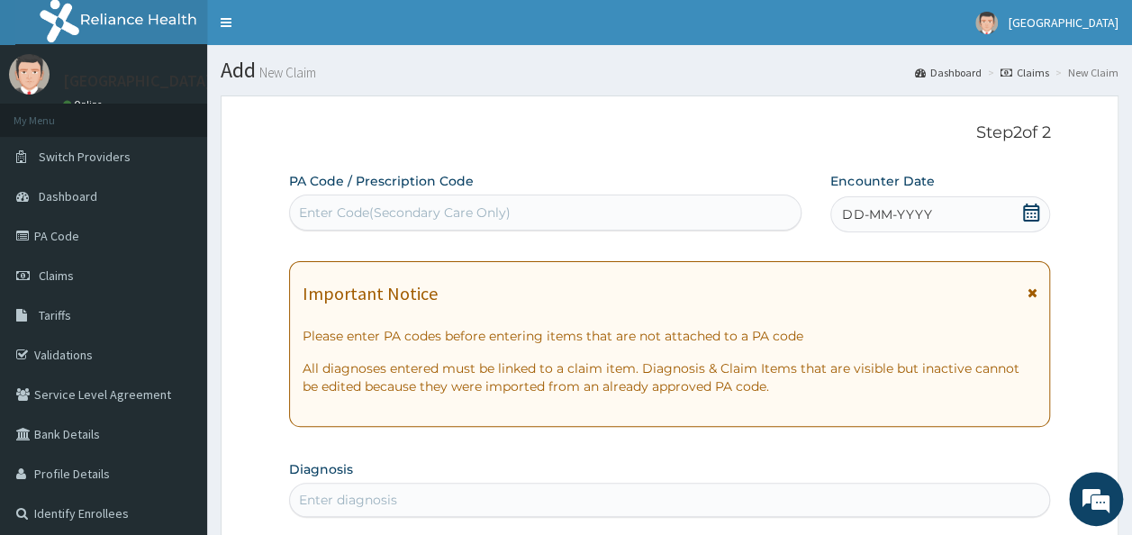
click at [1028, 208] on icon at bounding box center [1031, 213] width 16 height 18
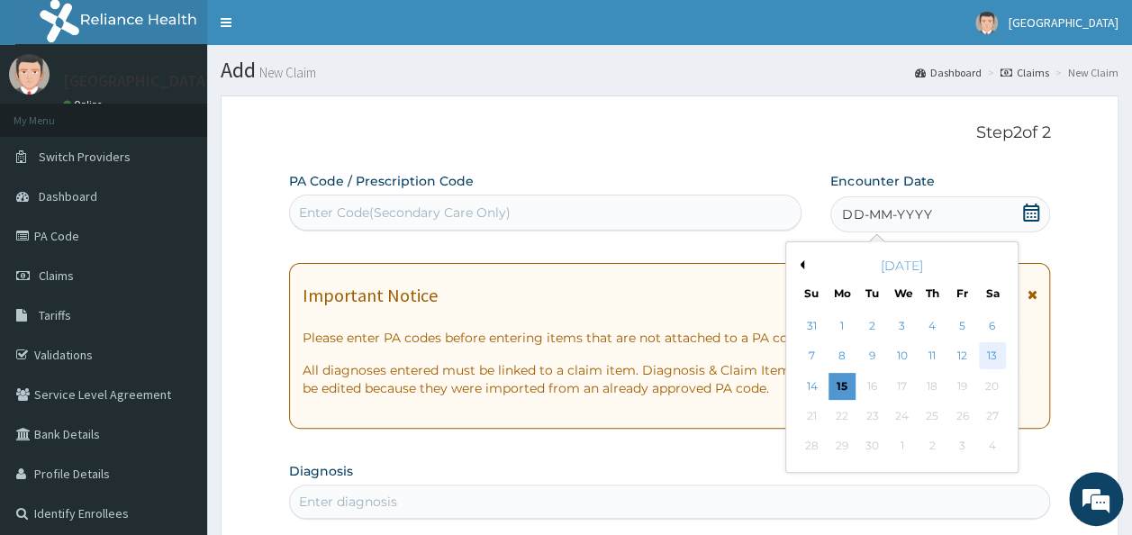
click at [995, 349] on div "13" at bounding box center [992, 356] width 27 height 27
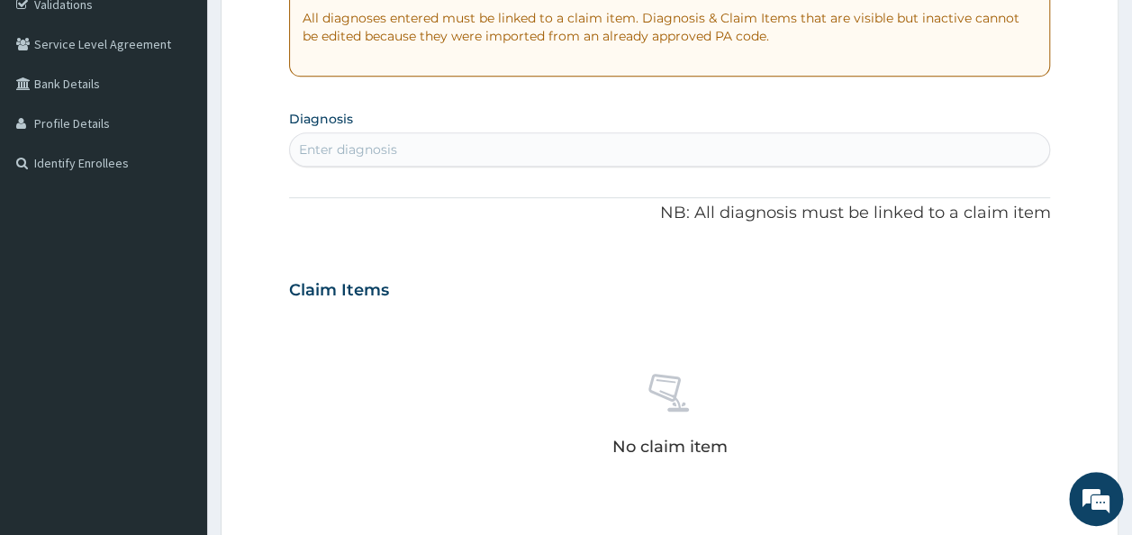
scroll to position [353, 0]
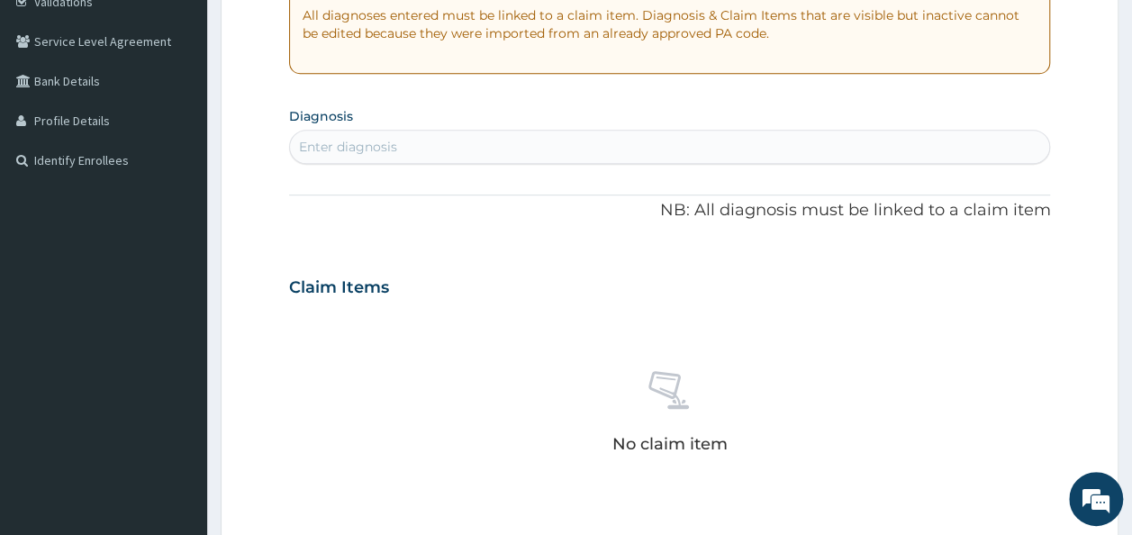
click at [733, 140] on div "Enter diagnosis" at bounding box center [670, 146] width 760 height 29
type input "MALAISE"
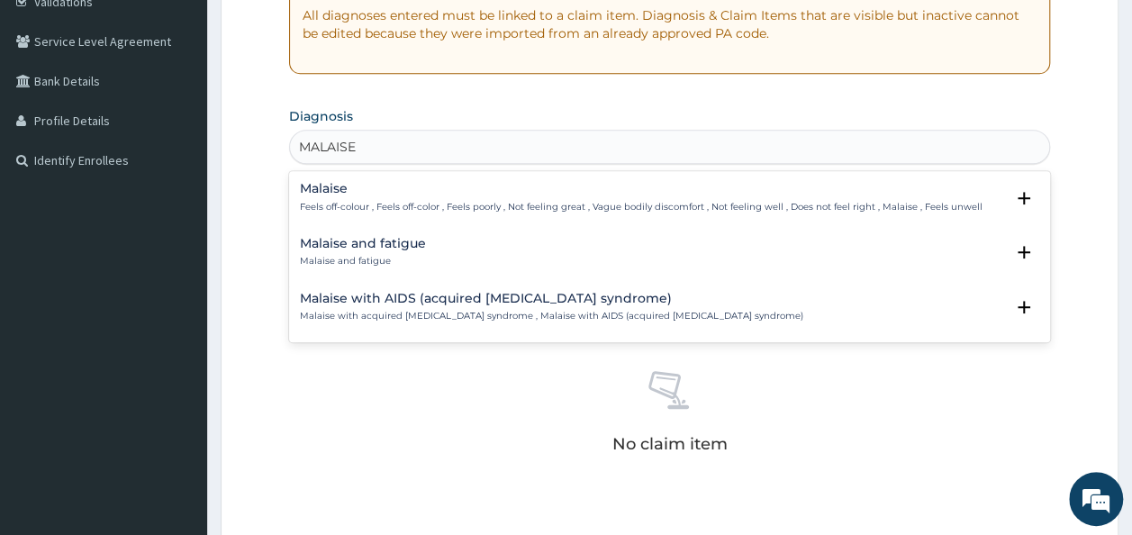
click at [328, 191] on h4 "Malaise" at bounding box center [641, 189] width 683 height 14
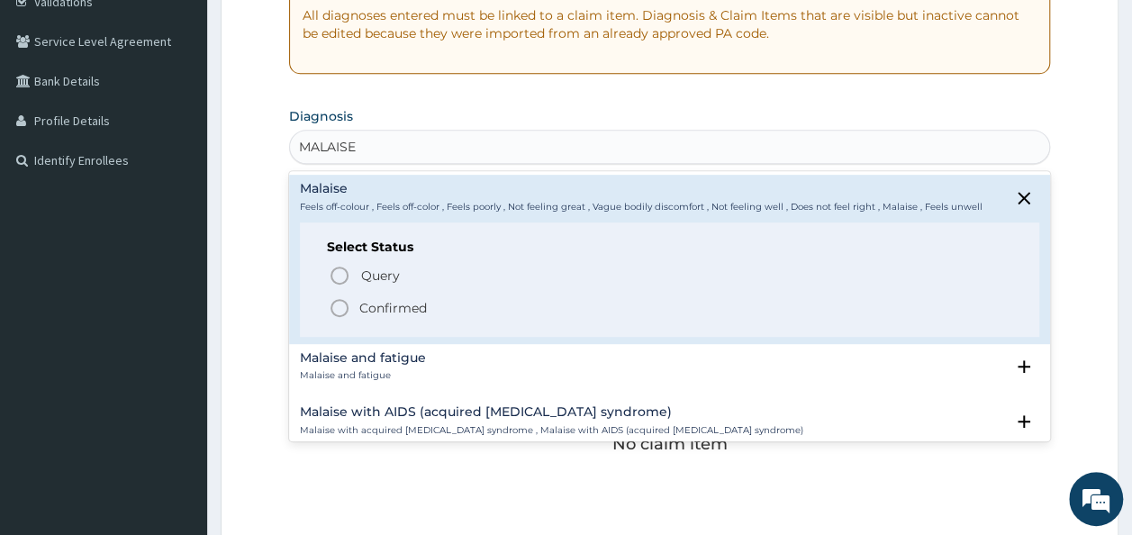
click at [367, 300] on p "Confirmed" at bounding box center [393, 308] width 68 height 18
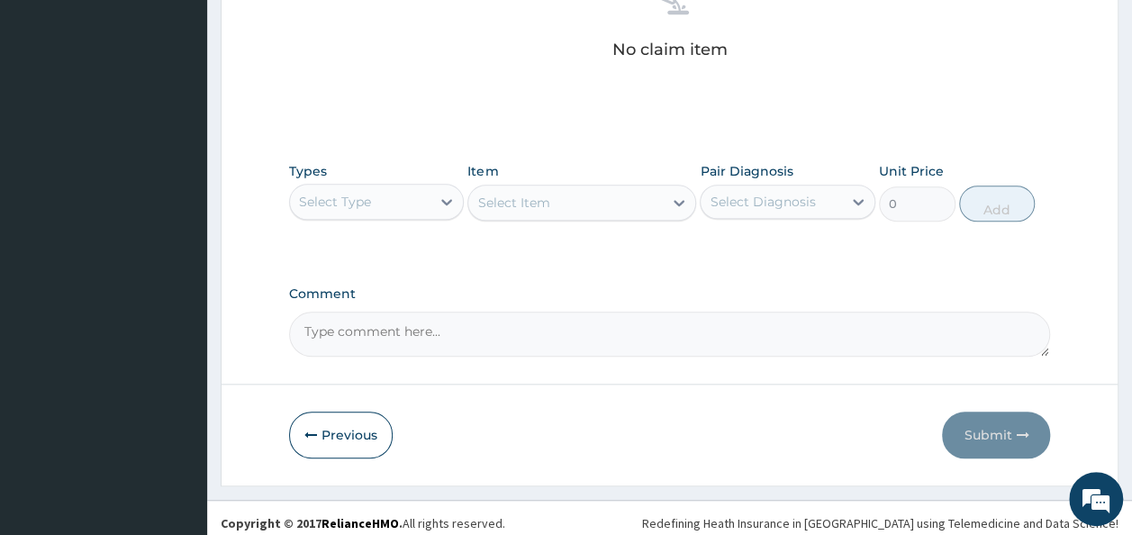
scroll to position [755, 0]
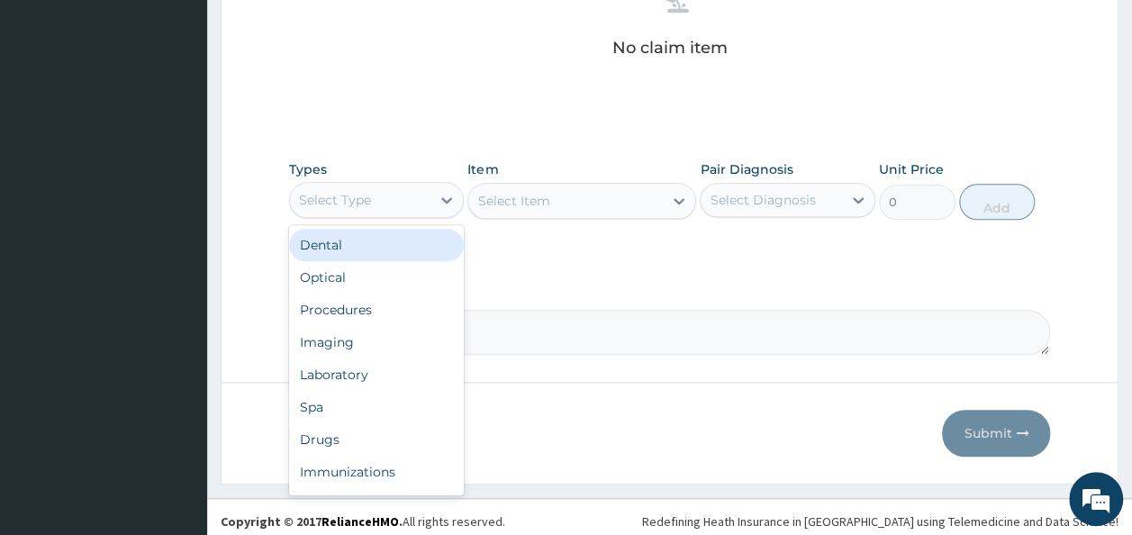
click at [391, 204] on div "Select Type" at bounding box center [360, 200] width 141 height 29
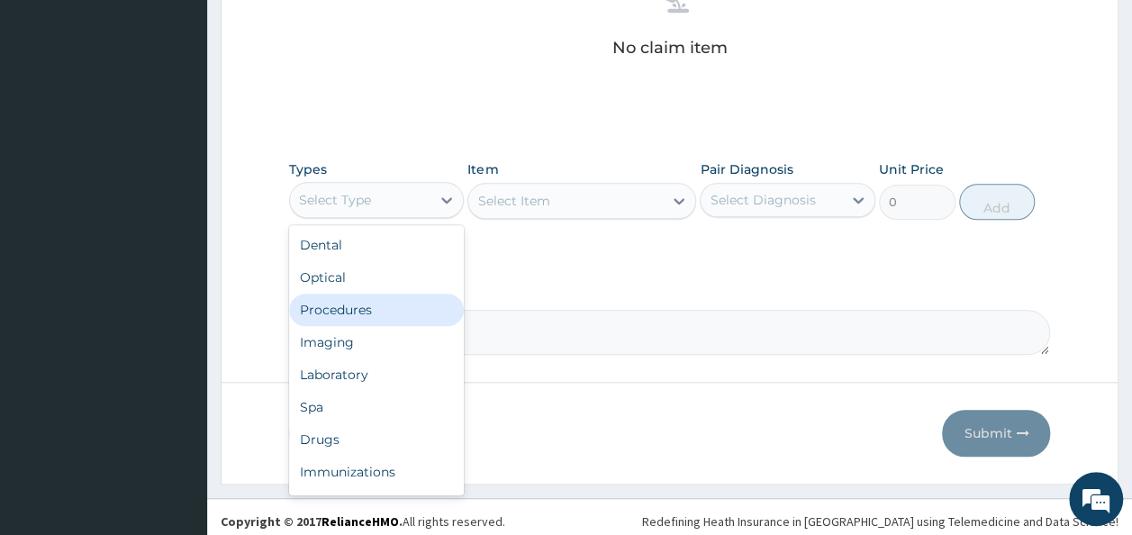
click at [342, 310] on div "Procedures" at bounding box center [377, 310] width 176 height 32
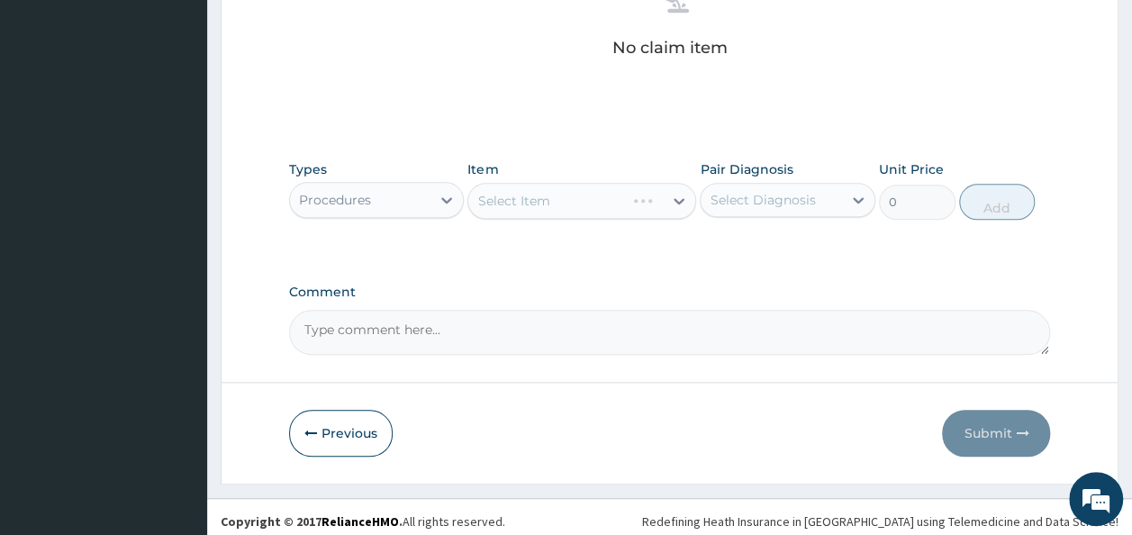
click at [549, 207] on div "Select Item" at bounding box center [581, 201] width 229 height 36
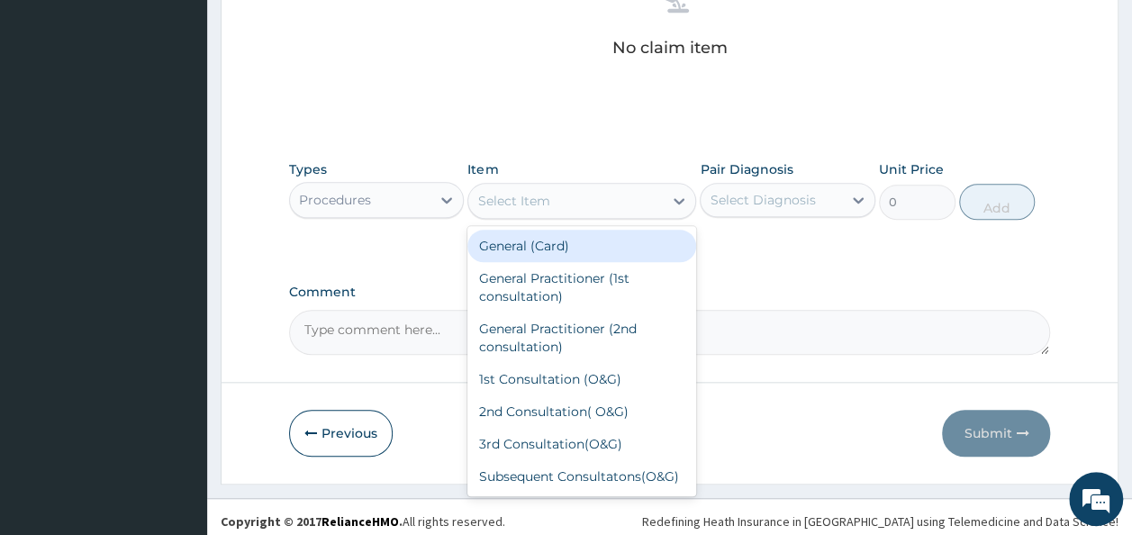
click at [549, 207] on div "Select Item" at bounding box center [565, 200] width 195 height 29
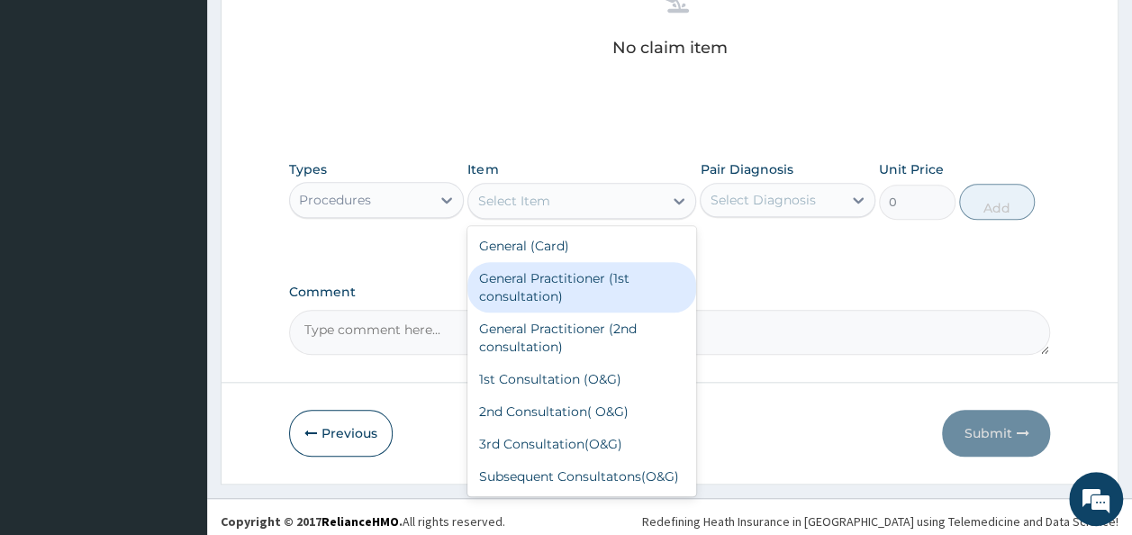
click at [566, 285] on div "General Practitioner (1st consultation)" at bounding box center [581, 287] width 229 height 50
type input "1500"
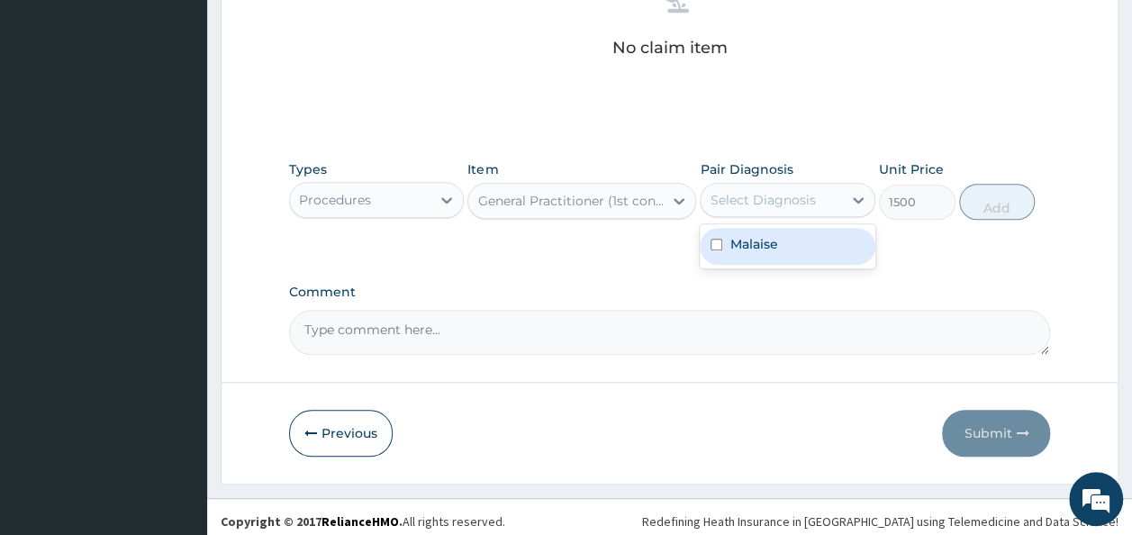
click at [792, 199] on div "Select Diagnosis" at bounding box center [762, 200] width 105 height 18
click at [762, 243] on label "Malaise" at bounding box center [753, 244] width 48 height 18
checkbox input "true"
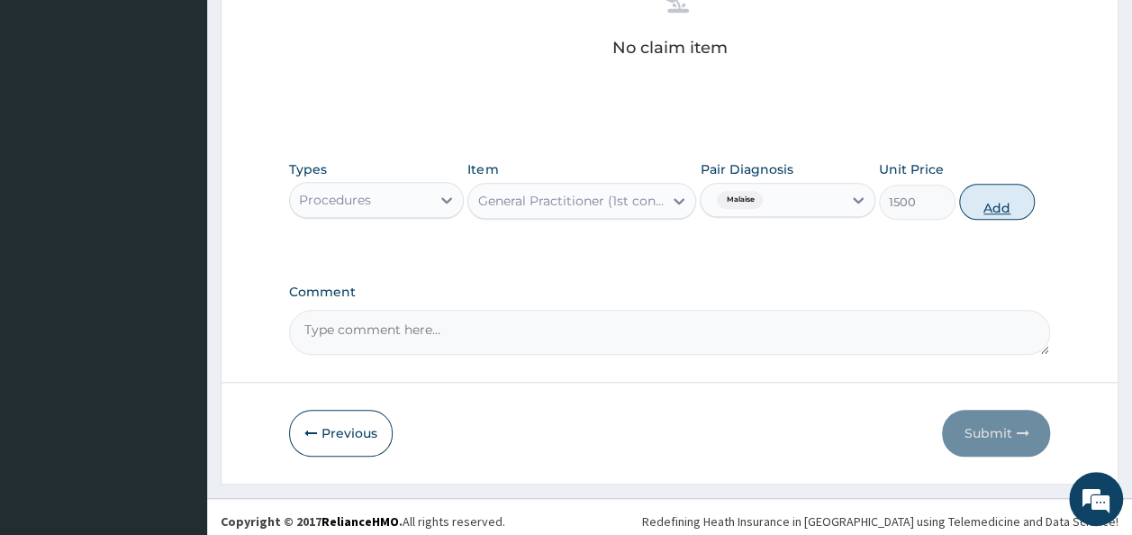
click at [996, 207] on button "Add" at bounding box center [997, 202] width 77 height 36
type input "0"
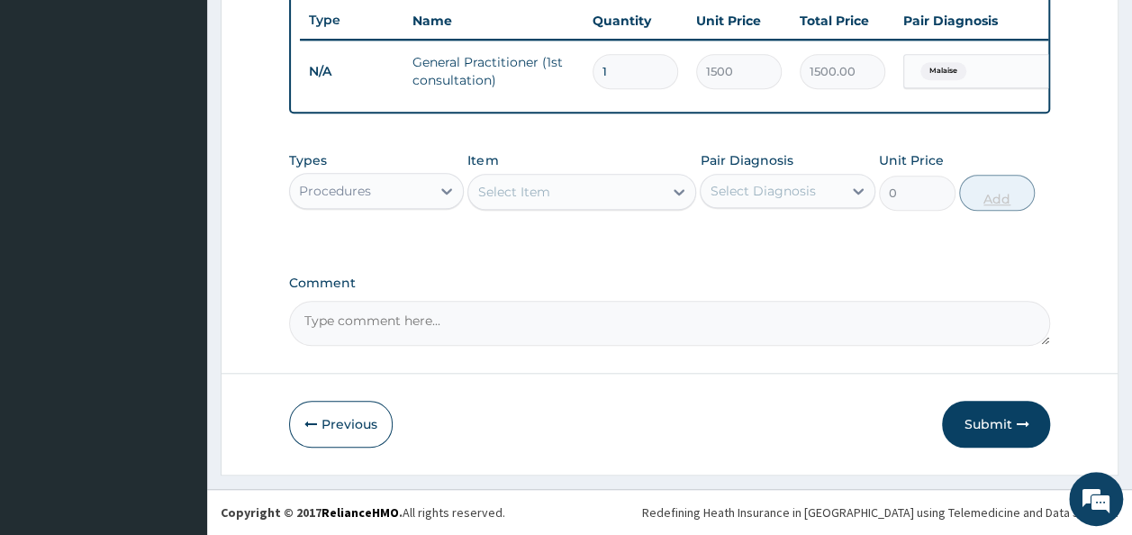
scroll to position [689, 0]
click at [996, 421] on button "Submit" at bounding box center [996, 424] width 108 height 47
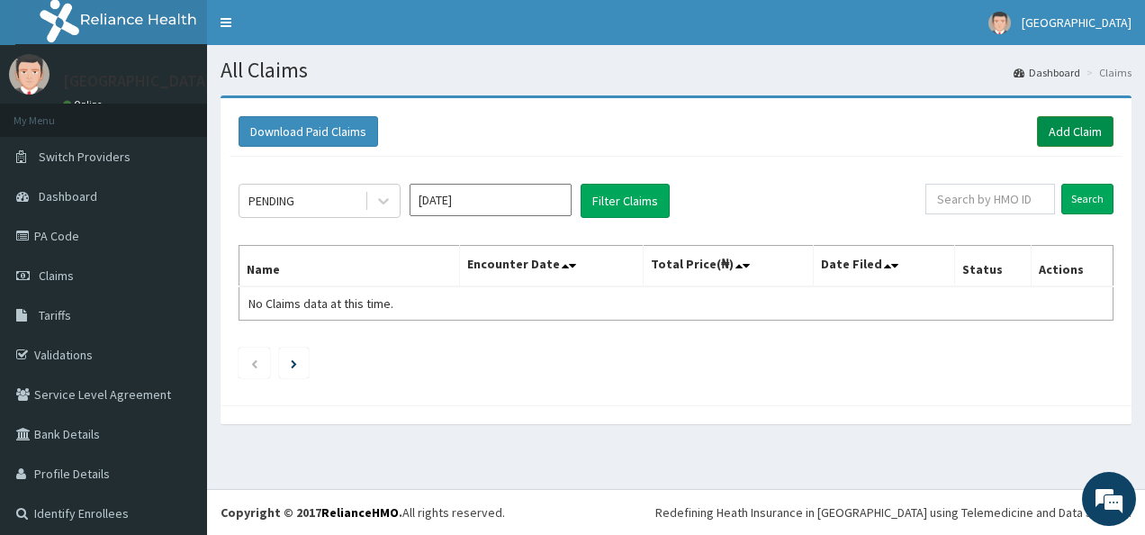
click at [1076, 130] on link "Add Claim" at bounding box center [1075, 131] width 77 height 31
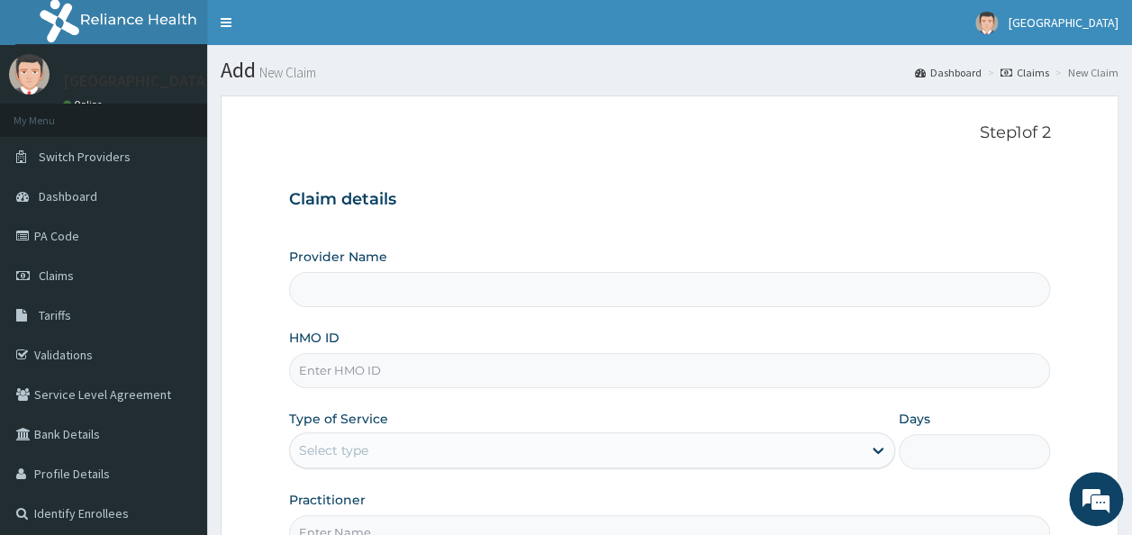
click at [408, 371] on input "HMO ID" at bounding box center [670, 370] width 762 height 35
type input "ST"
type input "[GEOGRAPHIC_DATA]"
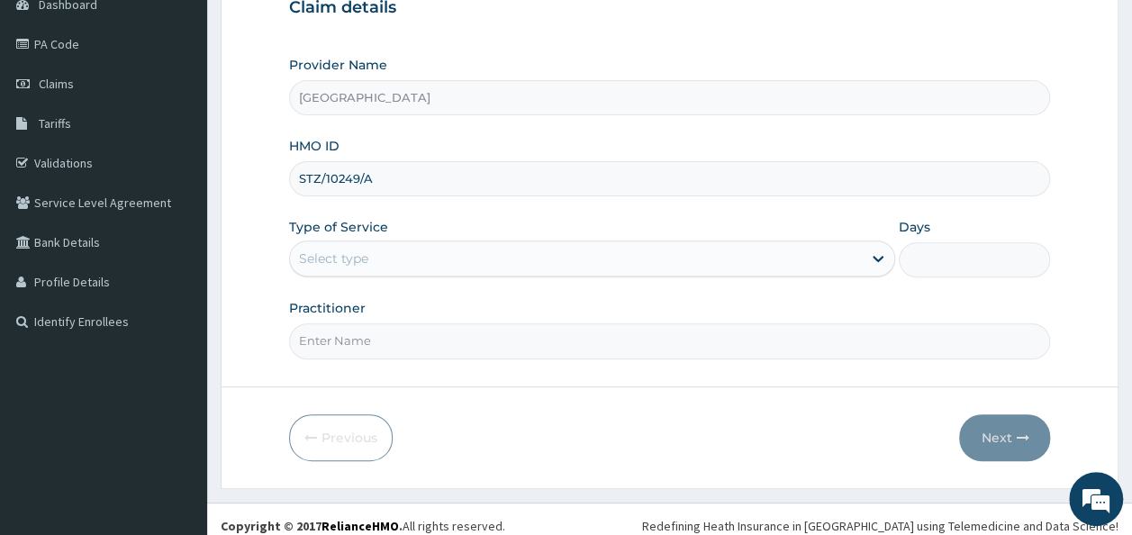
scroll to position [202, 0]
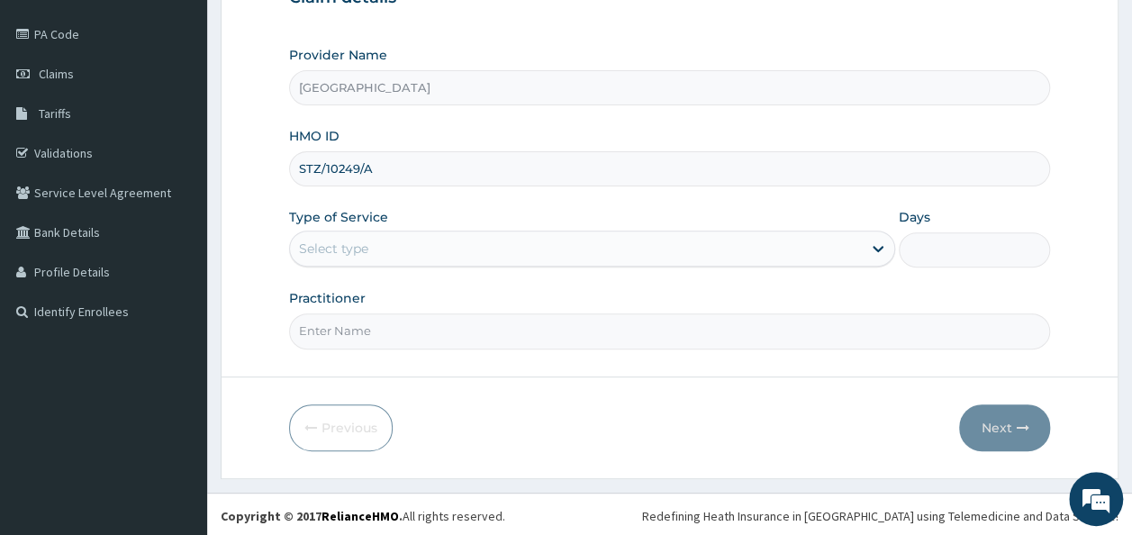
type input "STZ/10249/A"
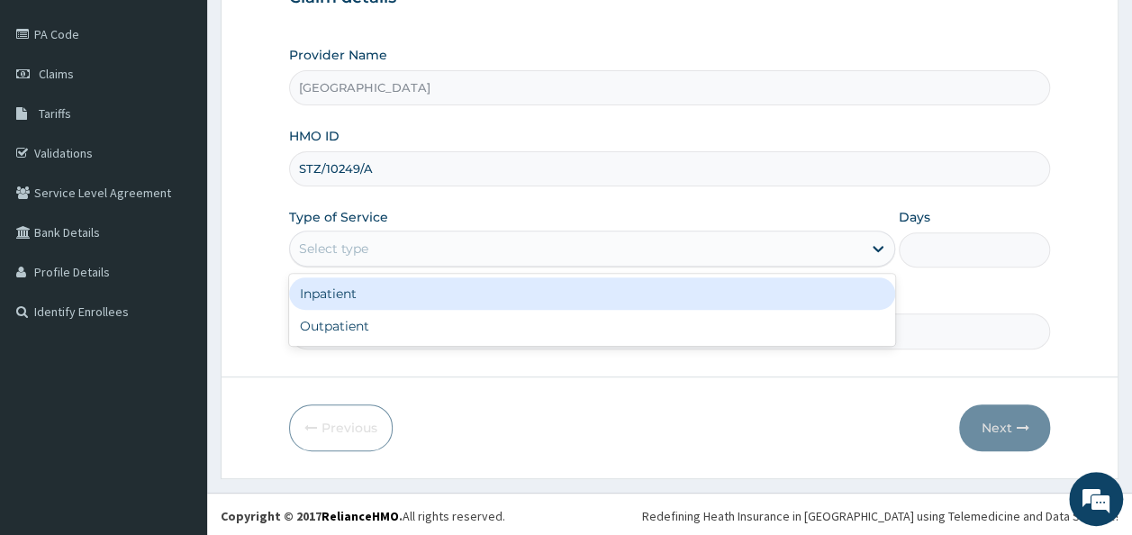
click at [771, 236] on div "Select type" at bounding box center [576, 248] width 572 height 29
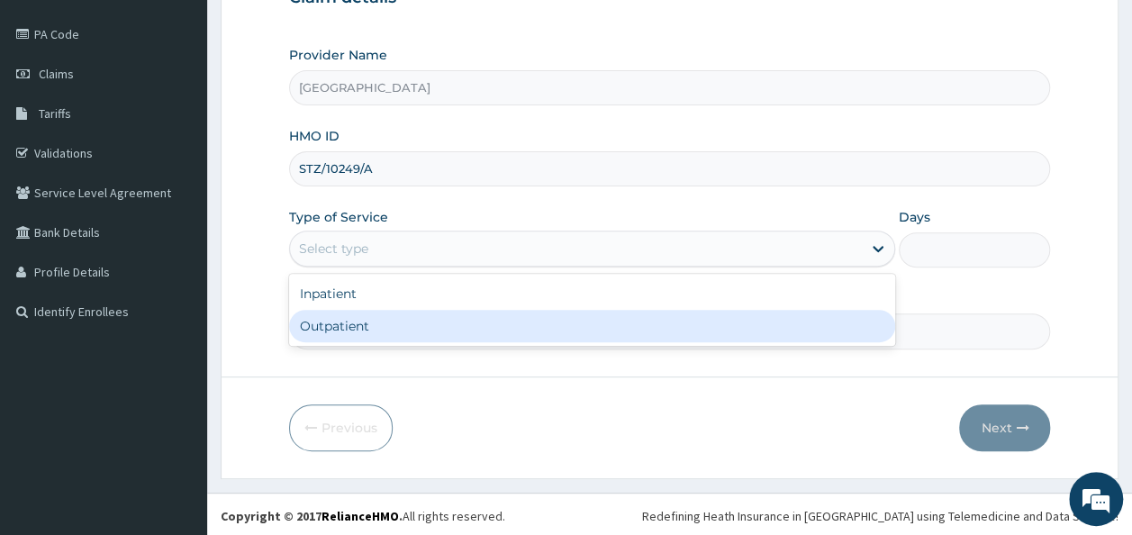
click at [513, 330] on div "Outpatient" at bounding box center [592, 326] width 606 height 32
type input "1"
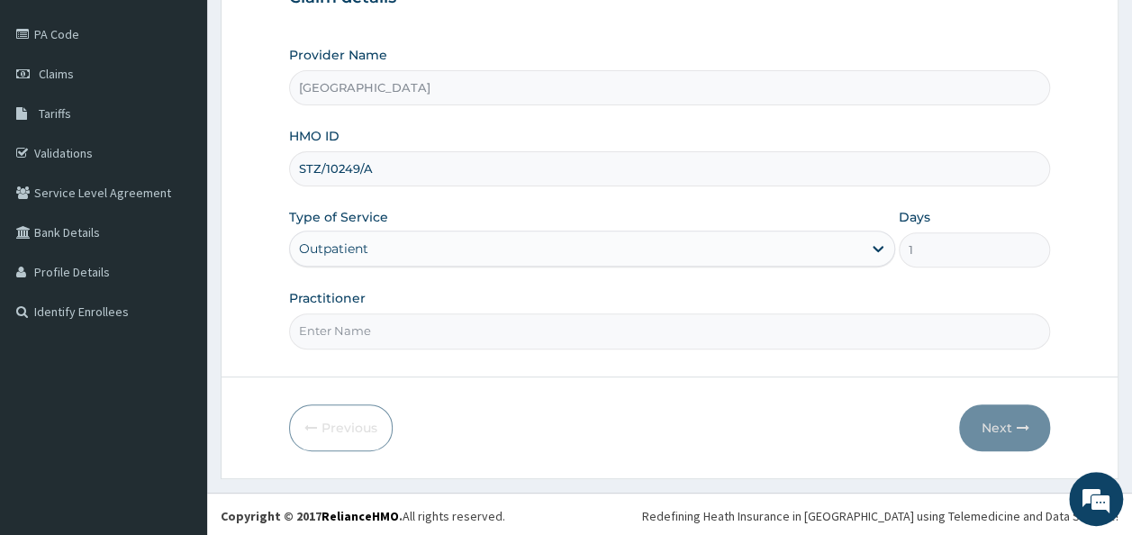
click at [443, 333] on input "Practitioner" at bounding box center [670, 330] width 762 height 35
type input "DR. [PERSON_NAME]"
click at [971, 432] on button "Next" at bounding box center [1004, 427] width 91 height 47
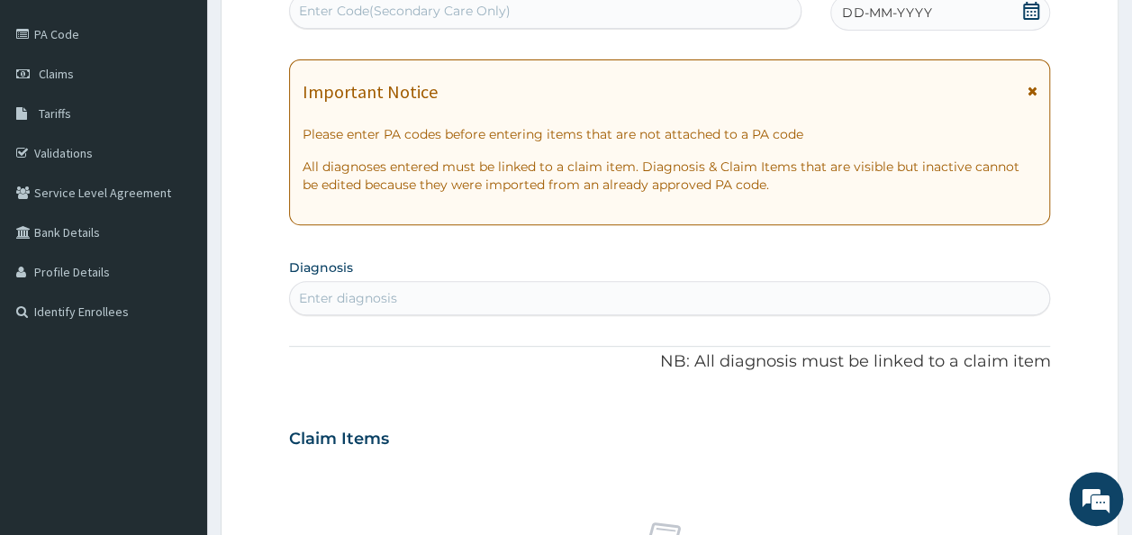
scroll to position [0, 0]
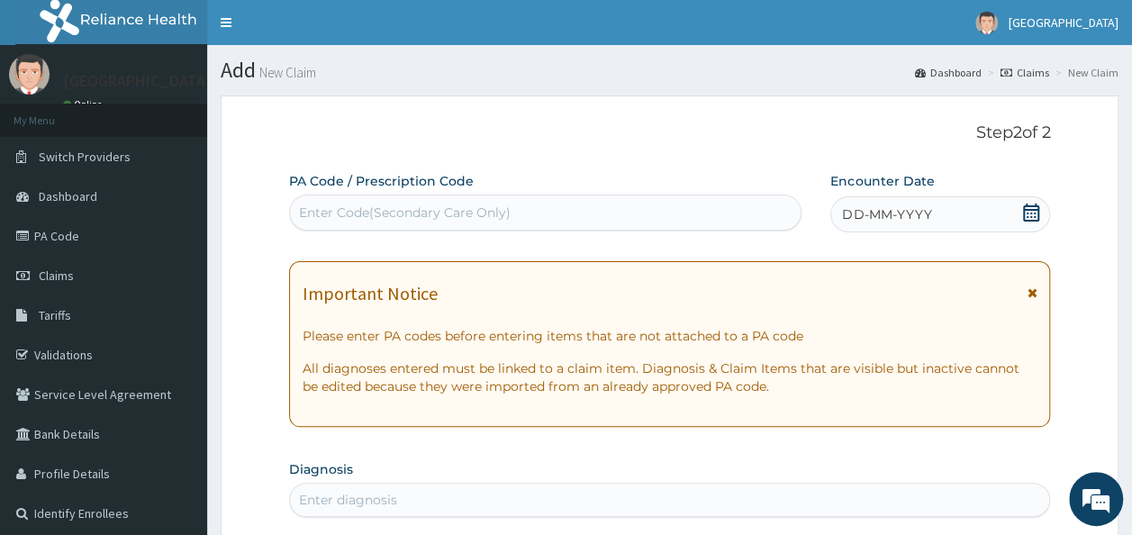
click at [632, 218] on div "Enter Code(Secondary Care Only)" at bounding box center [546, 212] width 512 height 29
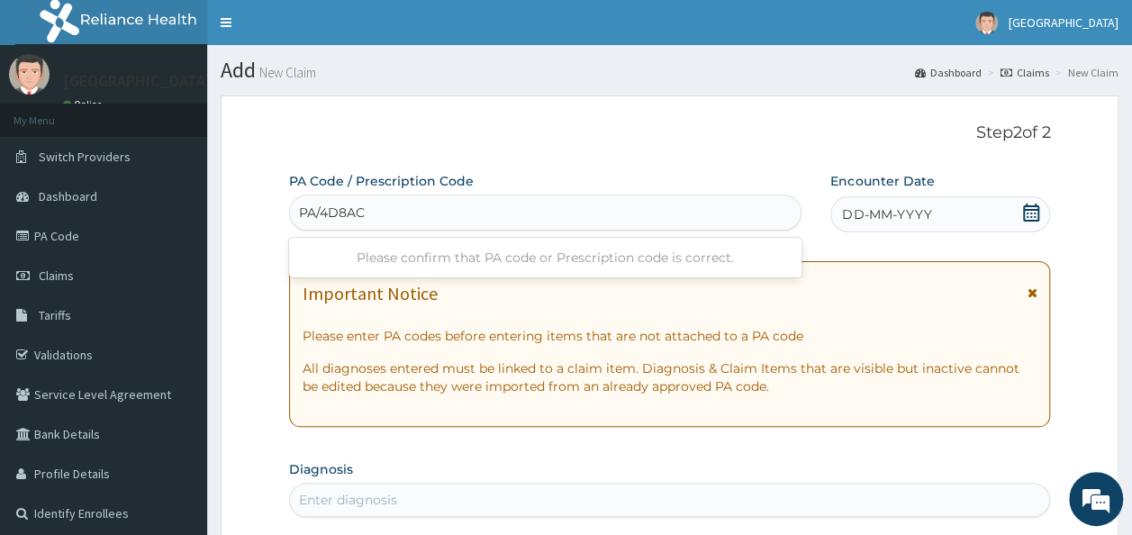
type input "PA/4D8ACD"
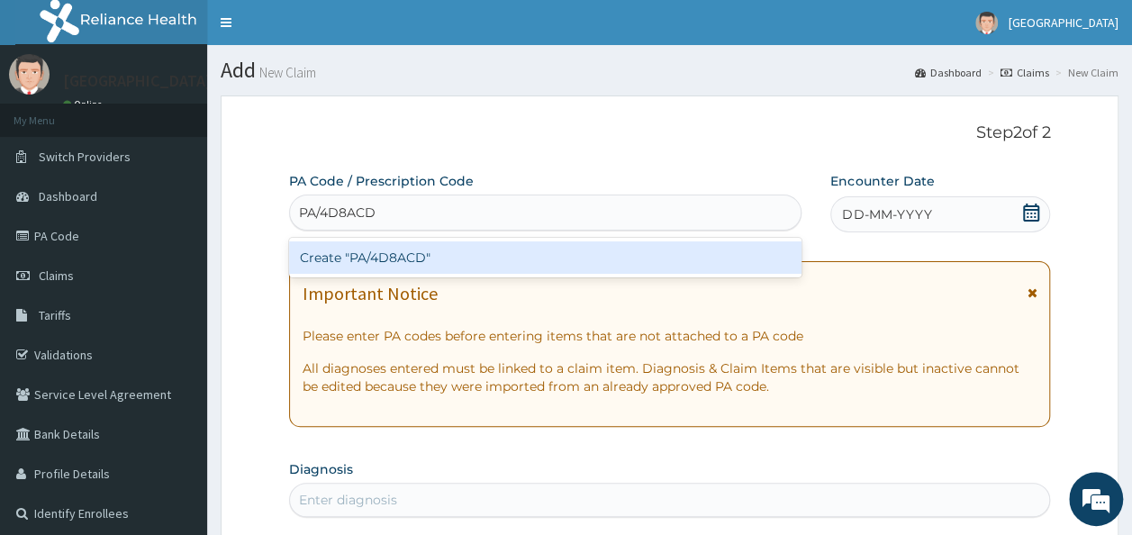
click at [556, 250] on div "Create "PA/4D8ACD"" at bounding box center [545, 257] width 513 height 32
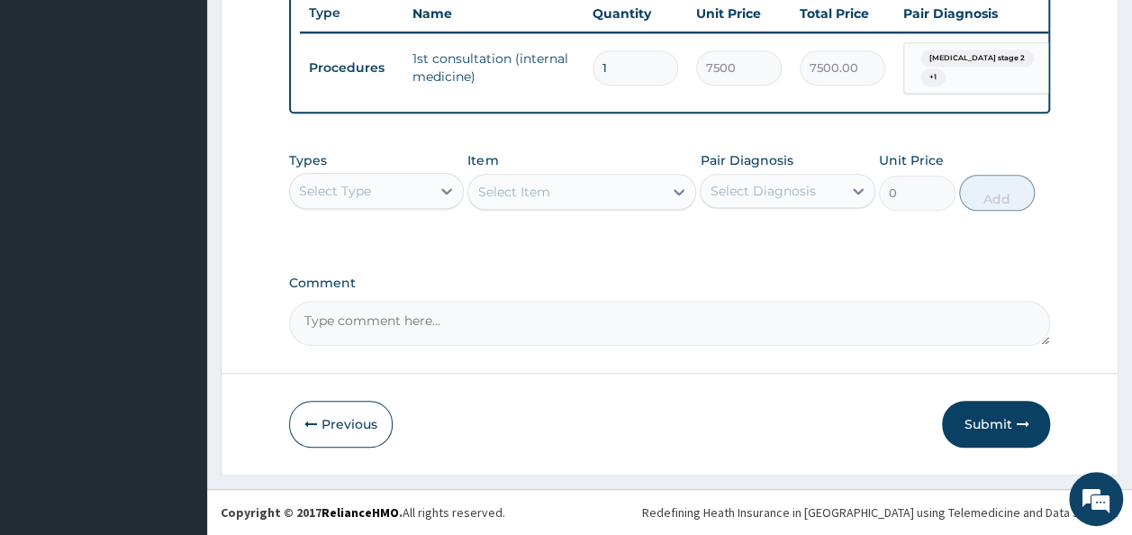
scroll to position [696, 0]
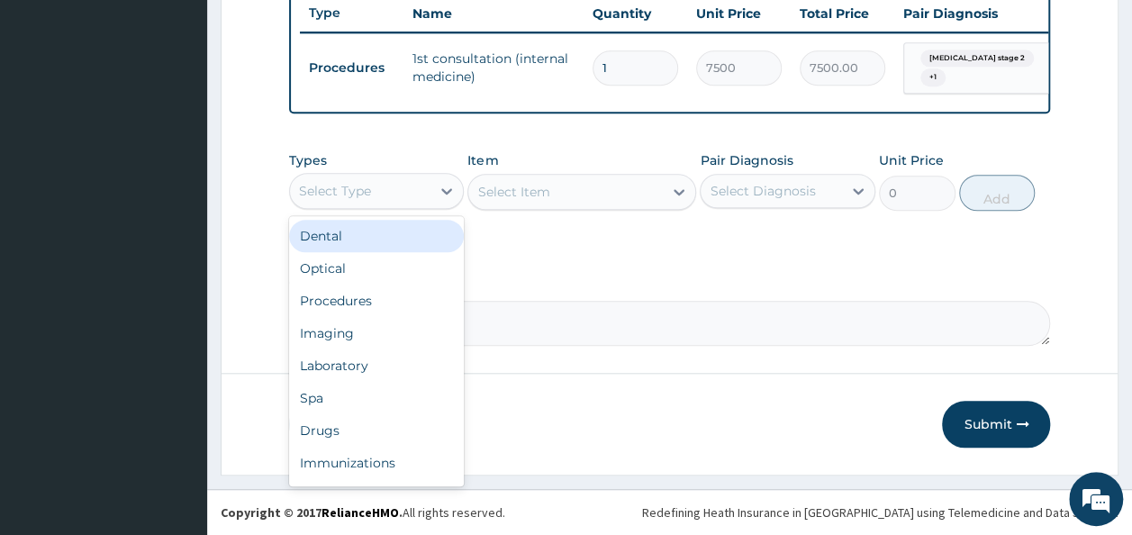
click at [398, 195] on div "Select Type" at bounding box center [360, 191] width 141 height 29
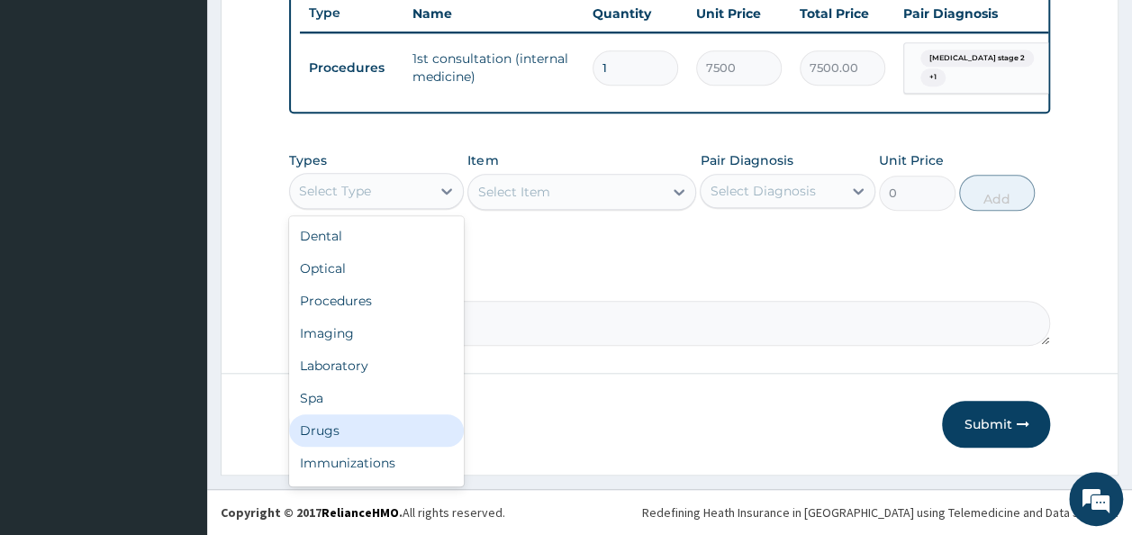
click at [331, 432] on div "Drugs" at bounding box center [377, 430] width 176 height 32
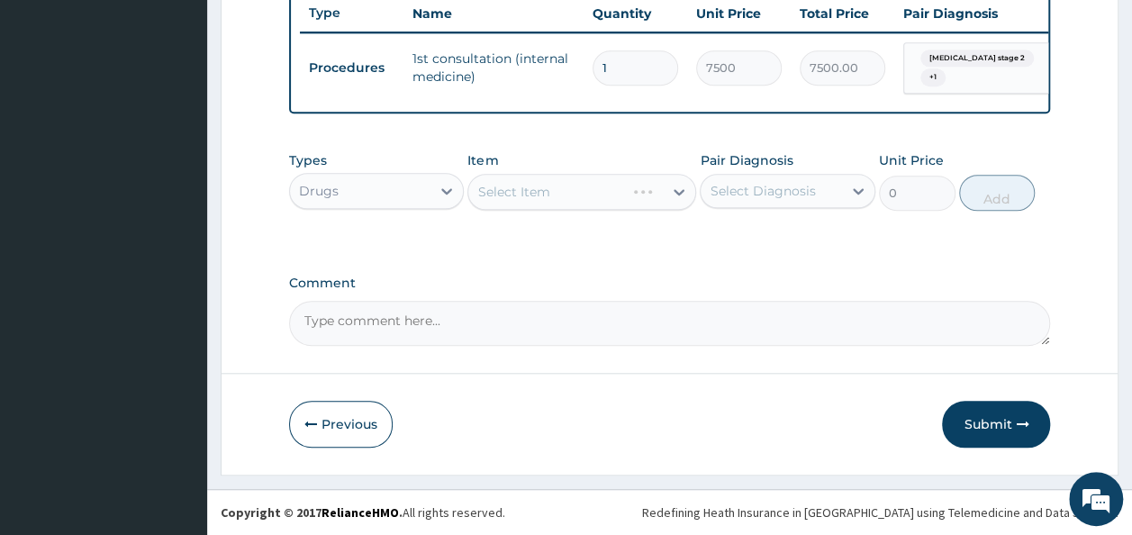
click at [578, 195] on div "Select Item" at bounding box center [581, 192] width 229 height 36
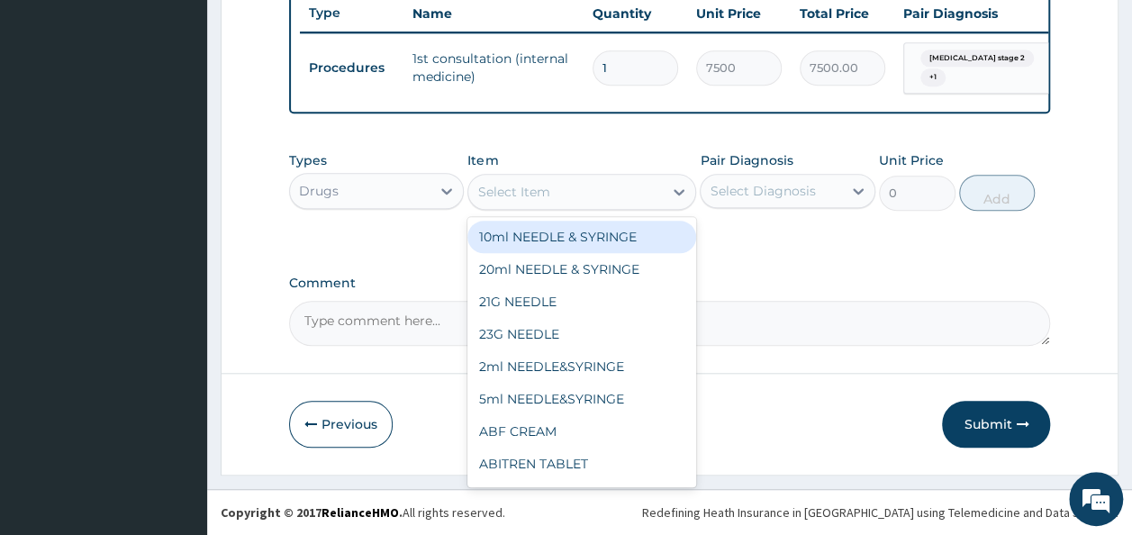
click at [578, 195] on div "Select Item" at bounding box center [565, 191] width 195 height 29
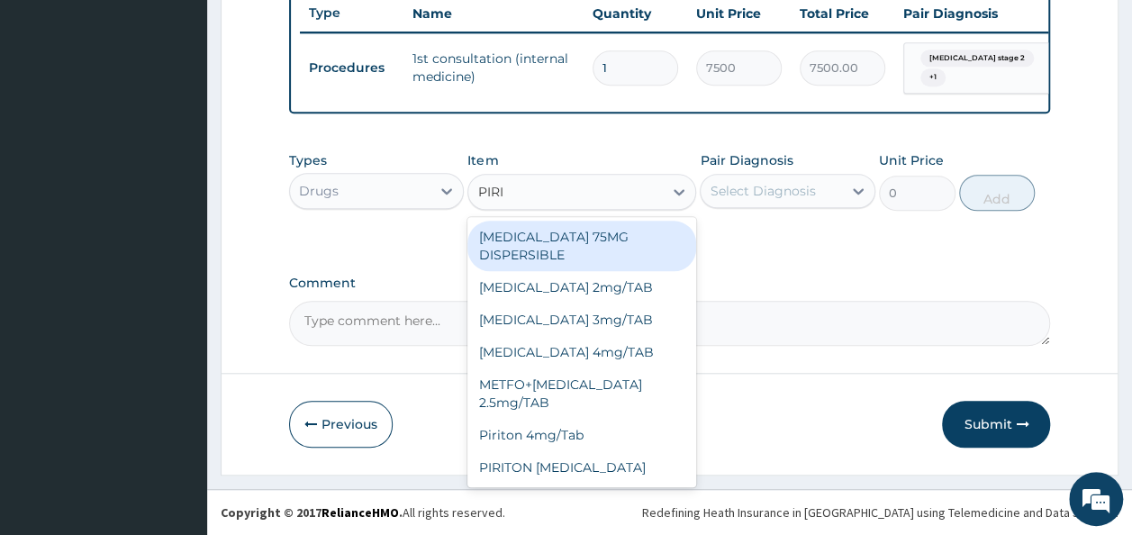
type input "PIRIT"
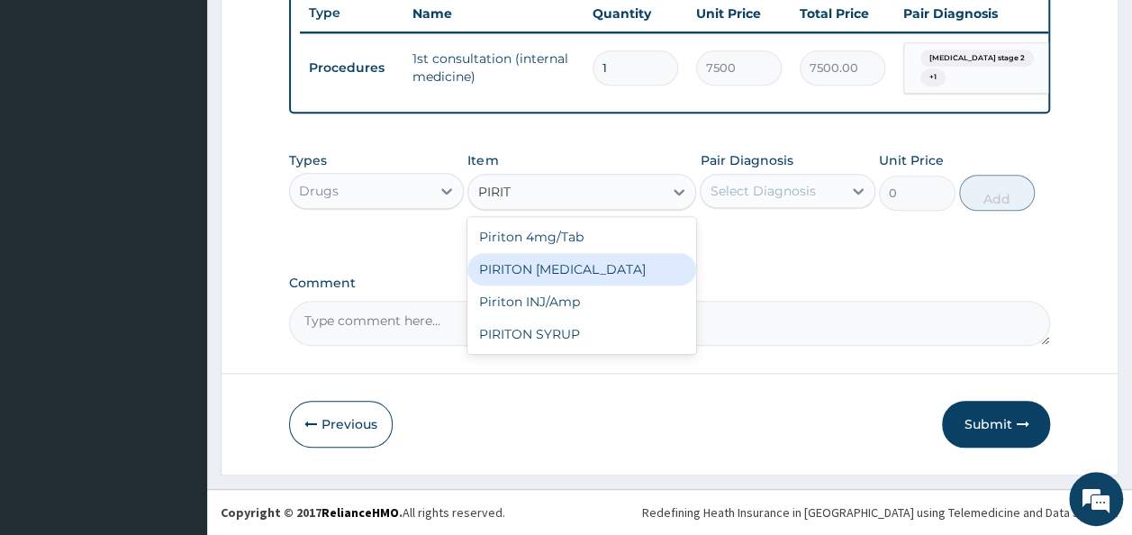
click at [607, 270] on div "PIRITON [MEDICAL_DATA]" at bounding box center [581, 269] width 229 height 32
type input "341.25"
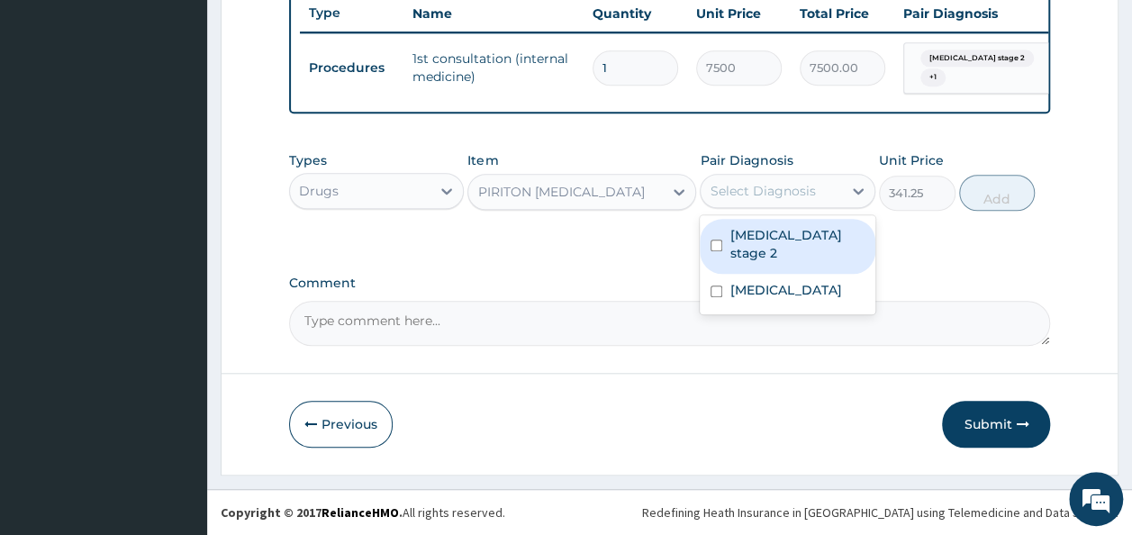
click at [776, 197] on div "Select Diagnosis" at bounding box center [762, 191] width 105 height 18
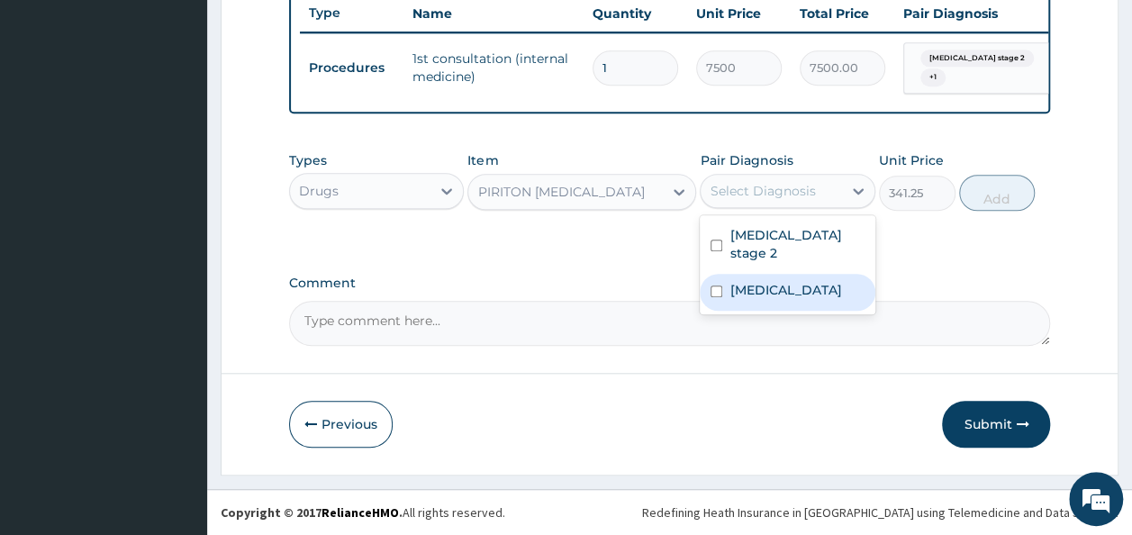
click at [774, 299] on label "[MEDICAL_DATA]" at bounding box center [785, 290] width 112 height 18
checkbox input "true"
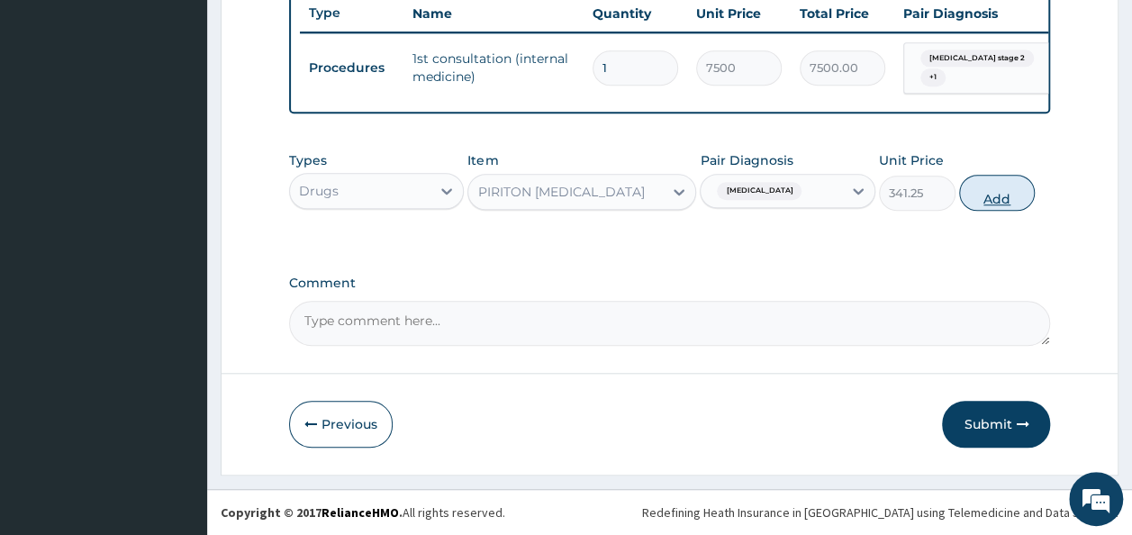
click at [1005, 196] on button "Add" at bounding box center [997, 193] width 77 height 36
type input "0"
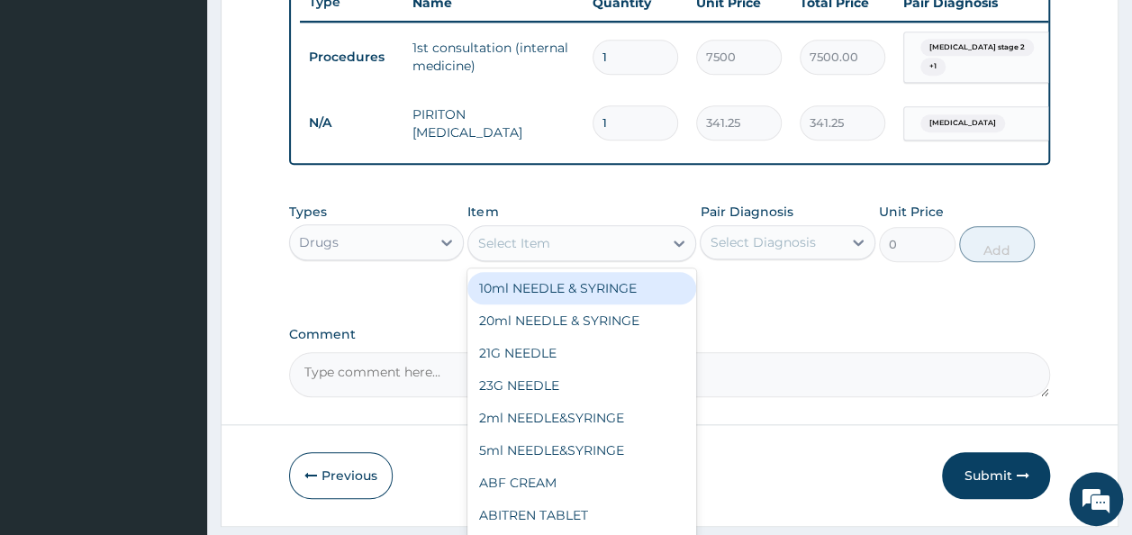
click at [580, 254] on div "Select Item" at bounding box center [565, 243] width 195 height 29
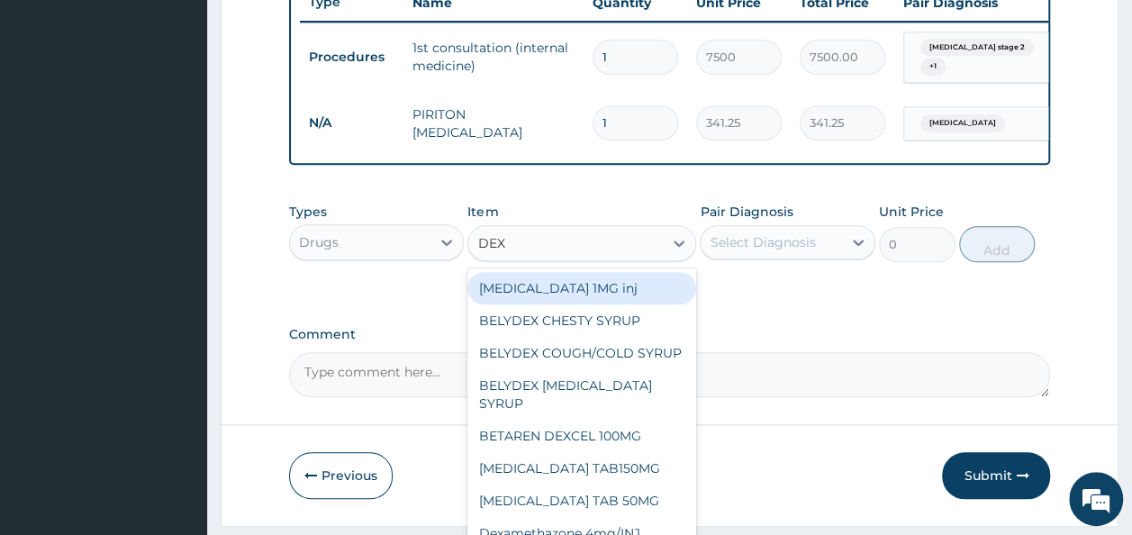
type input "DEXA"
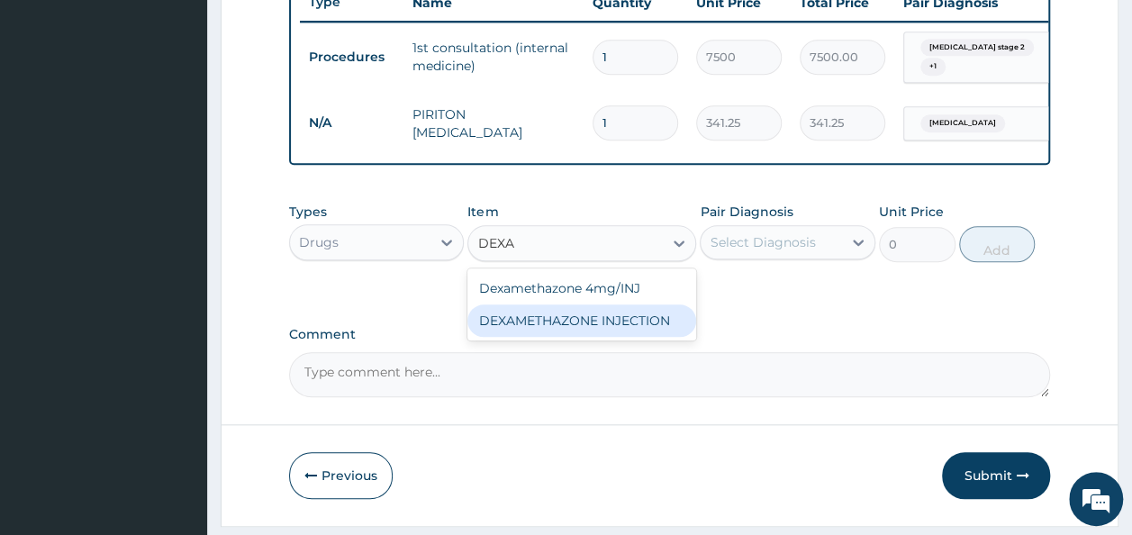
click at [607, 337] on div "DEXAMETHAZONE INJECTION" at bounding box center [581, 320] width 229 height 32
type input "183.75"
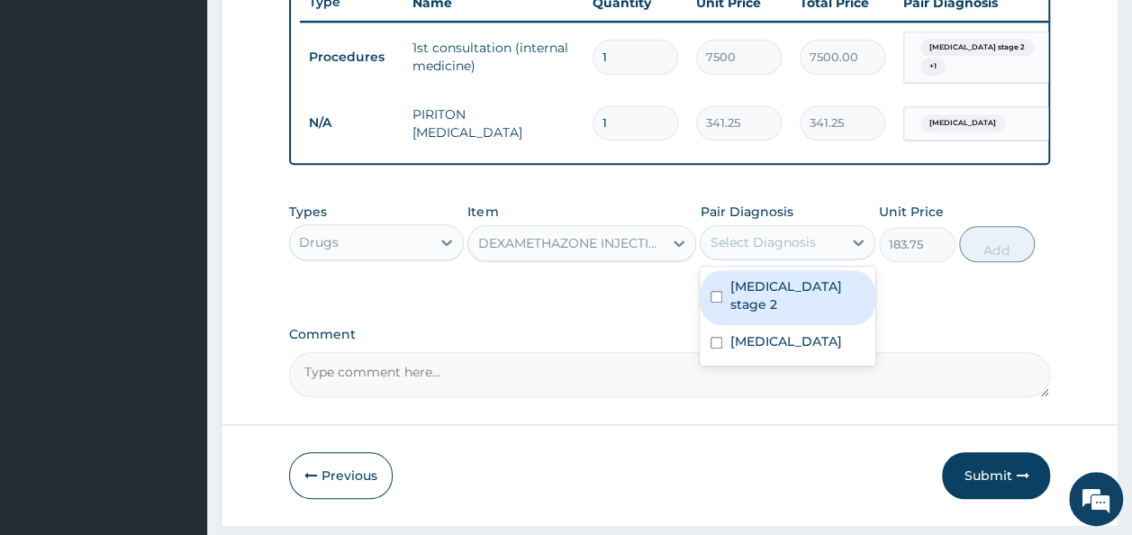
click at [777, 251] on div "Select Diagnosis" at bounding box center [762, 242] width 105 height 18
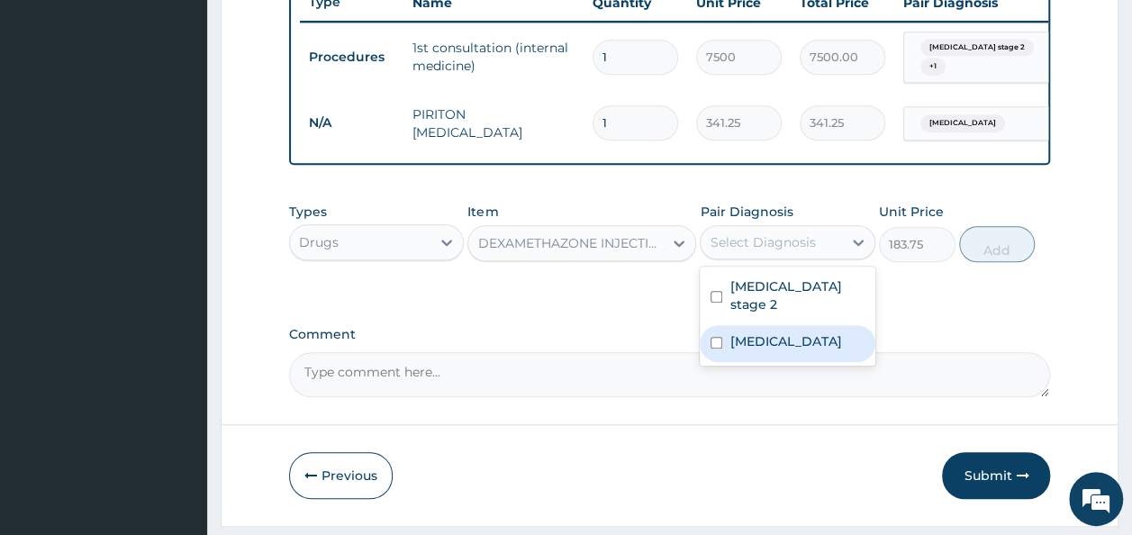
click at [760, 350] on label "[MEDICAL_DATA]" at bounding box center [785, 341] width 112 height 18
checkbox input "true"
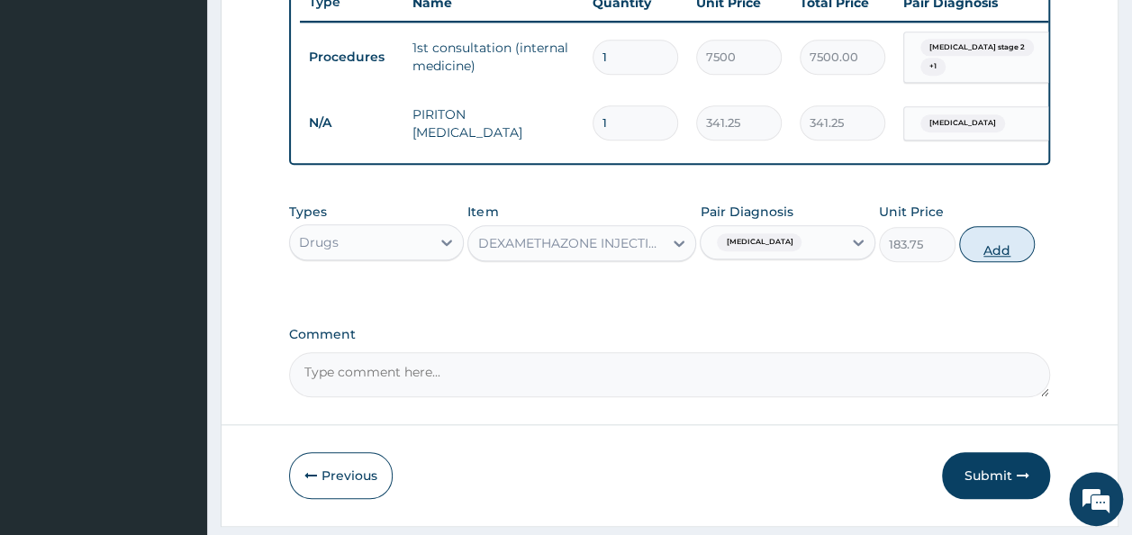
click at [999, 262] on button "Add" at bounding box center [997, 244] width 77 height 36
type input "0"
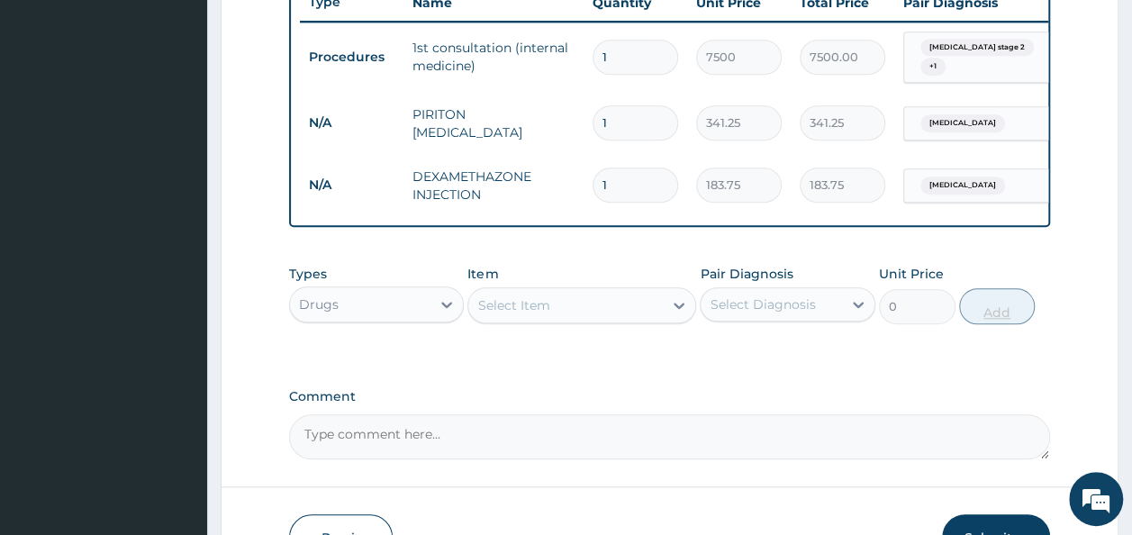
type input "0.00"
type input "3"
type input "551.25"
type input "3"
click at [580, 310] on div "Select Item" at bounding box center [565, 305] width 195 height 29
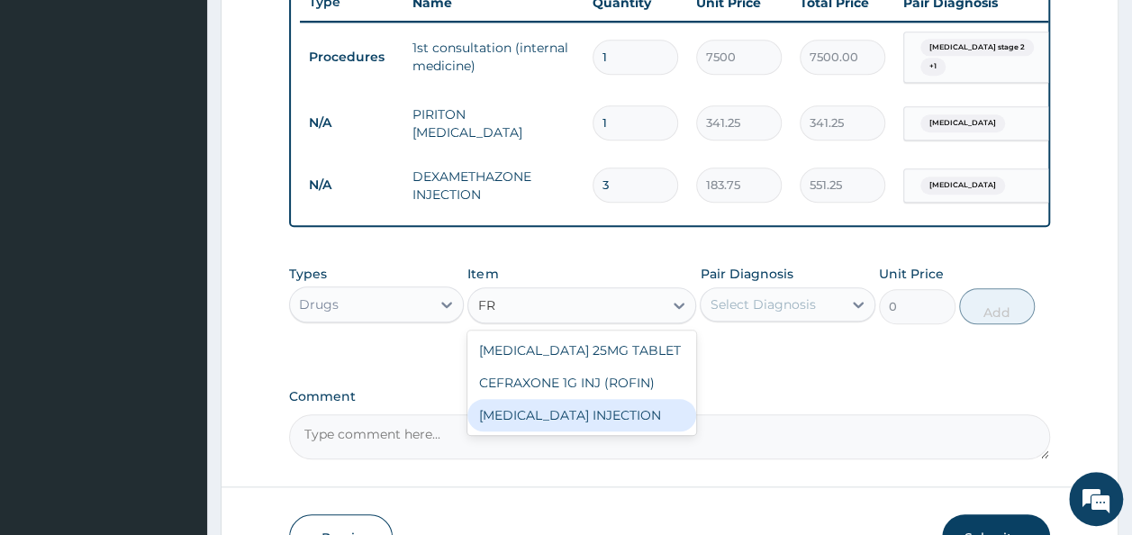
type input "F"
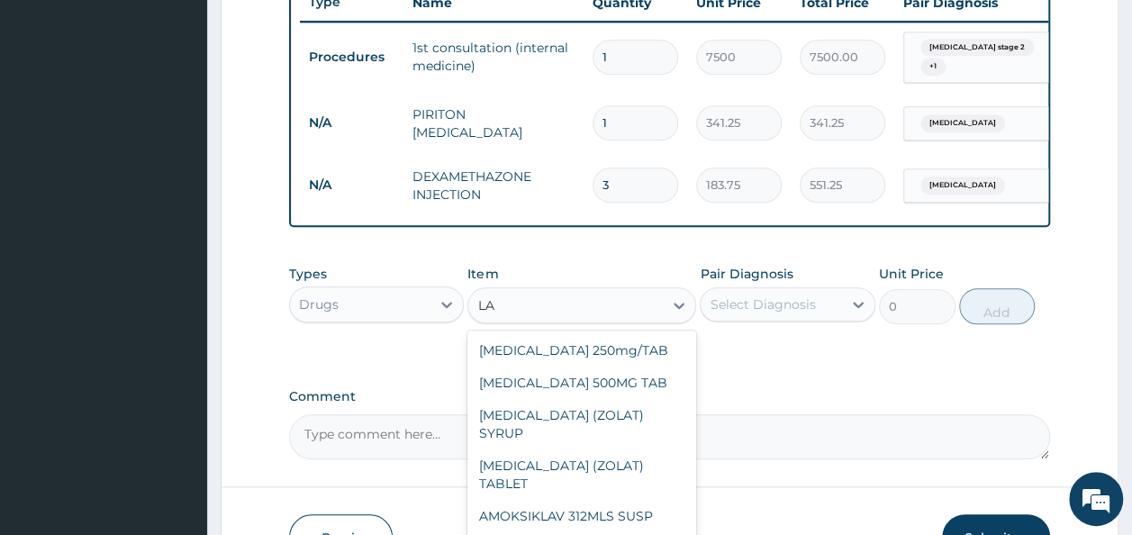
type input "L"
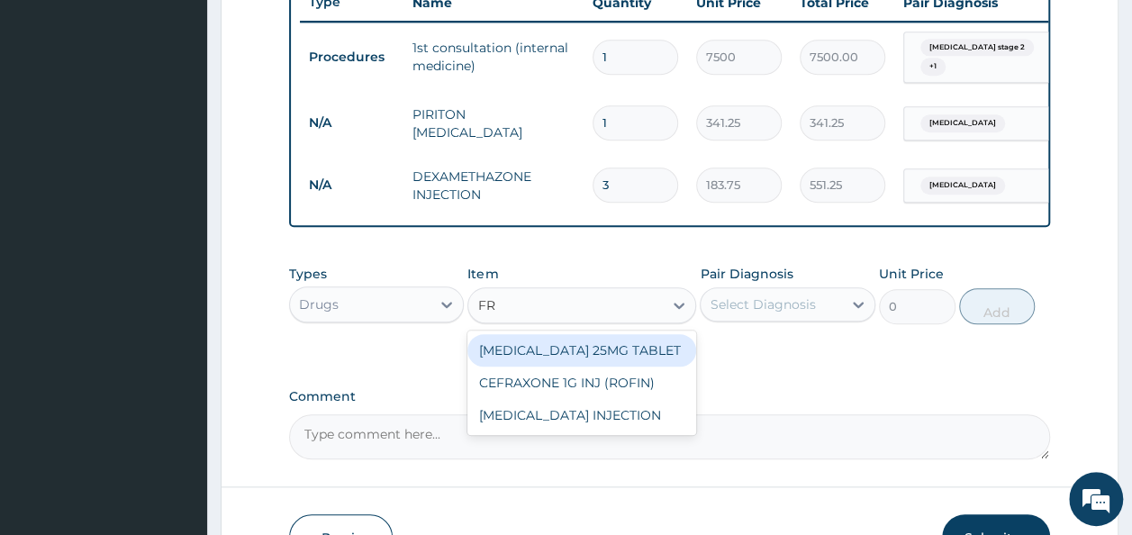
type input "FRU"
click at [611, 357] on div "[MEDICAL_DATA] INJECTION" at bounding box center [581, 350] width 229 height 32
type input "105"
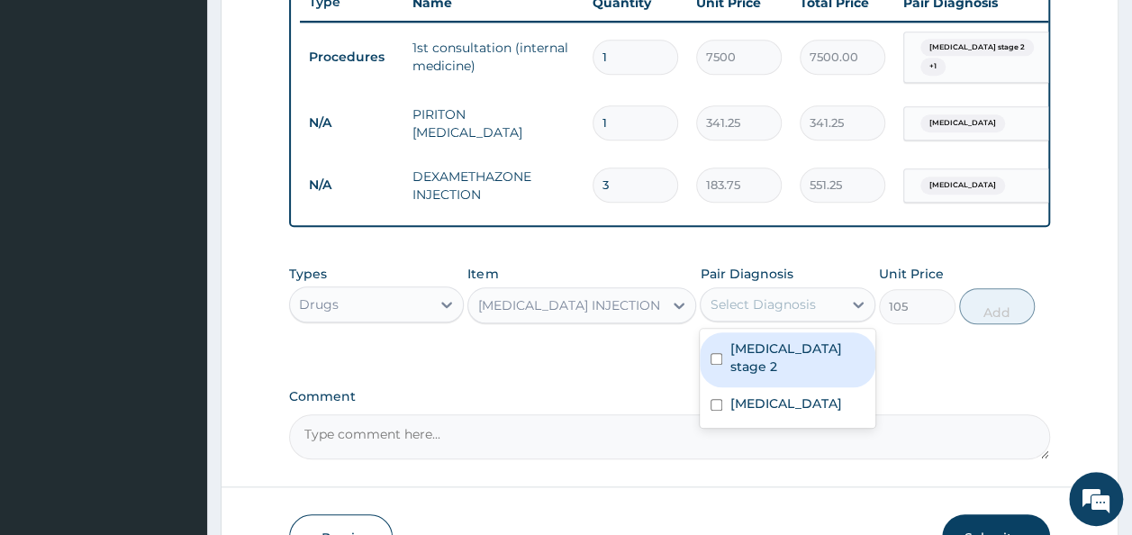
click at [765, 312] on div "Select Diagnosis" at bounding box center [762, 304] width 105 height 18
click at [760, 376] on label "[MEDICAL_DATA] stage 2" at bounding box center [796, 357] width 135 height 36
checkbox input "true"
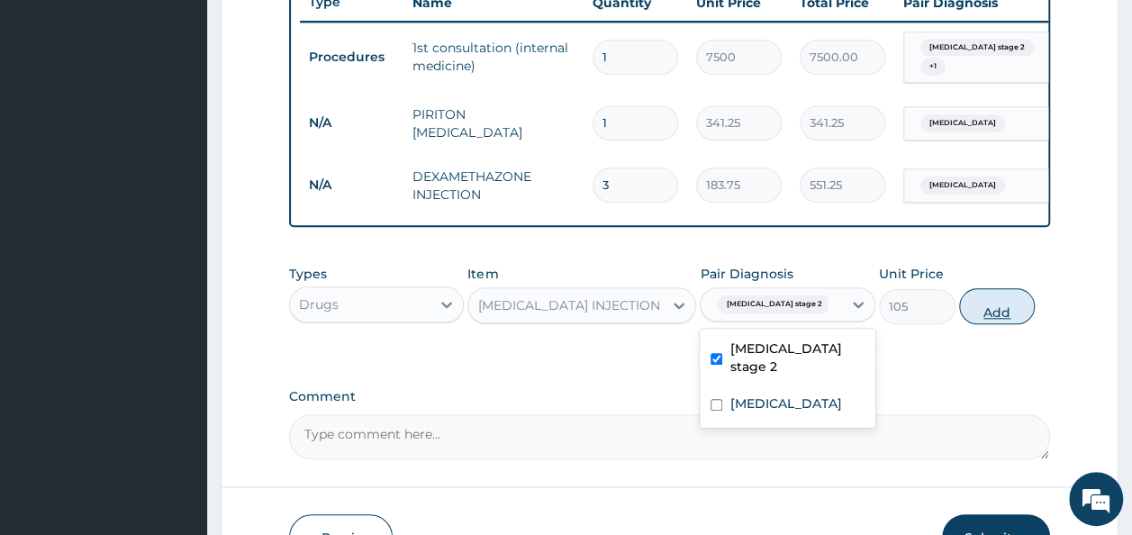
click at [991, 322] on button "Add" at bounding box center [997, 306] width 77 height 36
type input "0"
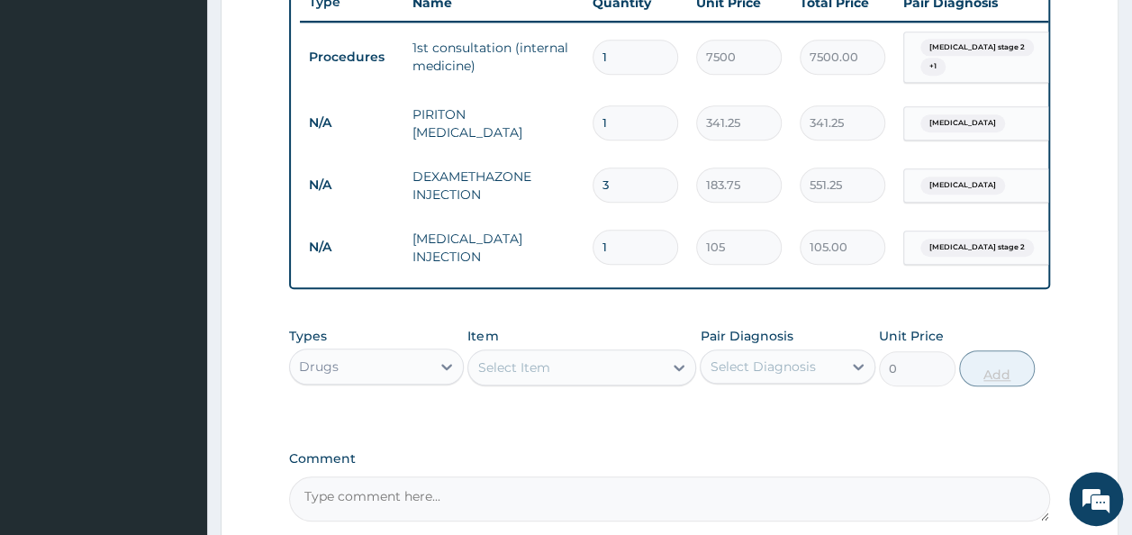
type input "0.00"
type input "3"
type input "315.00"
type input "3"
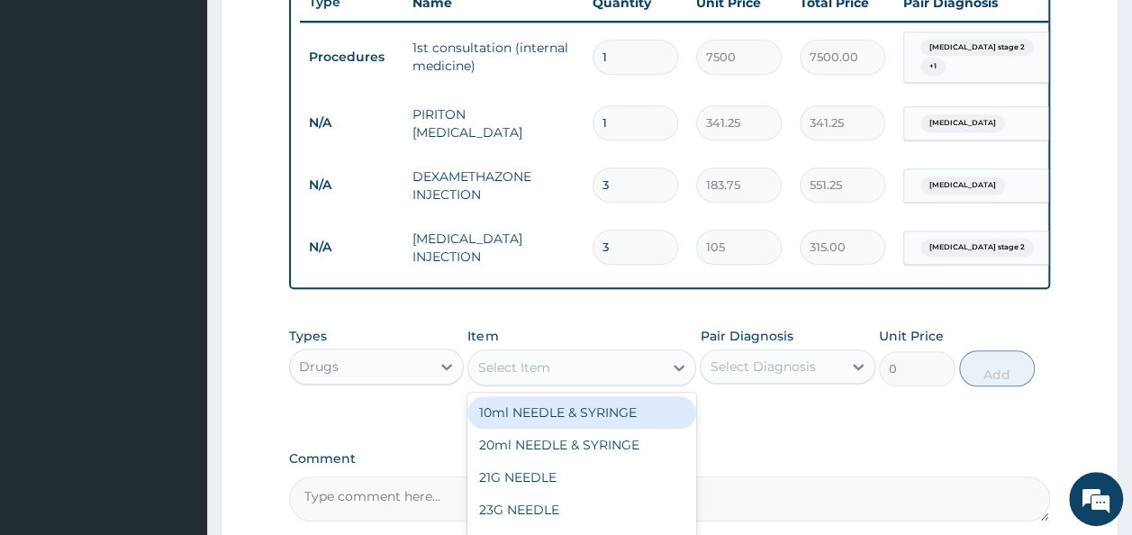
click at [578, 380] on div "Select Item" at bounding box center [565, 367] width 195 height 29
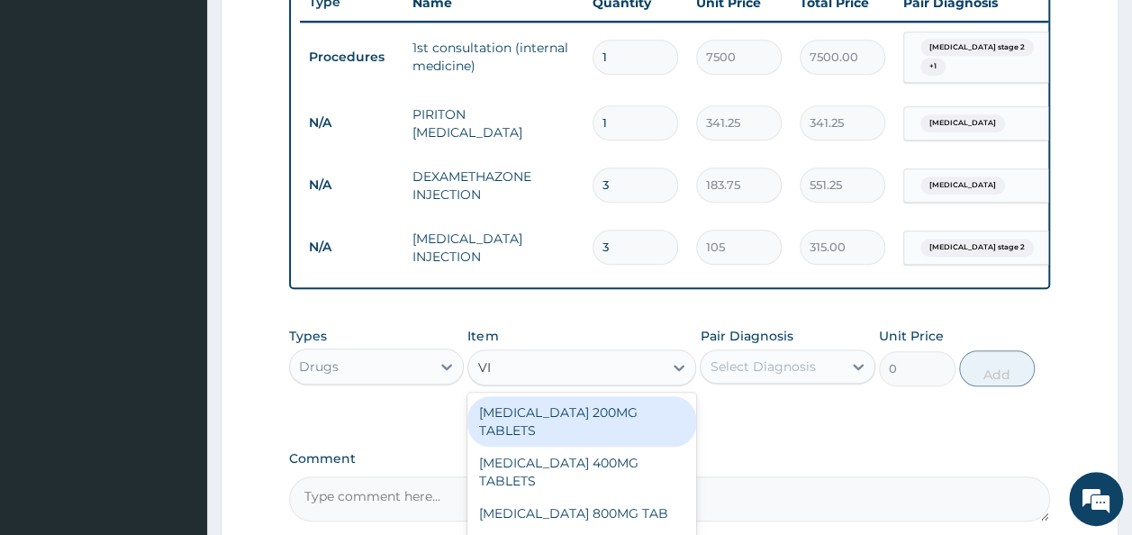
type input "VIT"
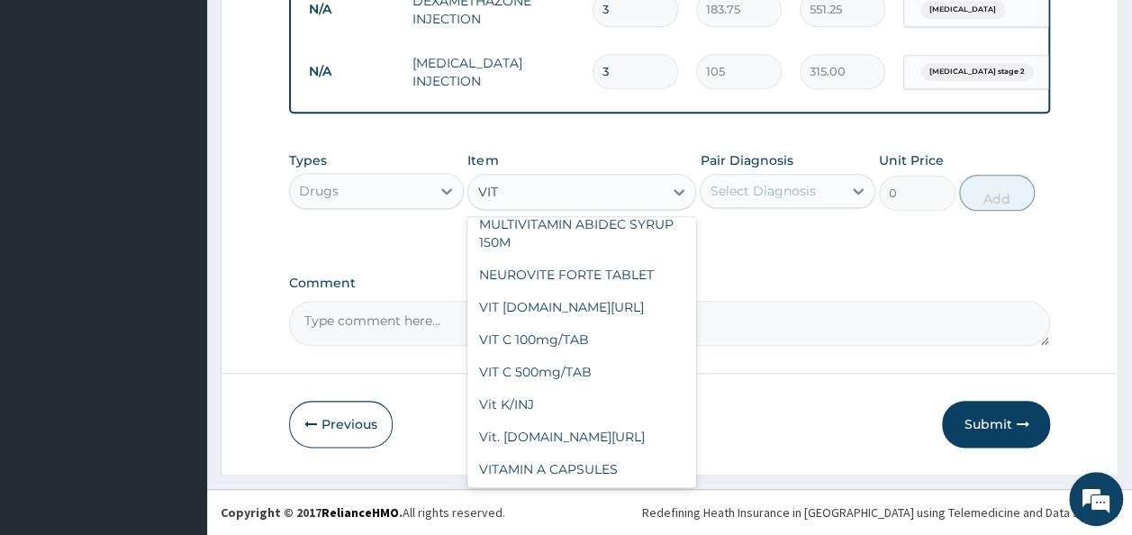
scroll to position [852, 0]
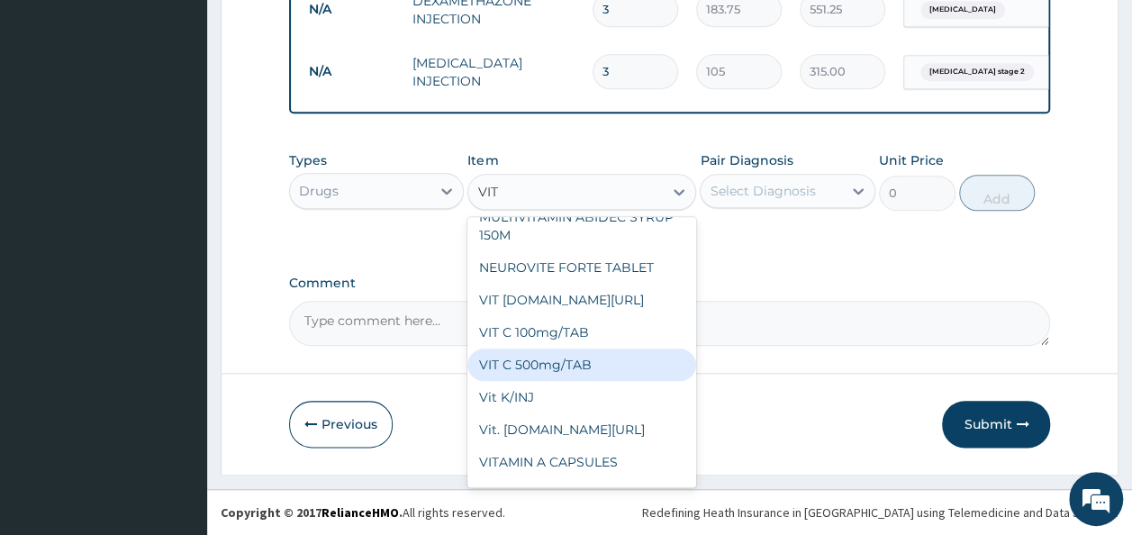
click at [514, 369] on div "VIT C 500mg/TAB" at bounding box center [581, 365] width 229 height 32
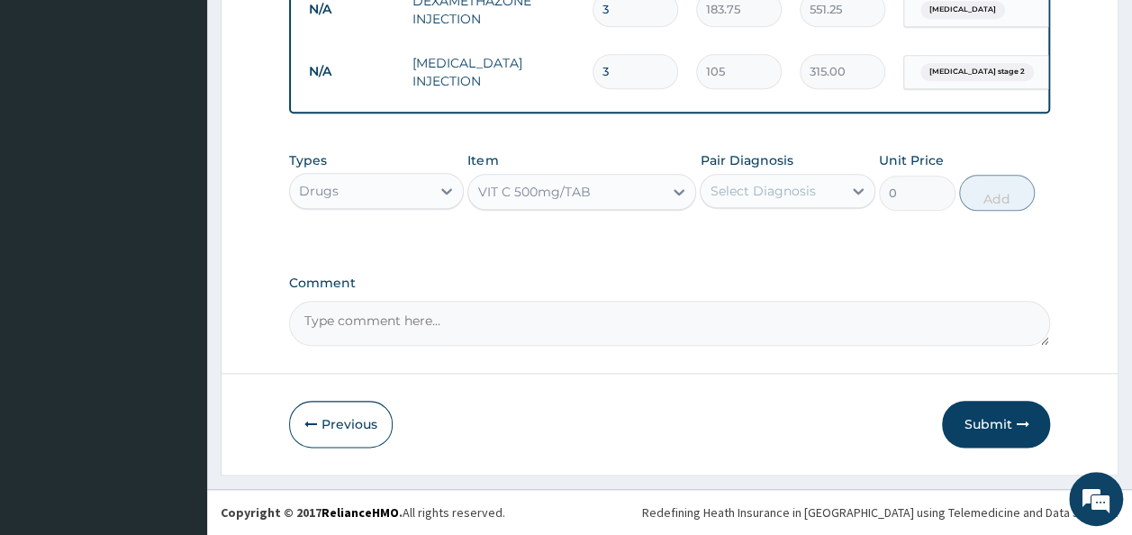
type input "49.88"
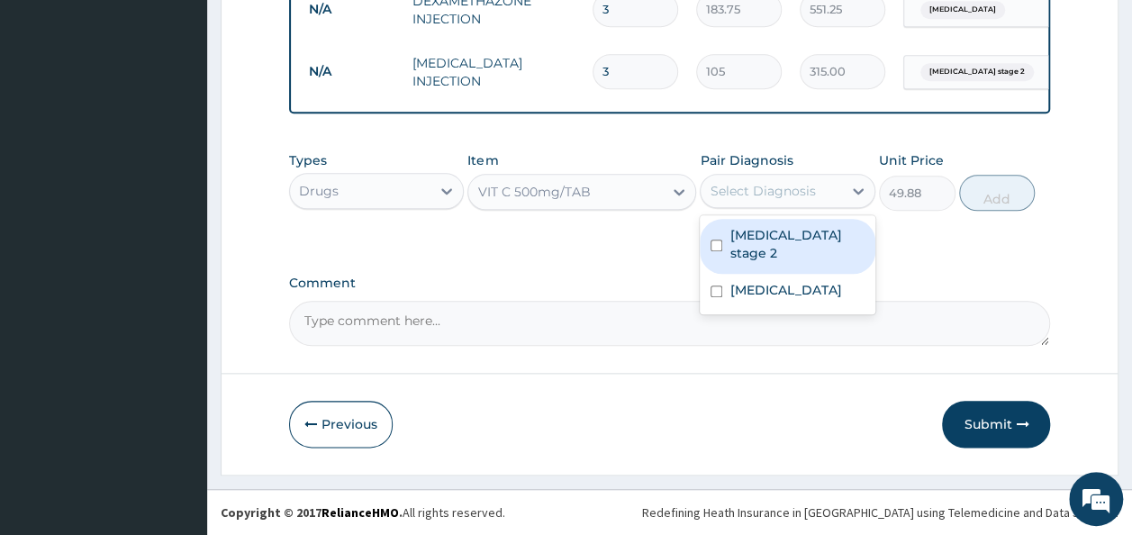
click at [773, 196] on div "Select Diagnosis" at bounding box center [762, 191] width 105 height 18
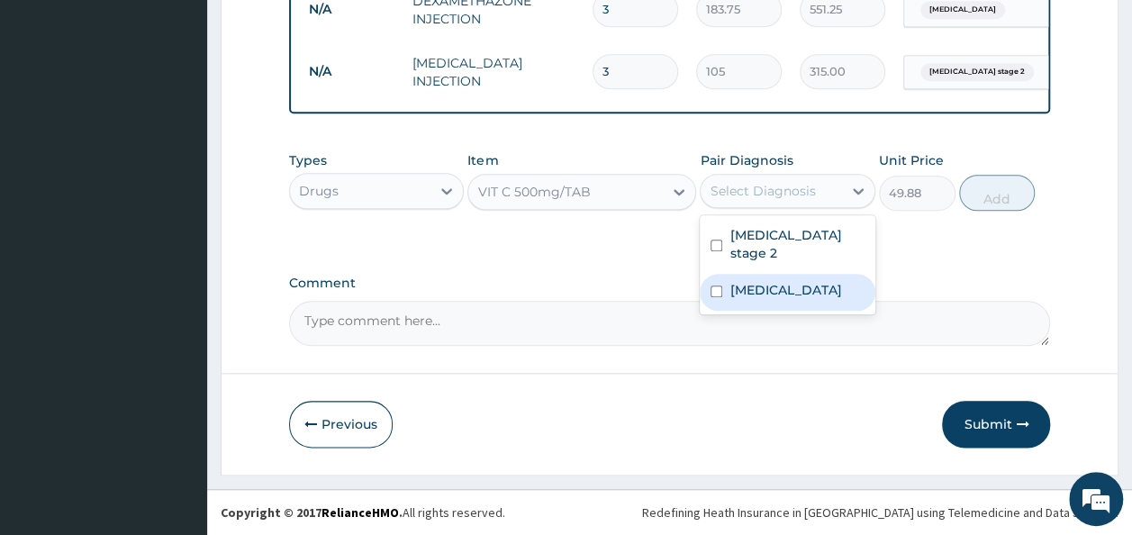
click at [768, 299] on label "[MEDICAL_DATA]" at bounding box center [785, 290] width 112 height 18
checkbox input "true"
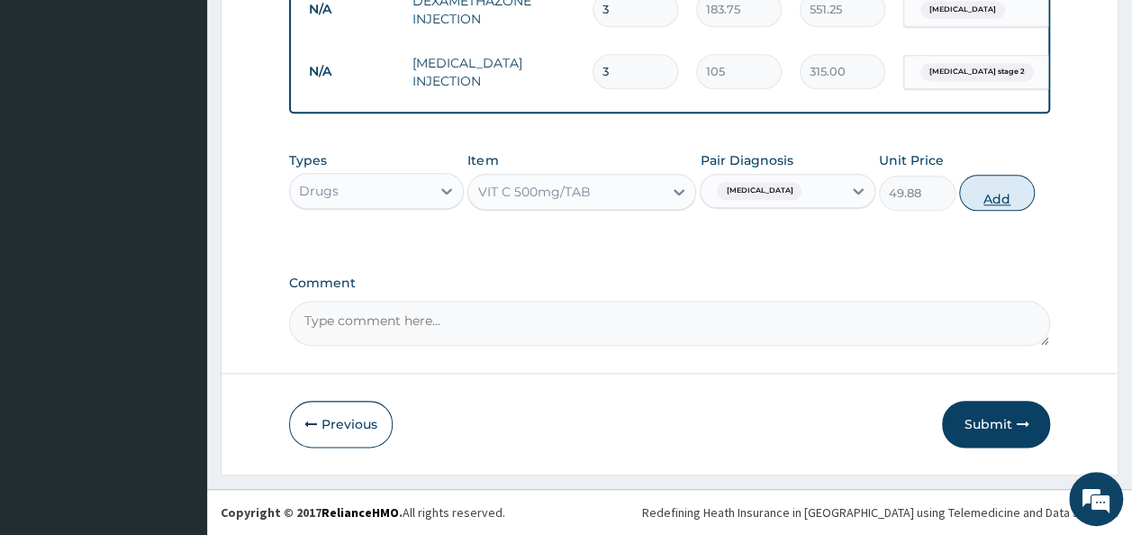
click at [1003, 201] on button "Add" at bounding box center [997, 193] width 77 height 36
type input "0"
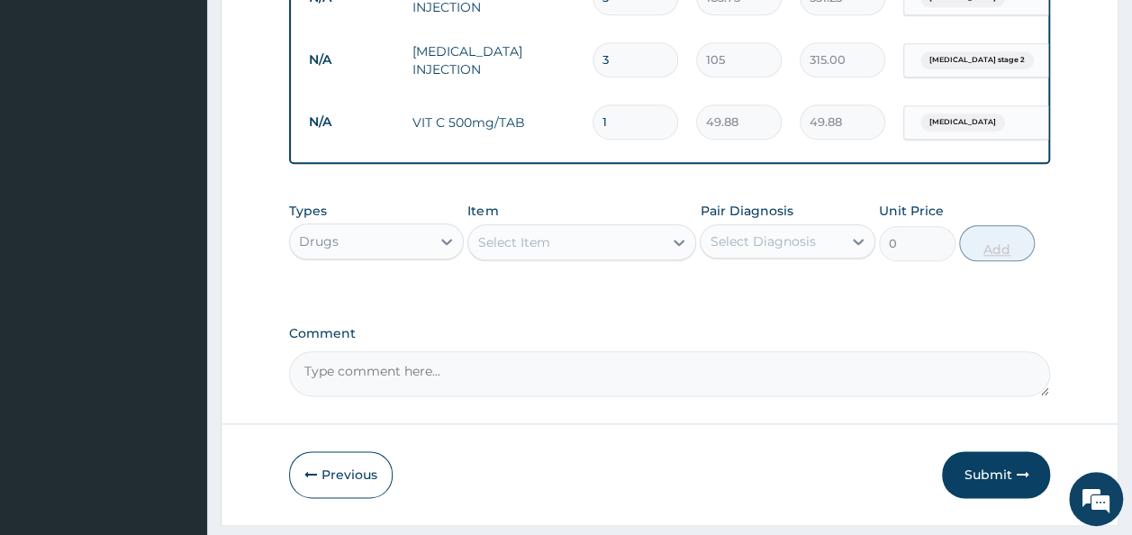
type input "14"
type input "698.32"
type input "14"
click at [985, 484] on button "Submit" at bounding box center [996, 474] width 108 height 47
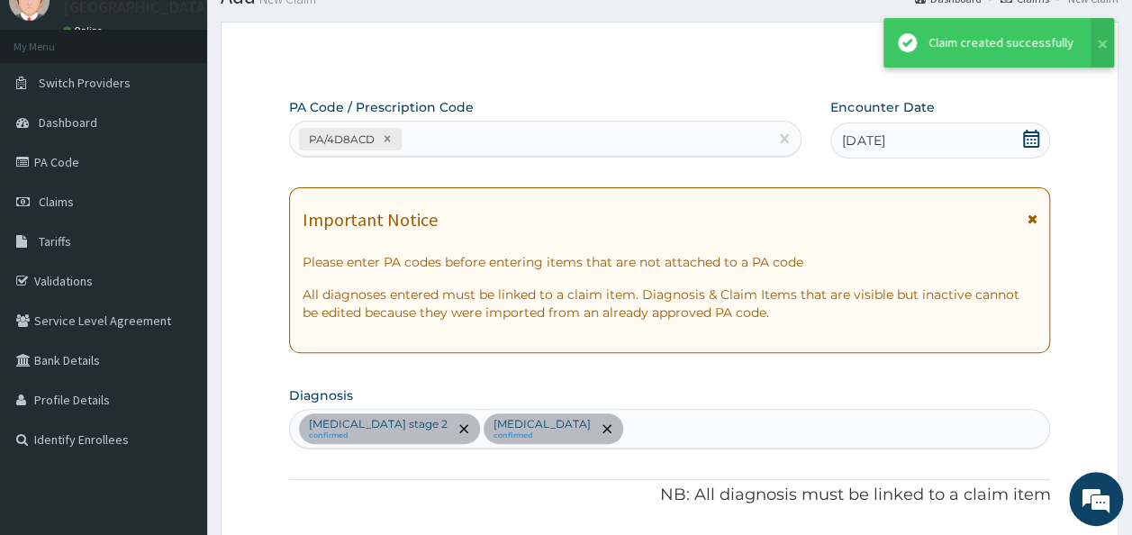
scroll to position [883, 0]
